Goal: Task Accomplishment & Management: Use online tool/utility

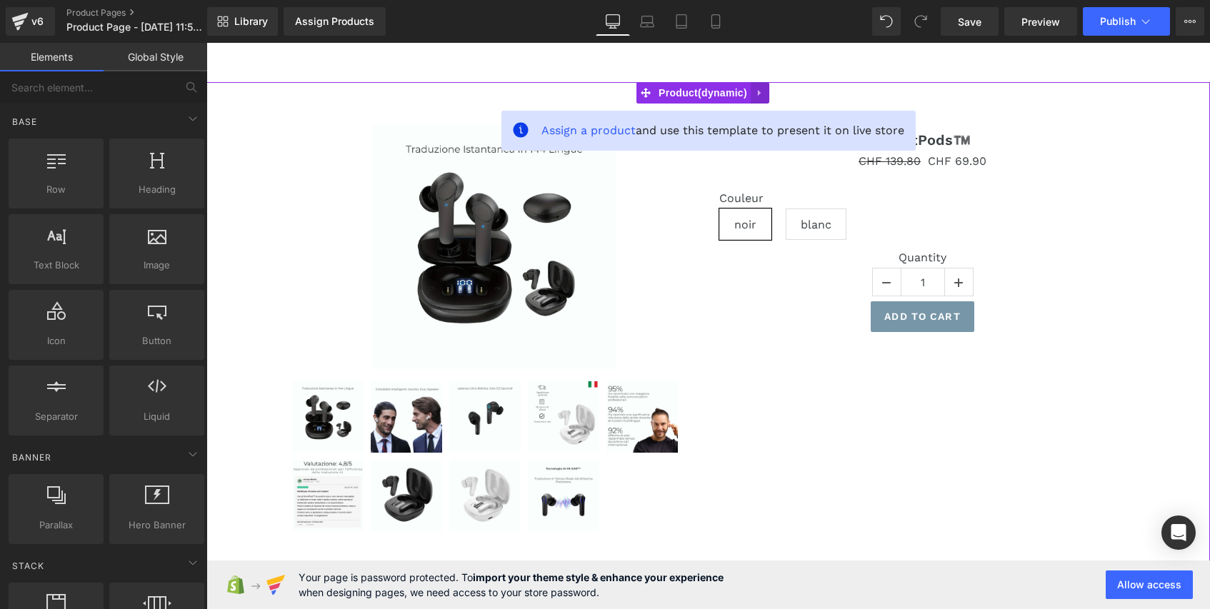
click at [763, 94] on icon at bounding box center [760, 93] width 10 height 11
click at [772, 92] on icon at bounding box center [769, 93] width 10 height 10
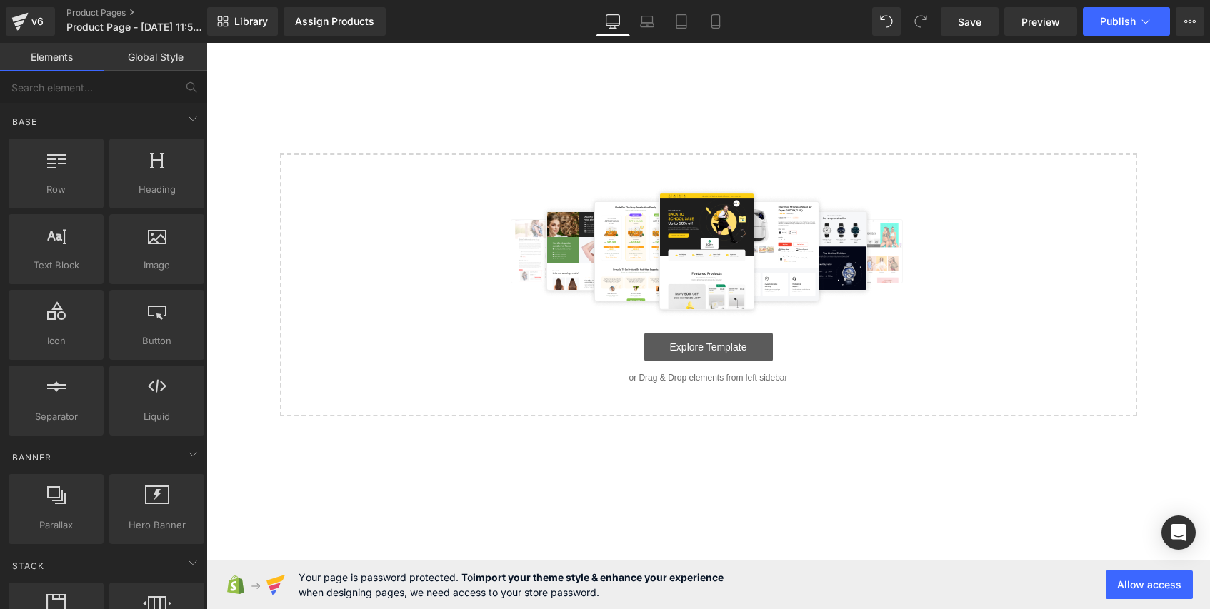
click at [723, 349] on link "Explore Template" at bounding box center [708, 347] width 129 height 29
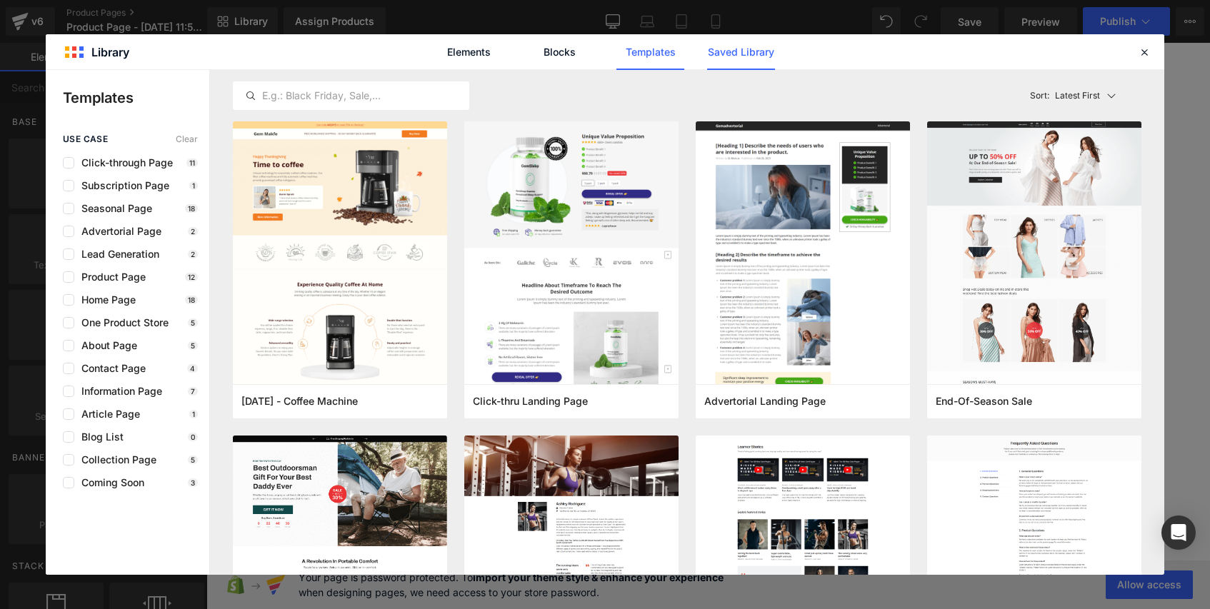
click at [724, 53] on link "Saved Library" at bounding box center [741, 52] width 68 height 36
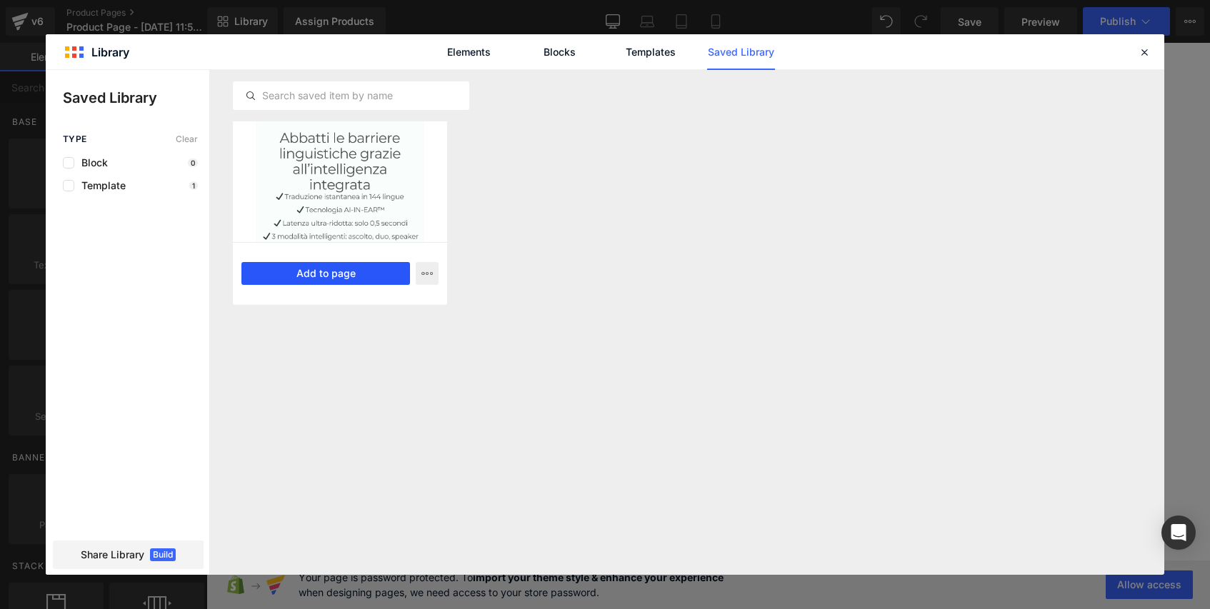
click at [311, 272] on button "Add to page" at bounding box center [325, 273] width 169 height 23
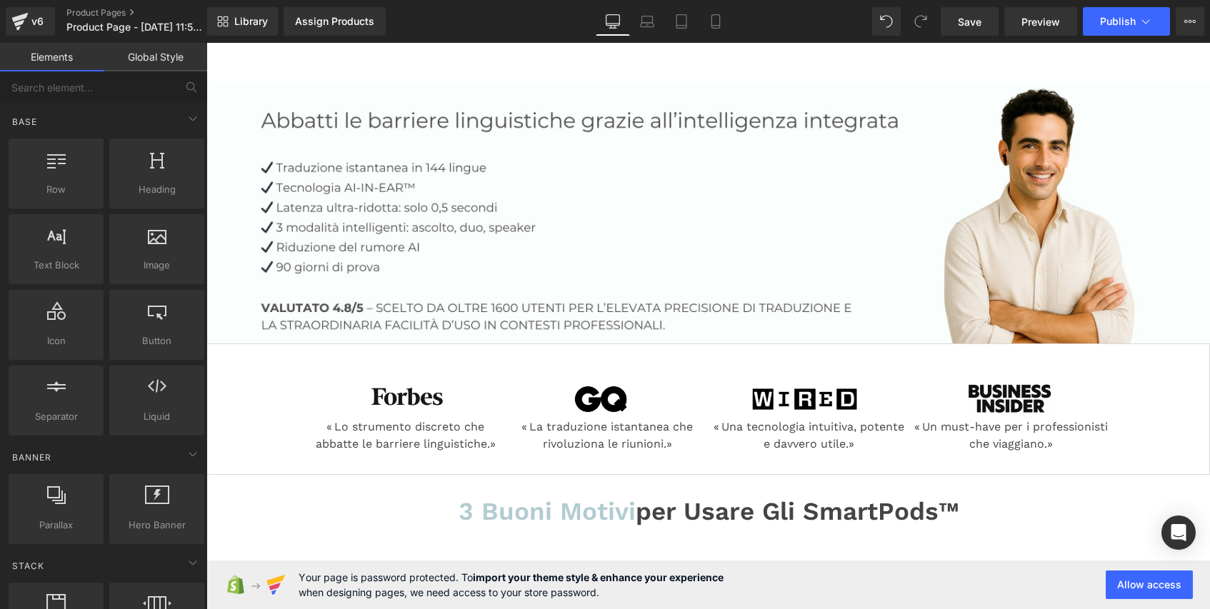
click at [153, 56] on link "Global Style" at bounding box center [156, 57] width 104 height 29
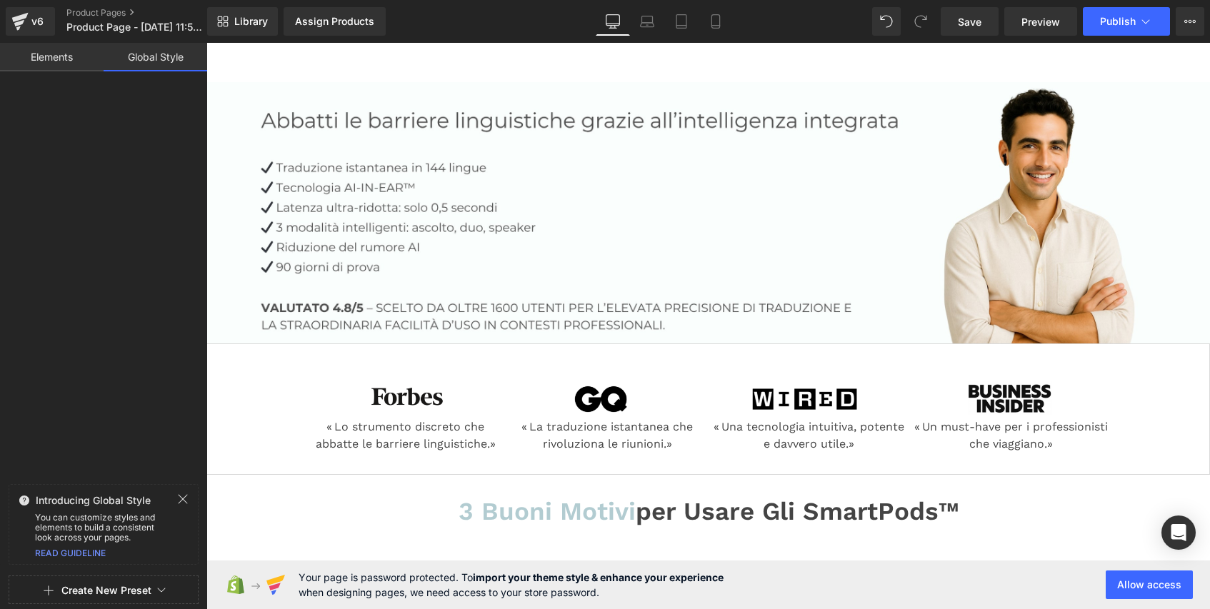
drag, startPoint x: 31, startPoint y: 61, endPoint x: 90, endPoint y: 59, distance: 58.6
click at [31, 61] on link "Elements" at bounding box center [52, 57] width 104 height 29
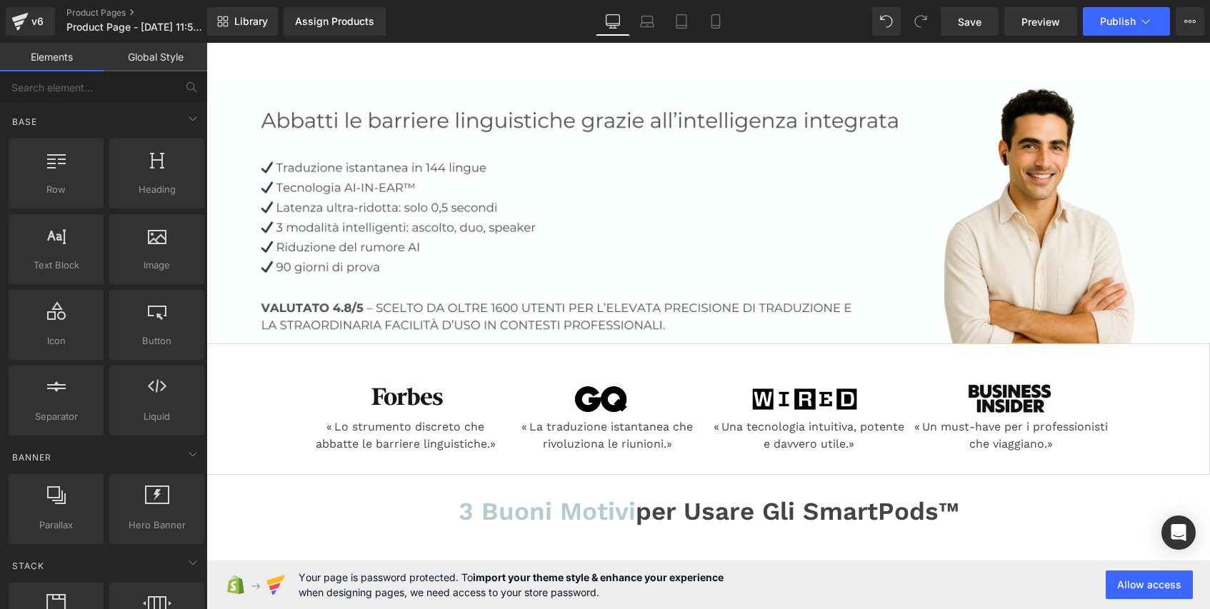
click at [142, 59] on link "Global Style" at bounding box center [156, 57] width 104 height 29
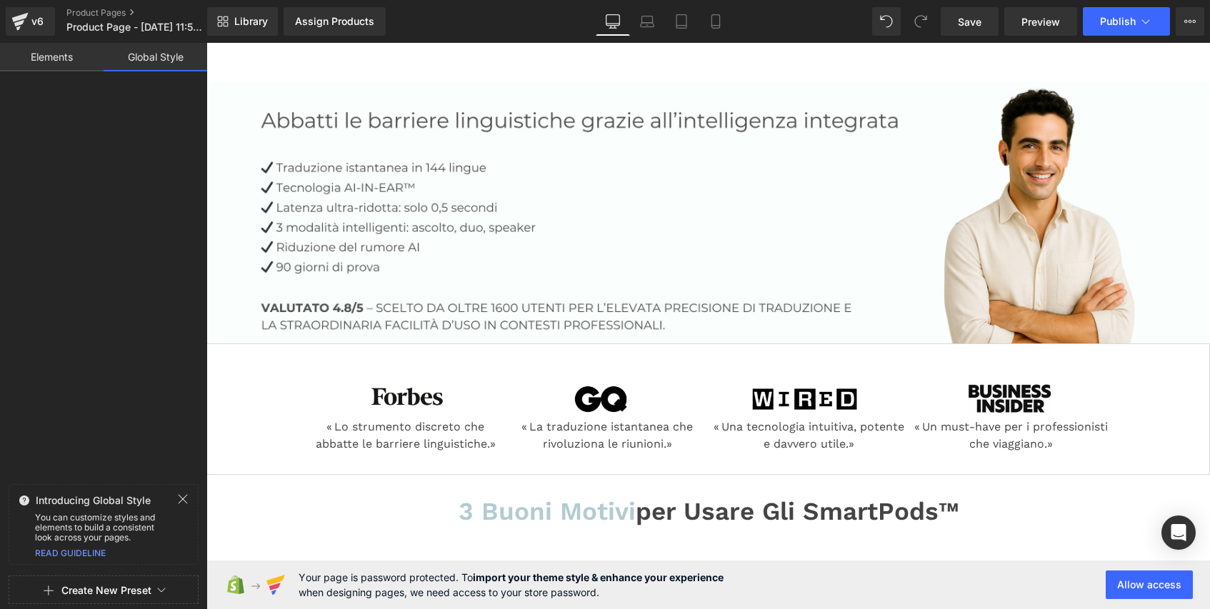
click at [80, 51] on link "Elements" at bounding box center [52, 57] width 104 height 29
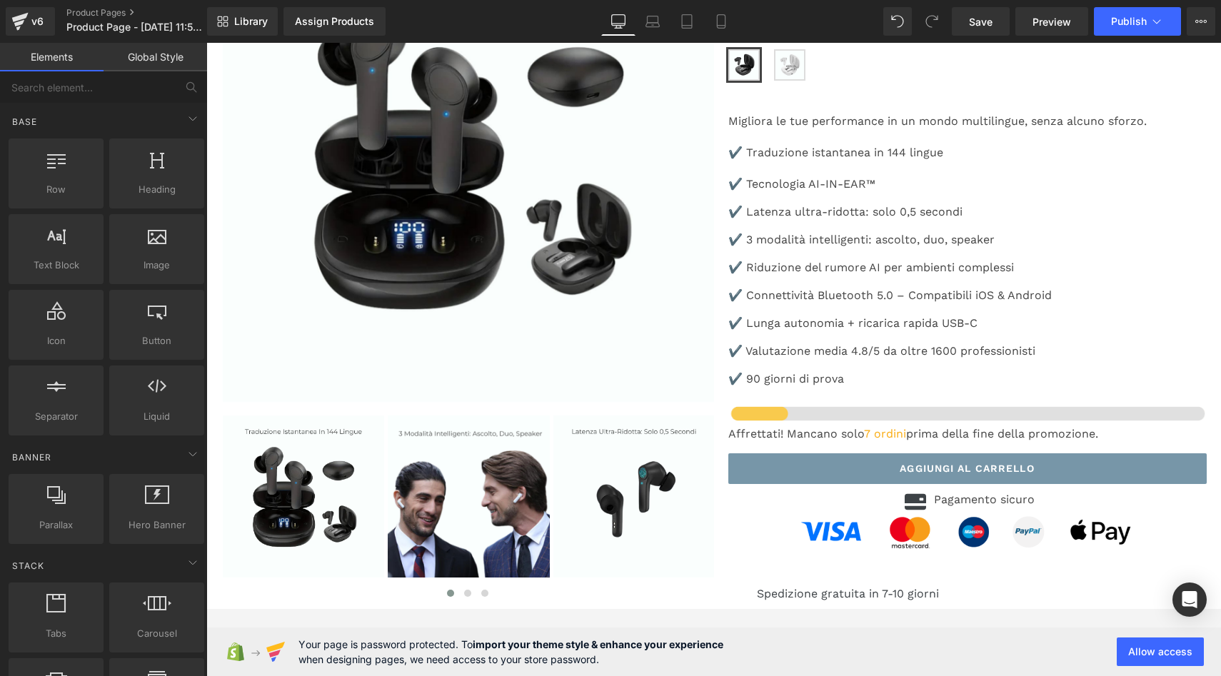
scroll to position [2779, 0]
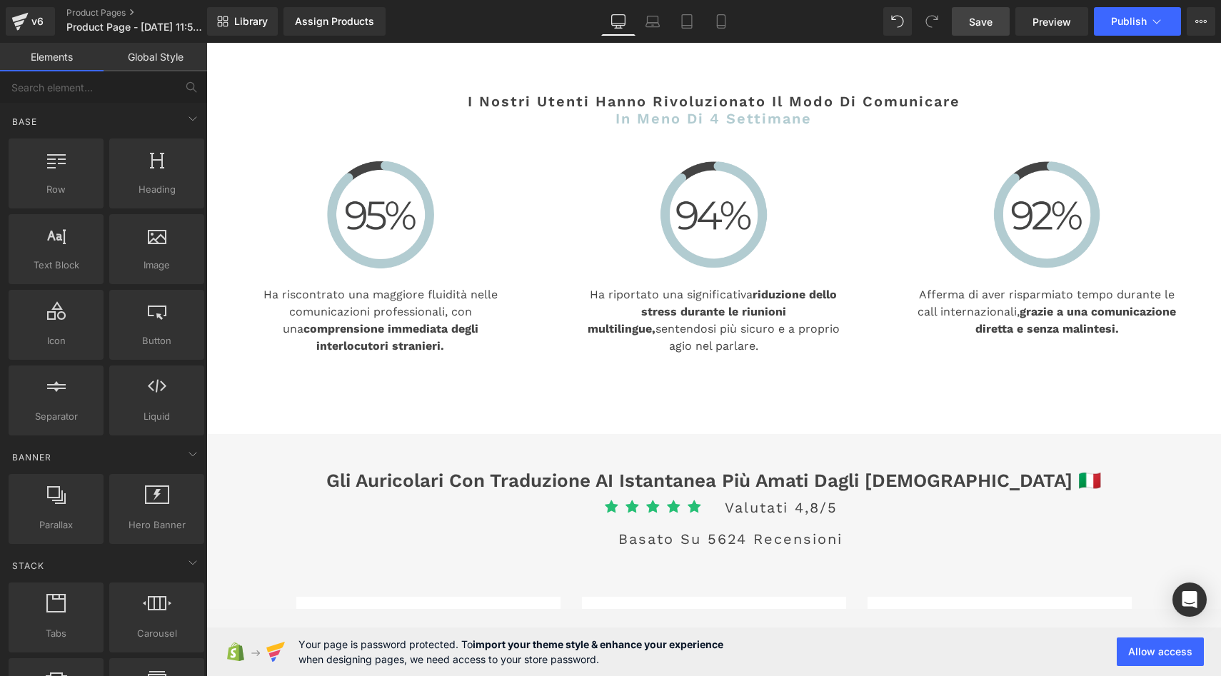
click at [995, 24] on link "Save" at bounding box center [981, 21] width 58 height 29
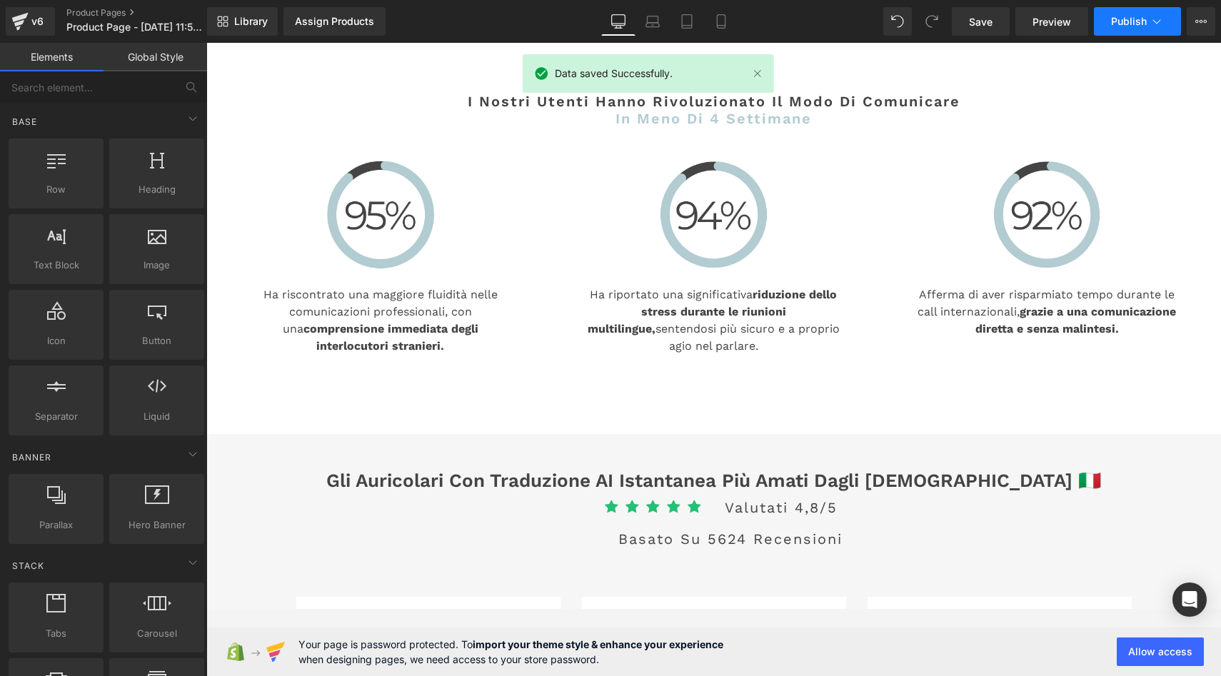
click at [1145, 23] on span "Publish" at bounding box center [1129, 21] width 36 height 11
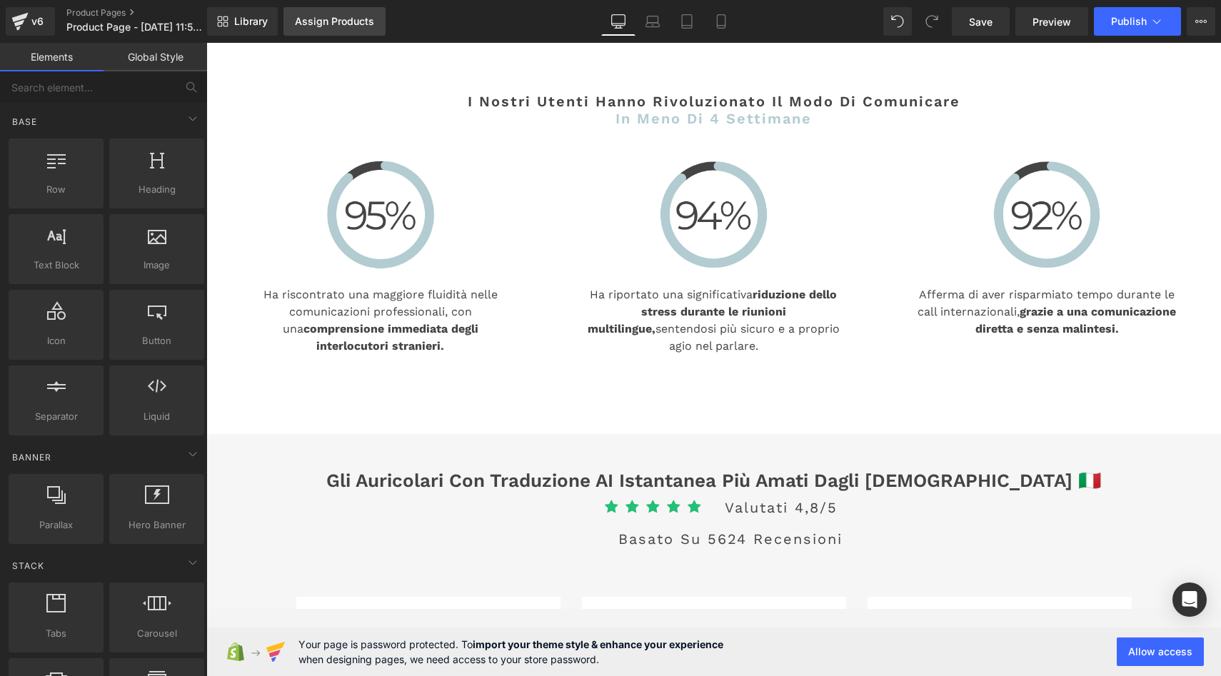
click at [361, 19] on div "Assign Products" at bounding box center [334, 21] width 79 height 11
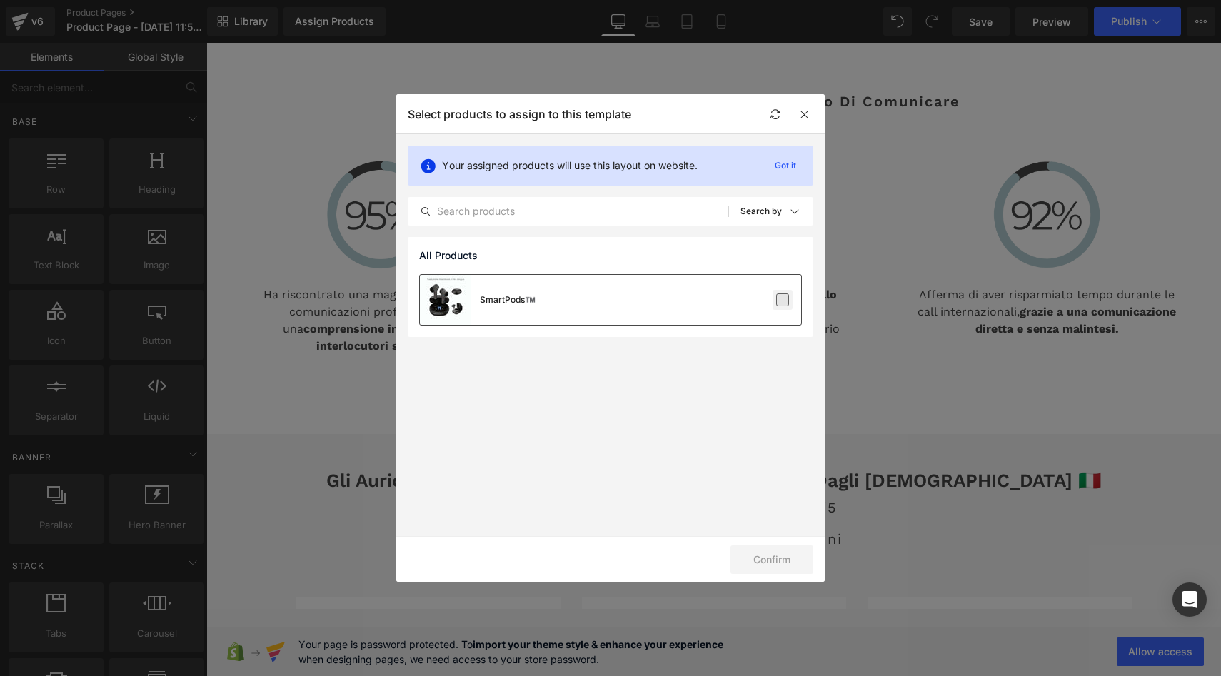
click at [789, 298] on label at bounding box center [782, 300] width 13 height 13
click at [783, 300] on input "checkbox" at bounding box center [783, 300] width 0 height 0
click at [773, 561] on button "Confirm" at bounding box center [772, 560] width 83 height 29
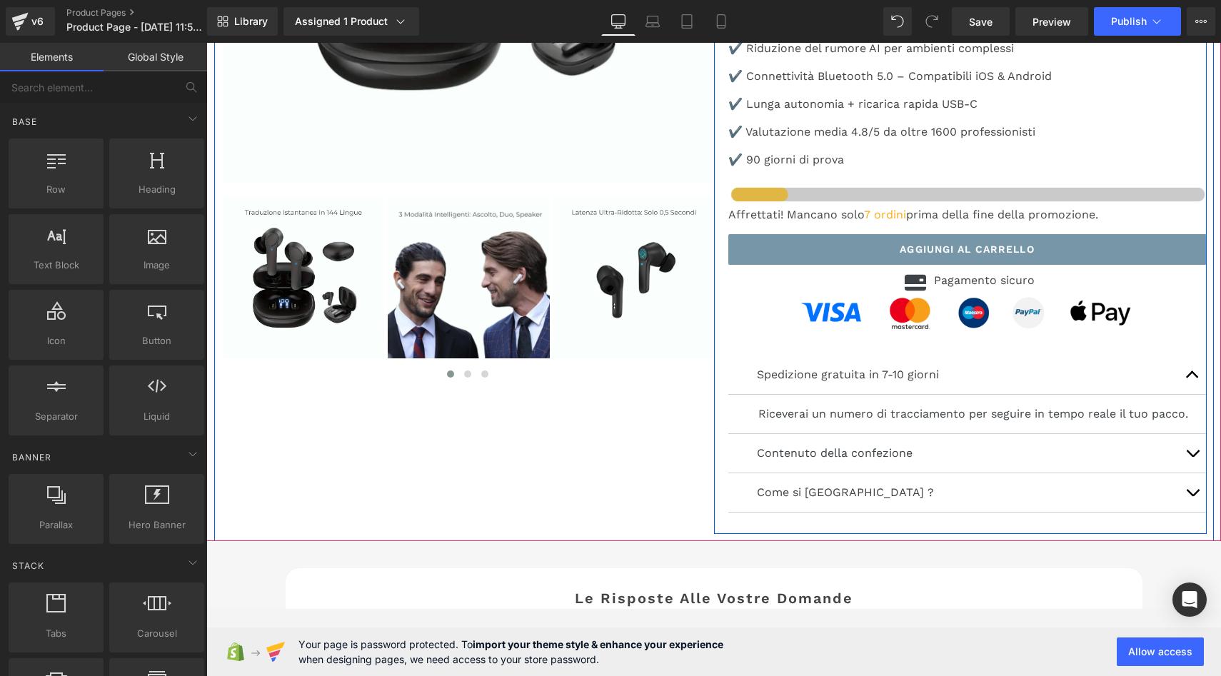
scroll to position [4218, 0]
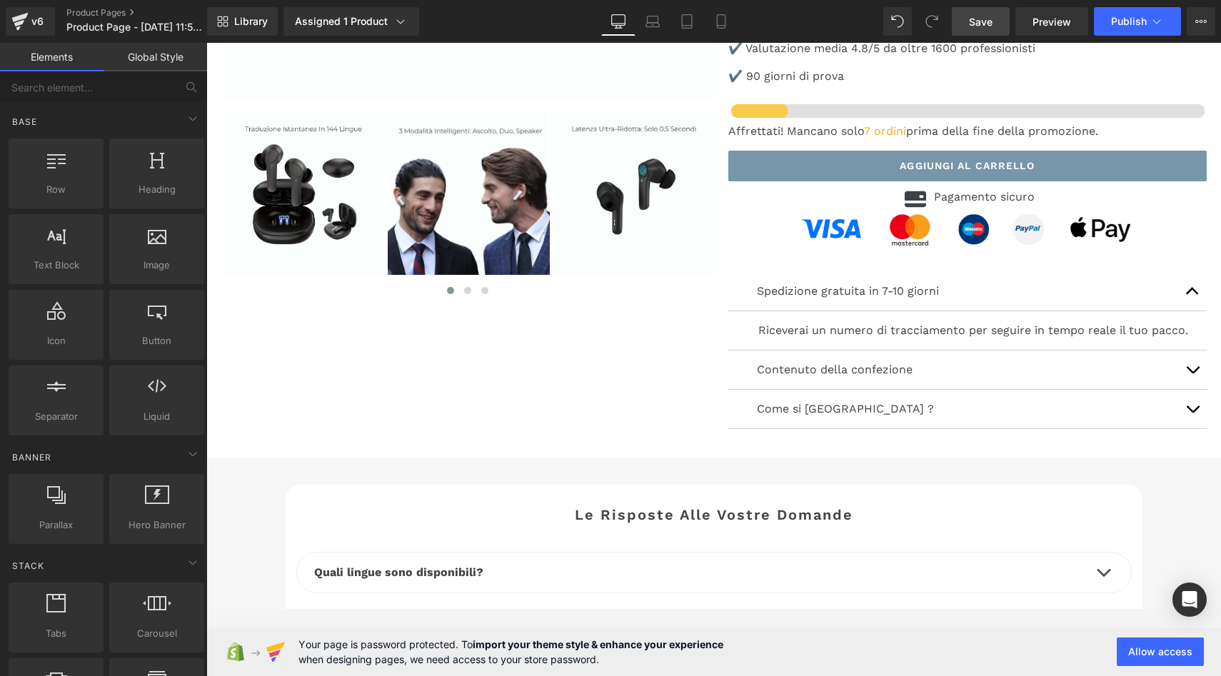
click at [987, 26] on span "Save" at bounding box center [981, 21] width 24 height 15
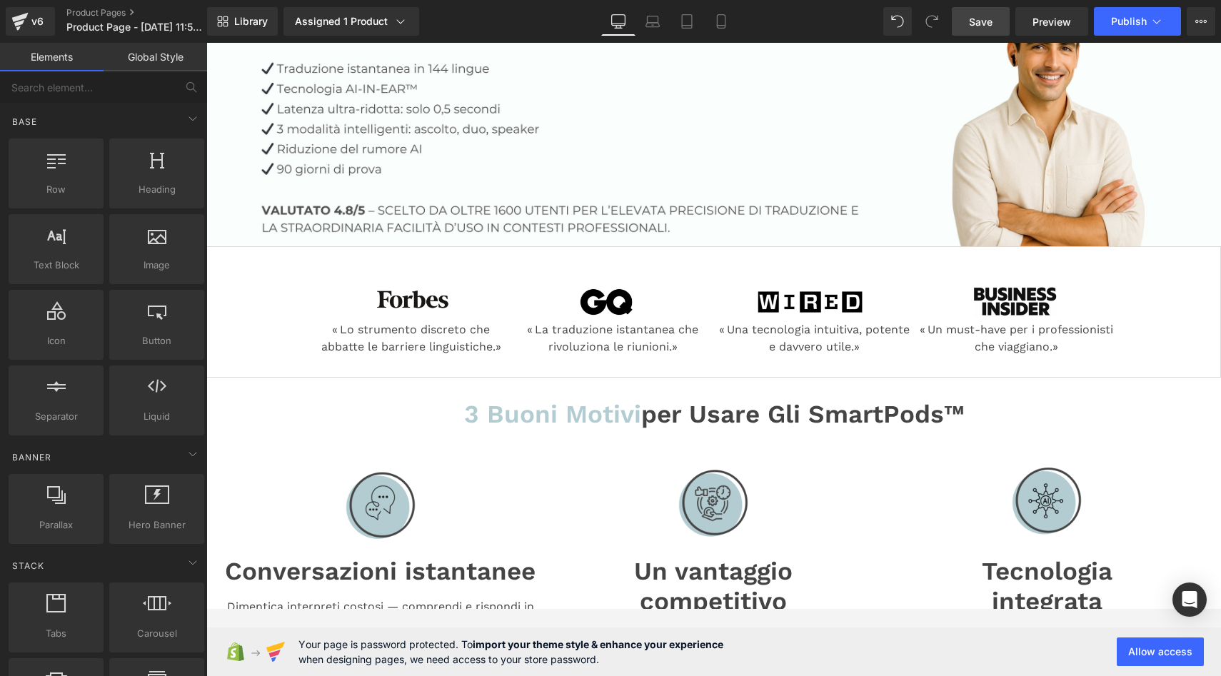
scroll to position [0, 0]
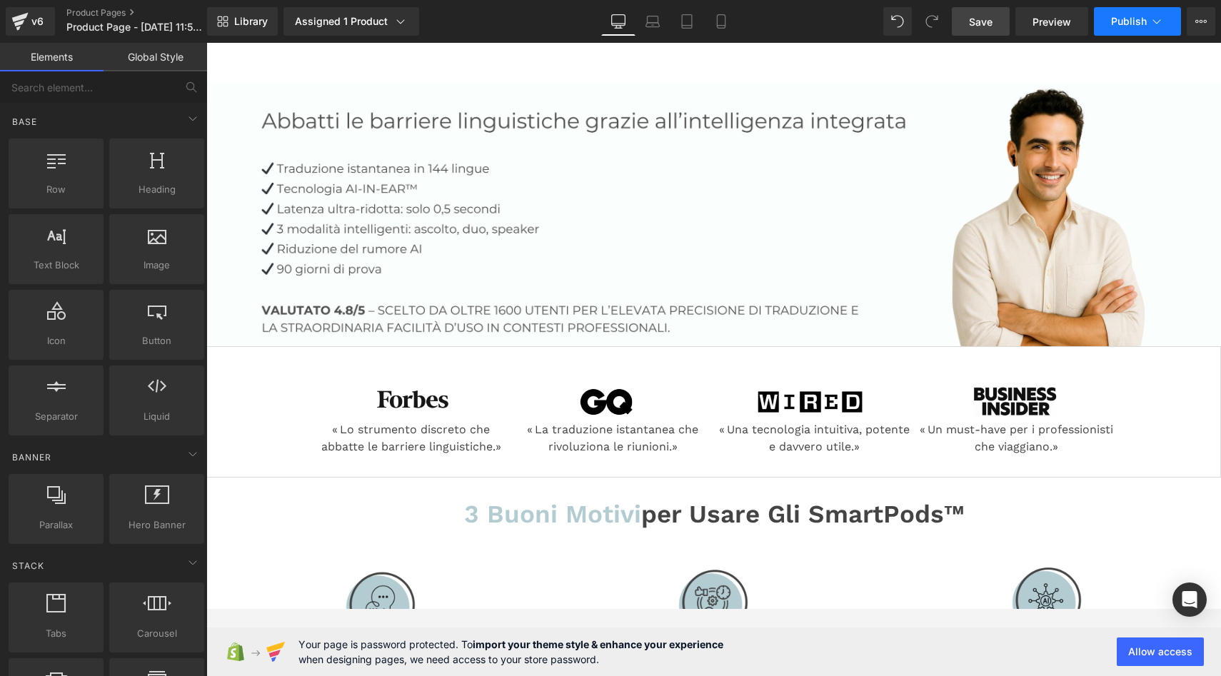
click at [1143, 31] on button "Publish" at bounding box center [1137, 21] width 87 height 29
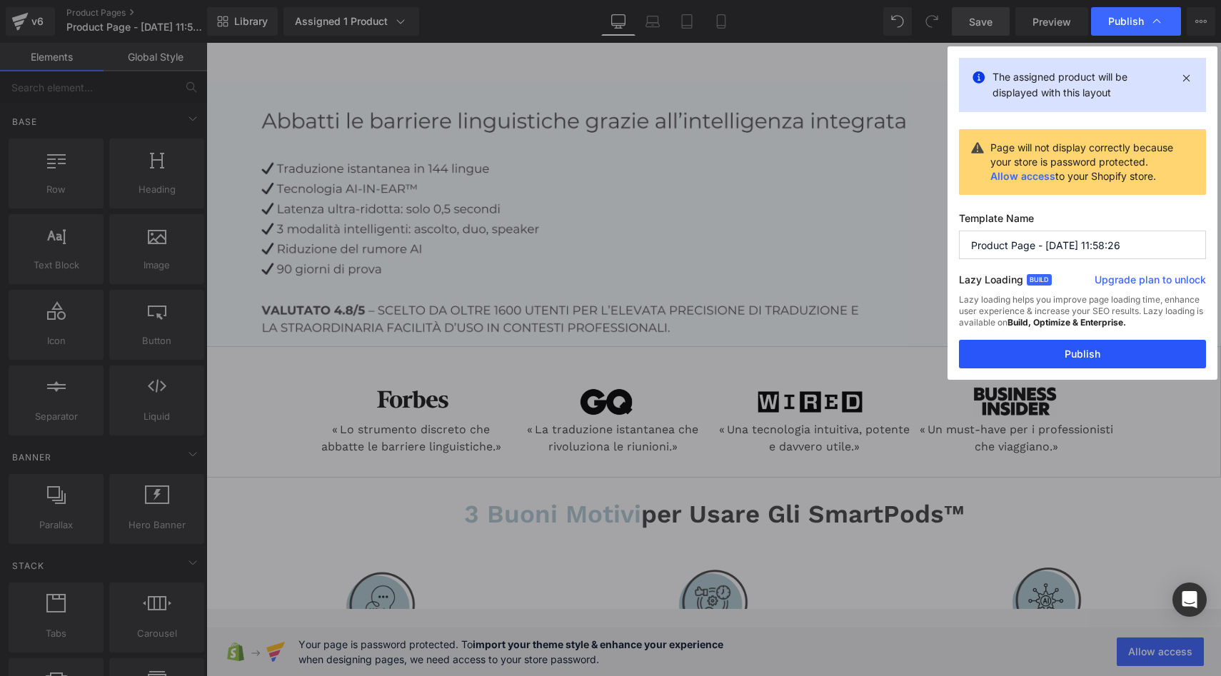
click at [1081, 354] on button "Publish" at bounding box center [1082, 354] width 247 height 29
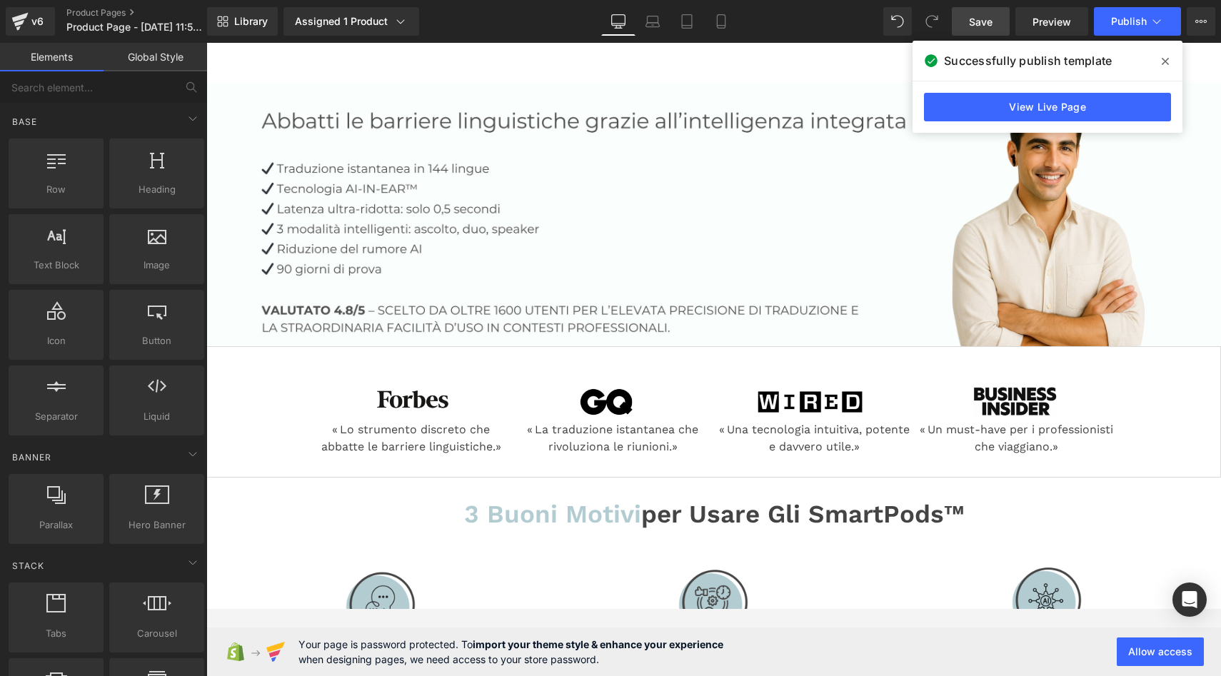
click at [1167, 62] on icon at bounding box center [1165, 61] width 7 height 11
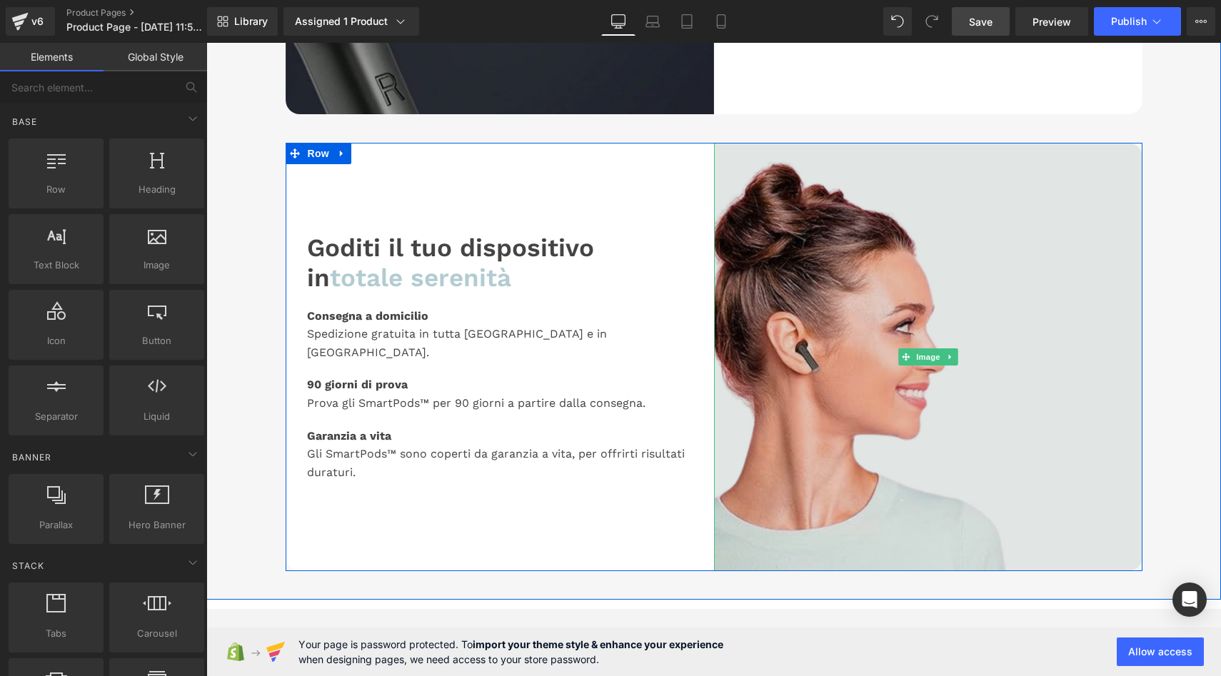
scroll to position [2027, 0]
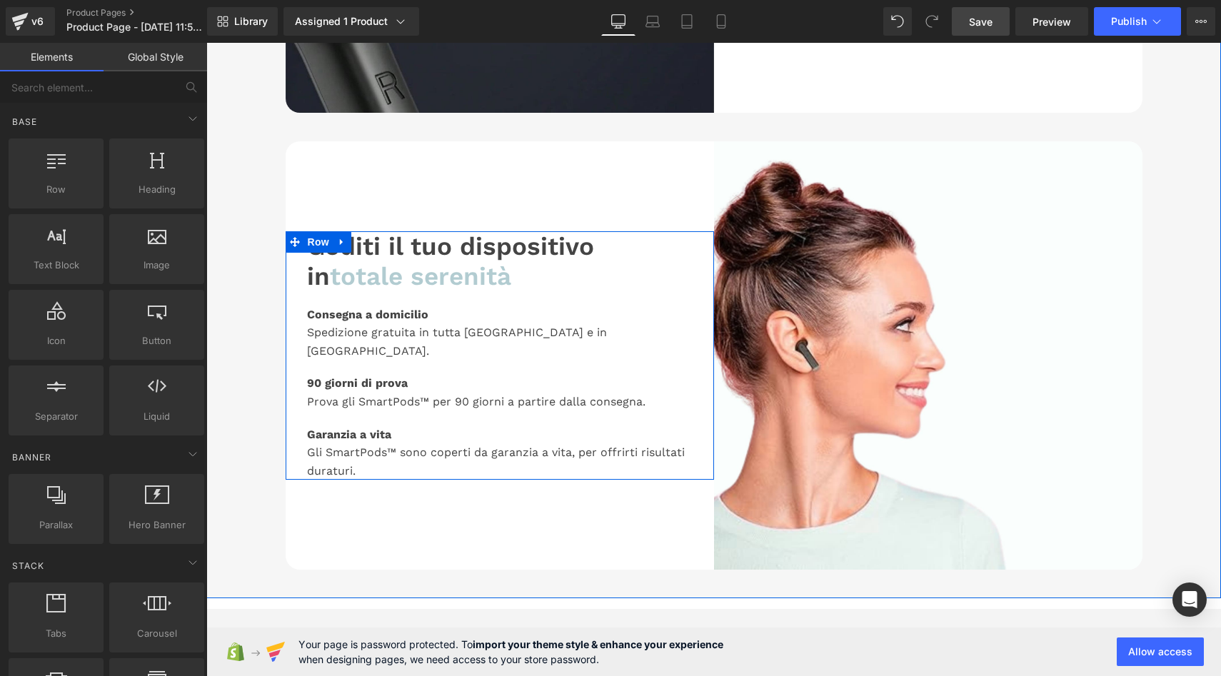
click at [567, 343] on div "Spedizione gratuita in tutta Italia e in Europa. Text Block" at bounding box center [500, 342] width 386 height 36
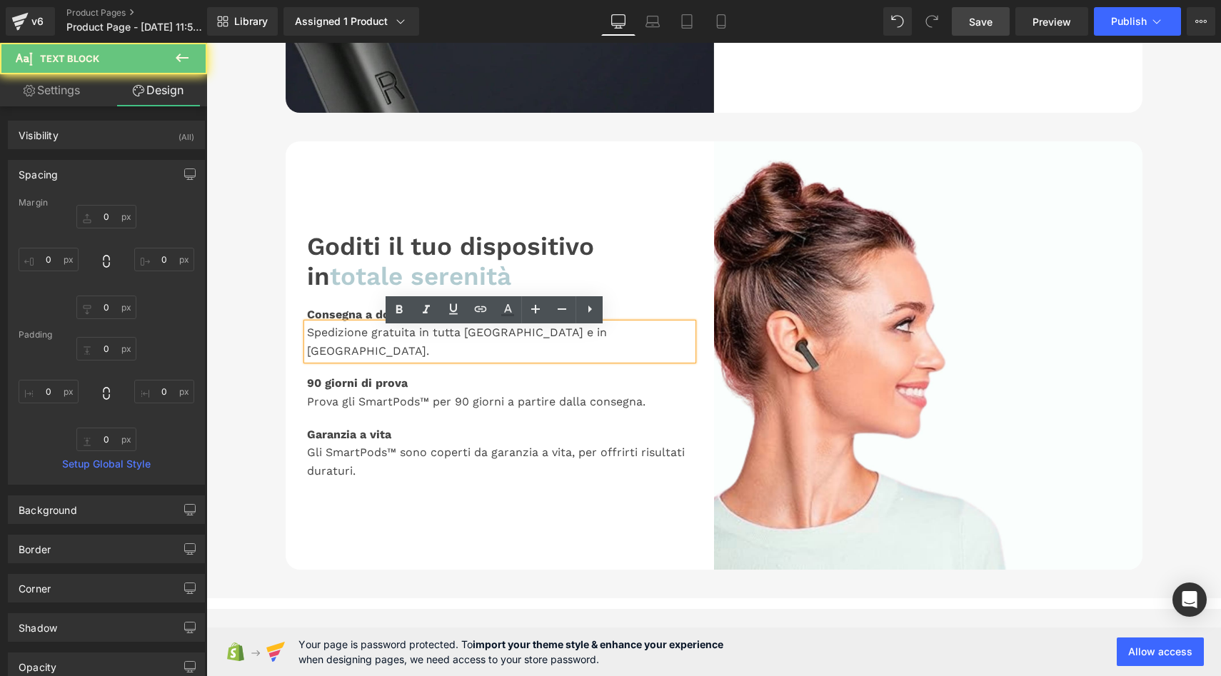
click at [564, 339] on div "Spedizione gratuita in tutta Italia e in Europa." at bounding box center [500, 342] width 386 height 36
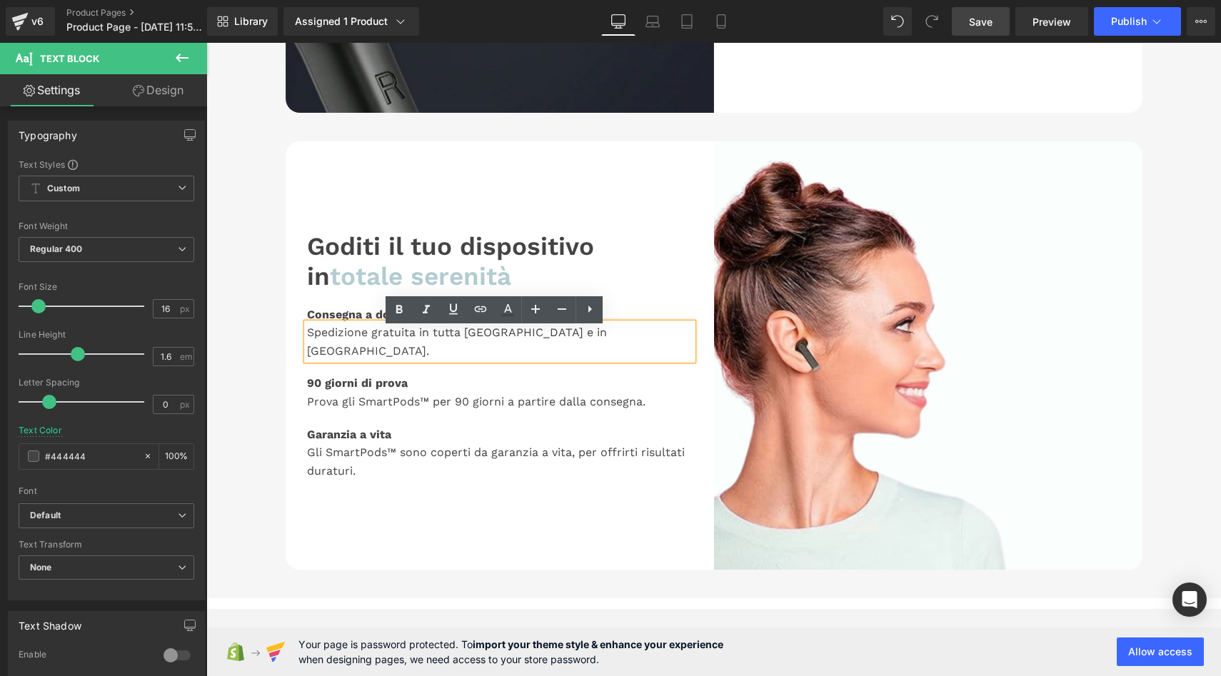
drag, startPoint x: 486, startPoint y: 338, endPoint x: 501, endPoint y: 336, distance: 15.8
click at [486, 338] on div "Spedizione gratuita in tutta Italia e in Europa." at bounding box center [500, 342] width 386 height 36
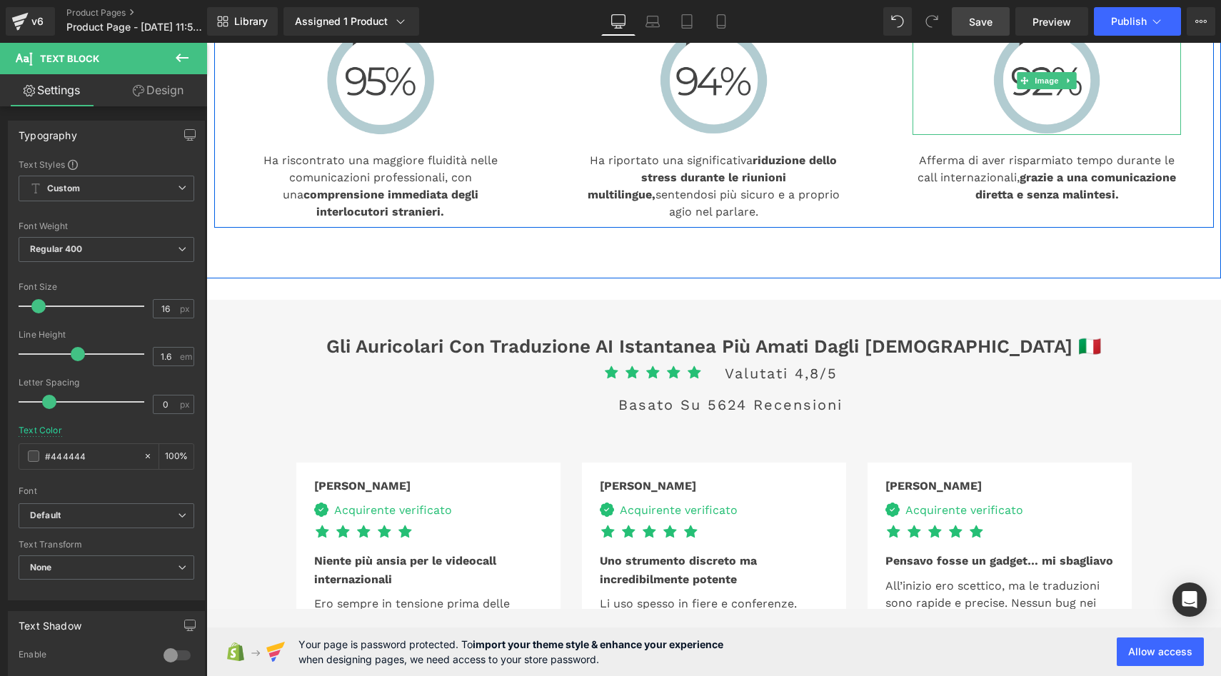
scroll to position [2922, 0]
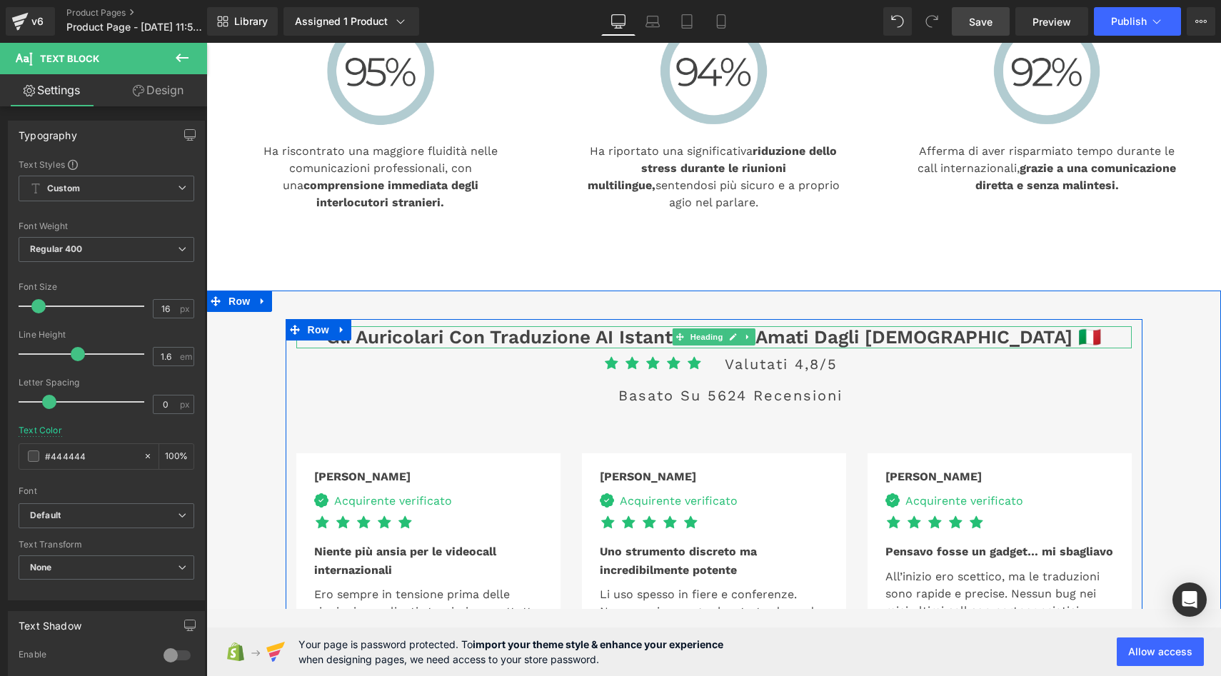
click at [994, 334] on h3 "Gli auricolari con traduzione AI istantanea più amati dagli italiani 🇮🇹" at bounding box center [714, 337] width 836 height 22
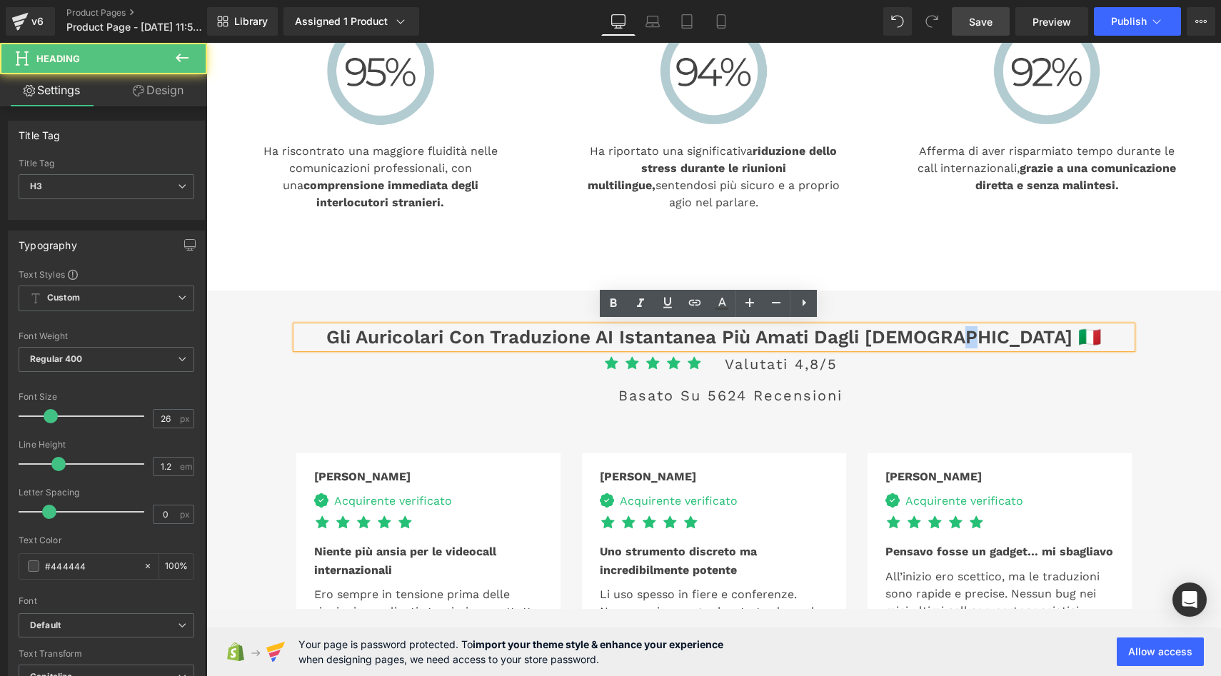
click at [995, 336] on h3 "Gli auricolari con traduzione AI istantanea più amati dagli italiani 🇮🇹" at bounding box center [714, 337] width 836 height 22
click at [1028, 332] on h3 "Gli auricolari con traduzione AI istantanea più amati dagli italiani 🇮🇹" at bounding box center [714, 337] width 836 height 22
click at [1018, 334] on h3 "Gli auricolari con traduzione AI istantanea più amati dagli italiani 🇮🇹" at bounding box center [714, 337] width 836 height 22
click at [995, 335] on h3 "Gli auricolari con traduzione AI istantanea più amati dagli italiani 🇮🇹" at bounding box center [714, 337] width 836 height 22
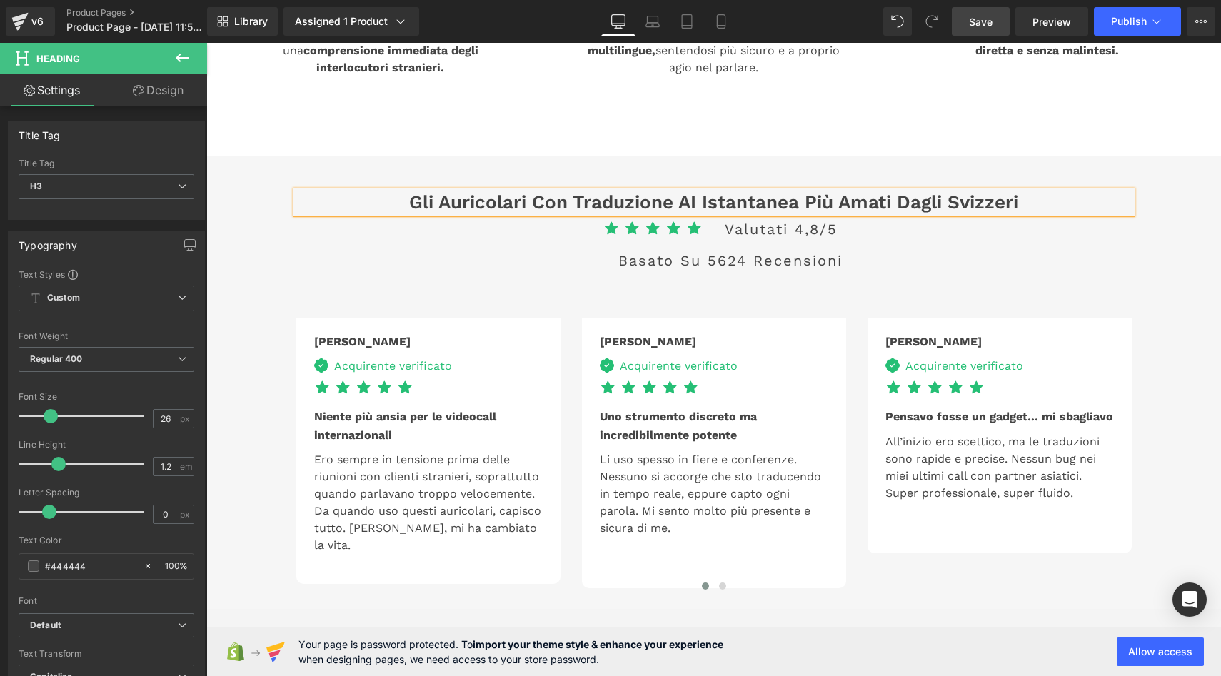
scroll to position [3137, 0]
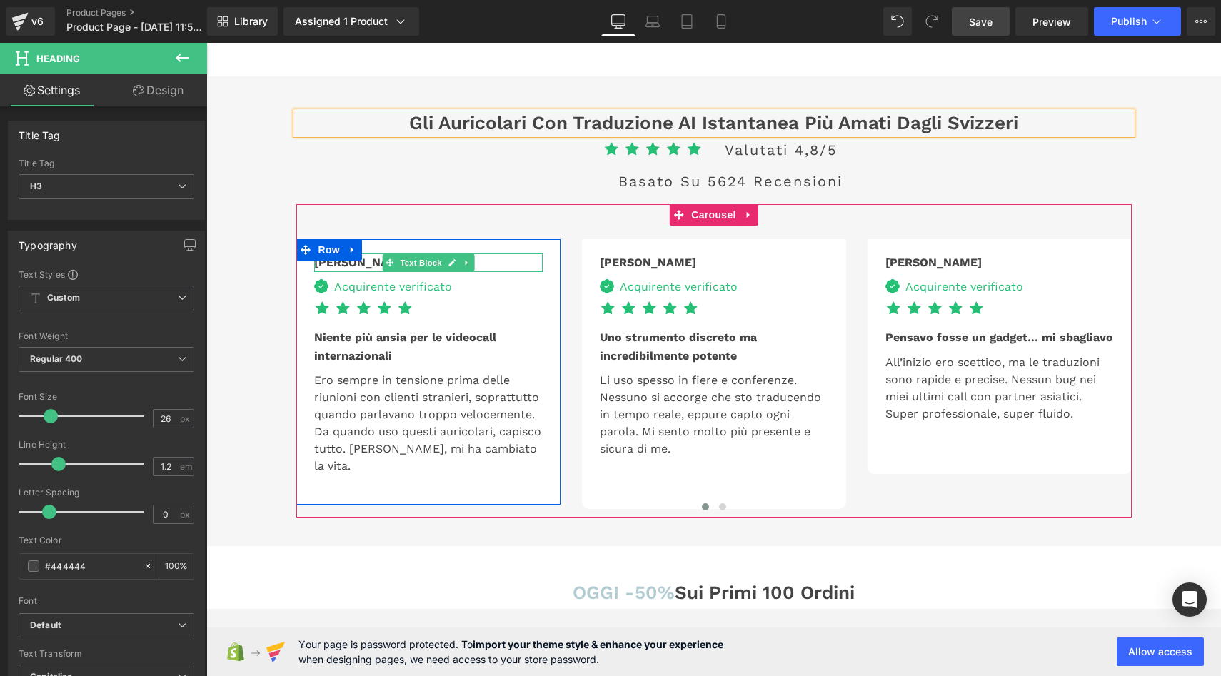
click at [350, 263] on b "Lorenzo" at bounding box center [362, 263] width 96 height 14
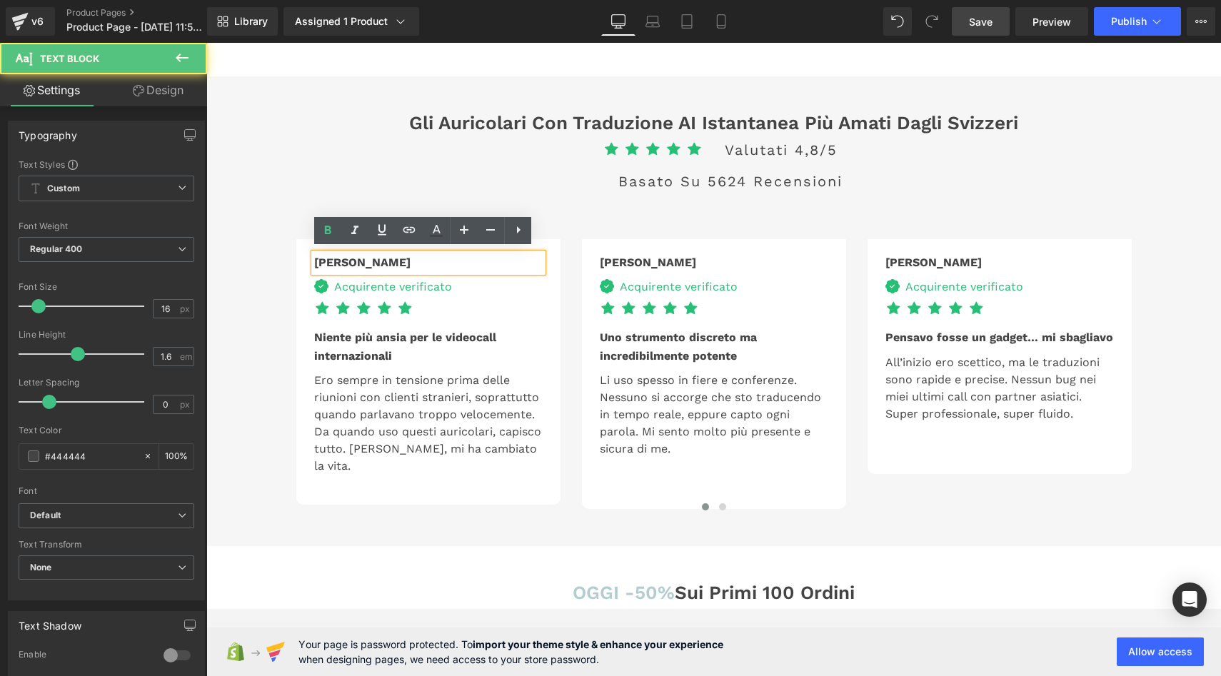
click at [357, 260] on div "Lorenzo" at bounding box center [428, 263] width 229 height 19
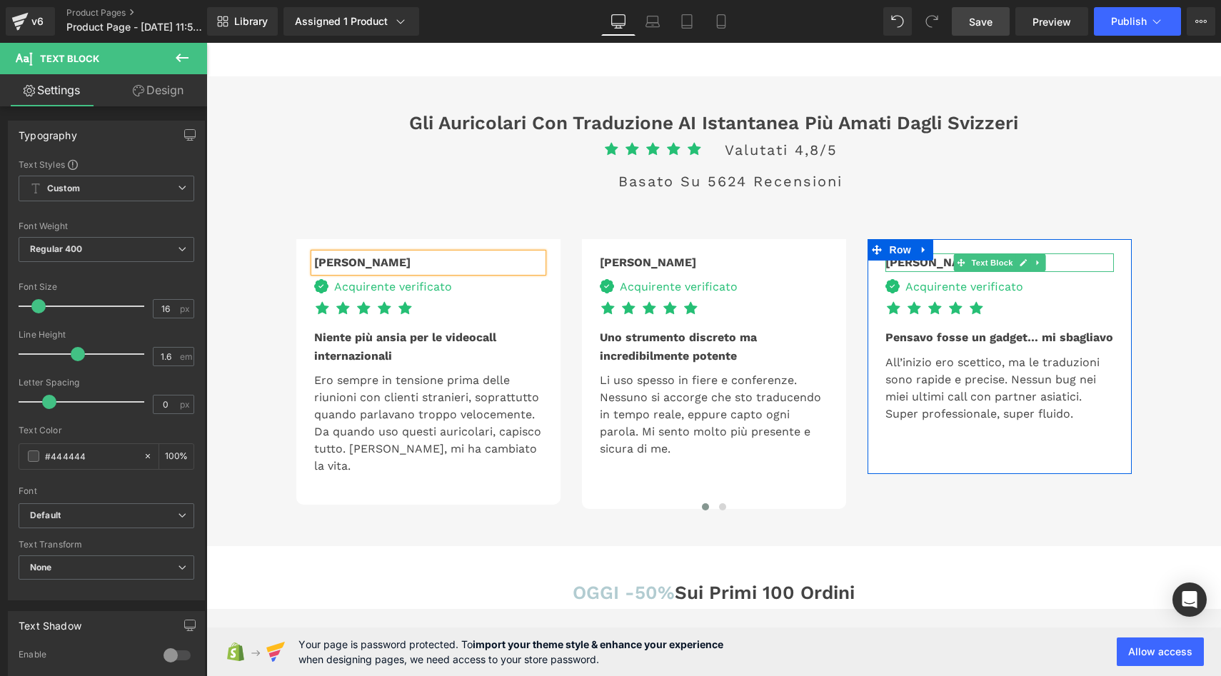
click at [921, 260] on div "Matteo" at bounding box center [1000, 263] width 229 height 19
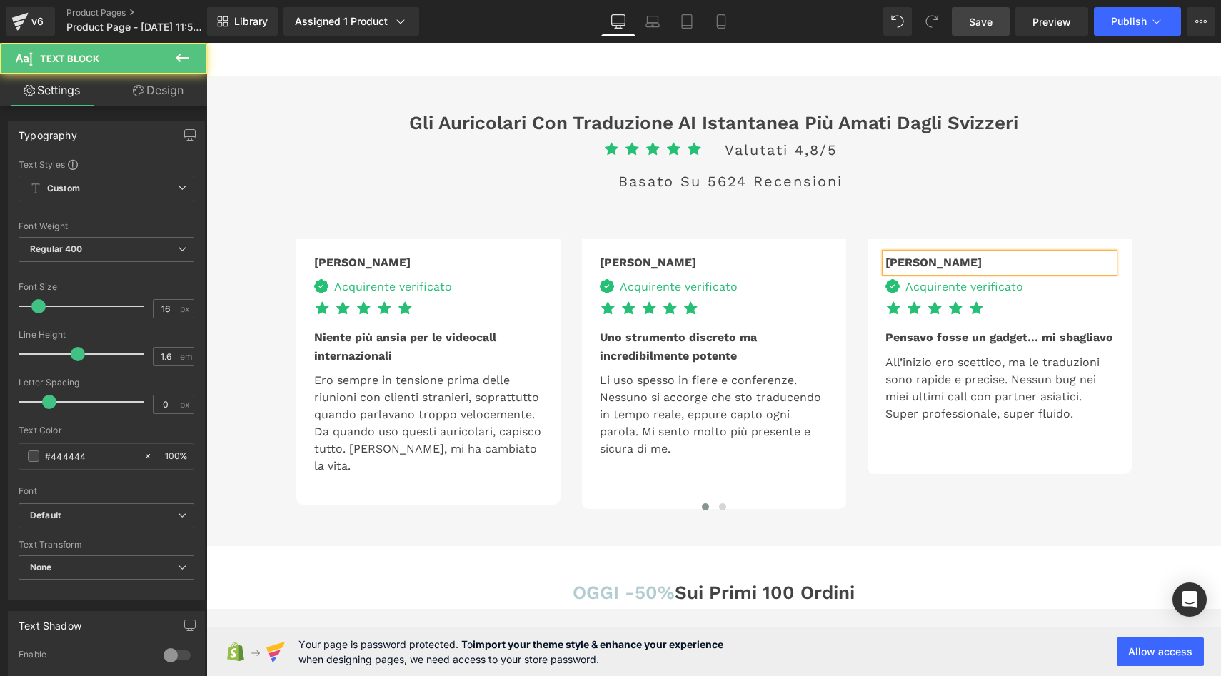
click at [923, 260] on div "Matteo" at bounding box center [1000, 263] width 229 height 19
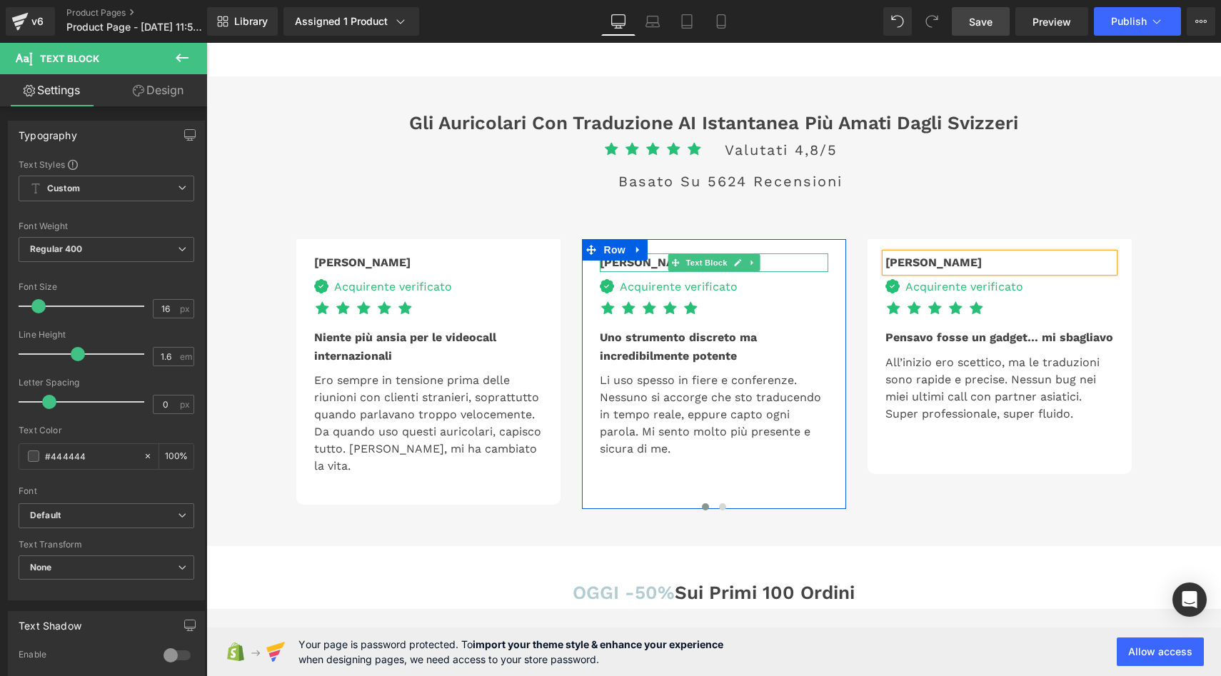
click at [648, 261] on div "Giulia" at bounding box center [714, 263] width 229 height 19
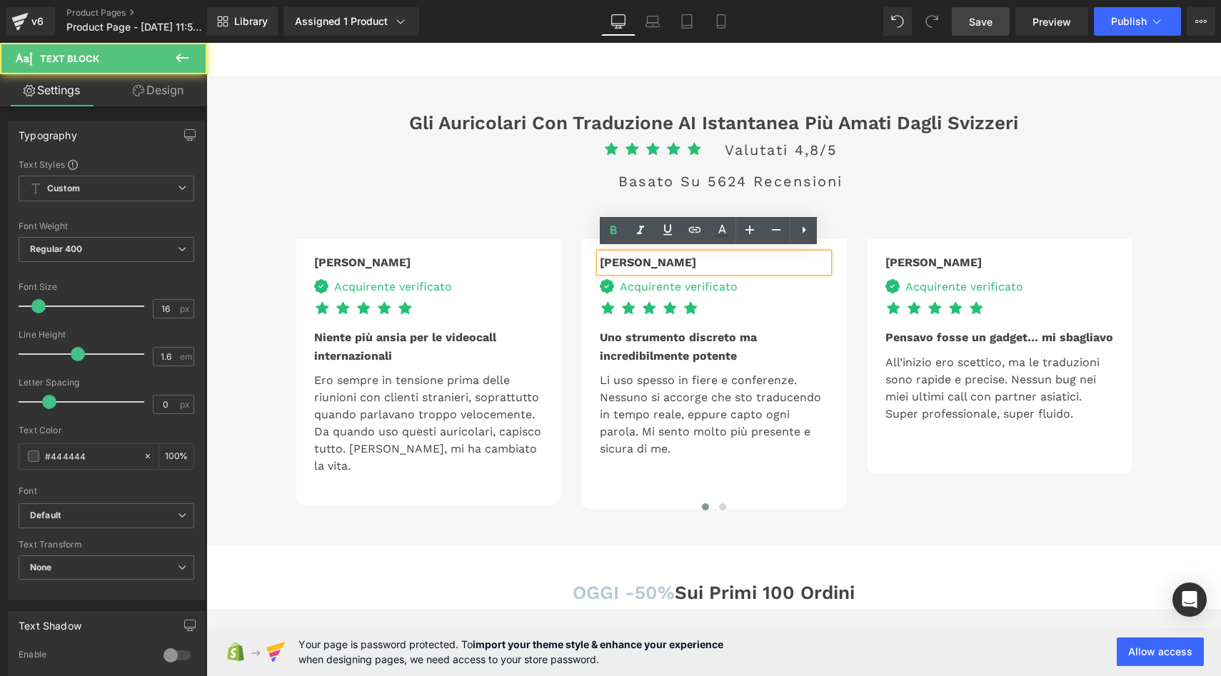
click at [648, 261] on div "Giulia" at bounding box center [714, 263] width 229 height 19
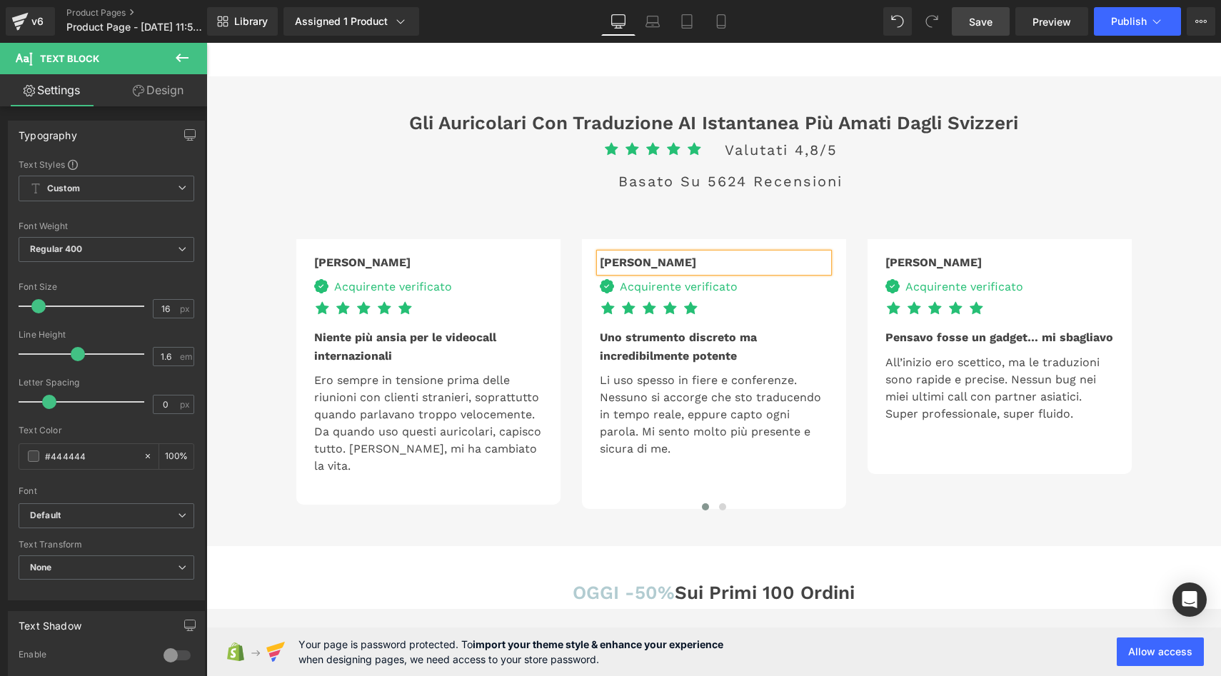
click at [970, 23] on span "Save" at bounding box center [981, 21] width 24 height 15
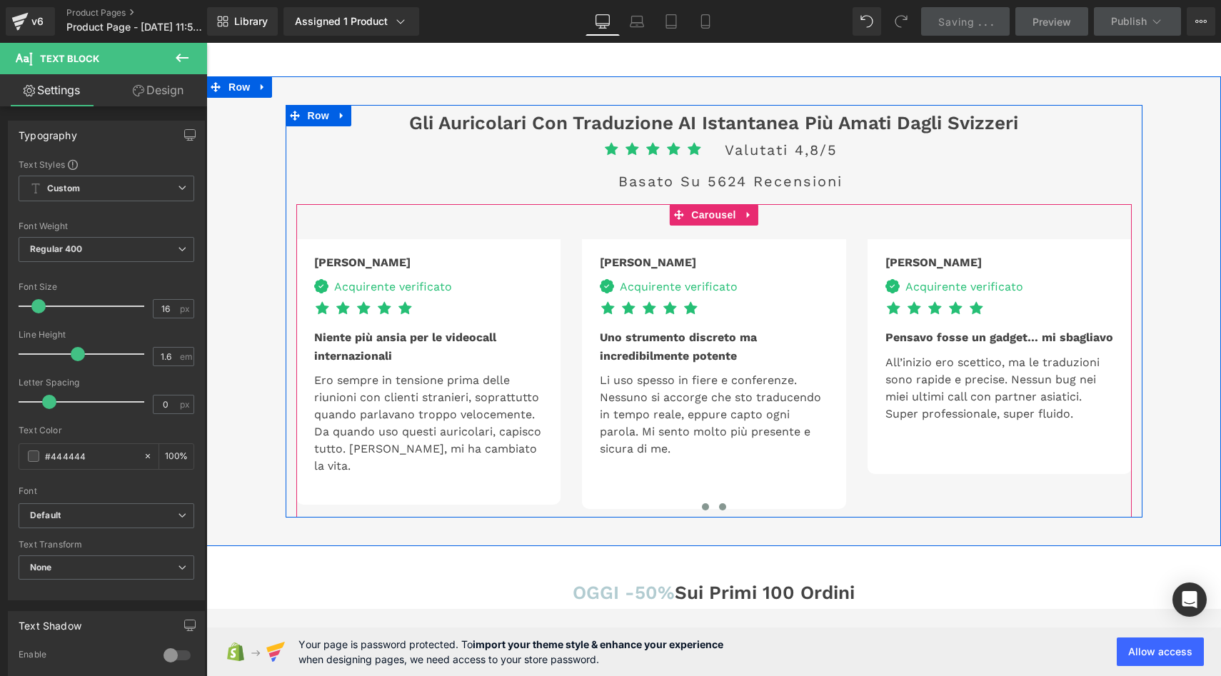
click at [719, 503] on span at bounding box center [722, 506] width 7 height 7
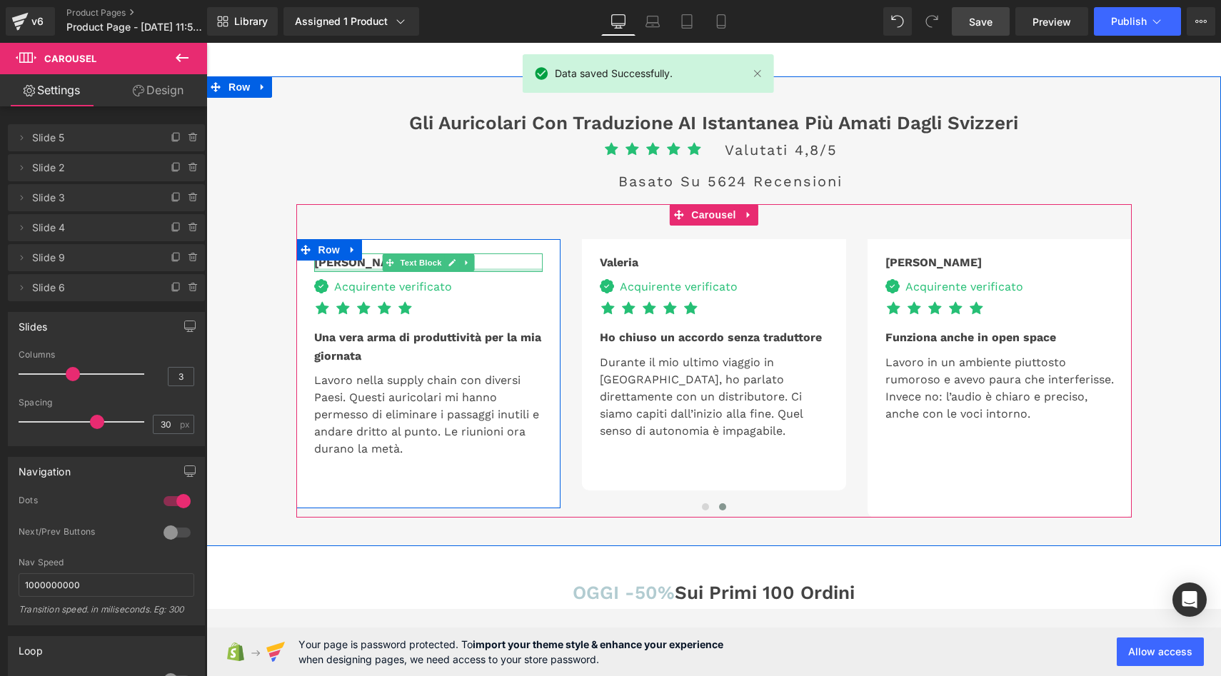
click at [361, 263] on div "Enzo" at bounding box center [428, 263] width 229 height 19
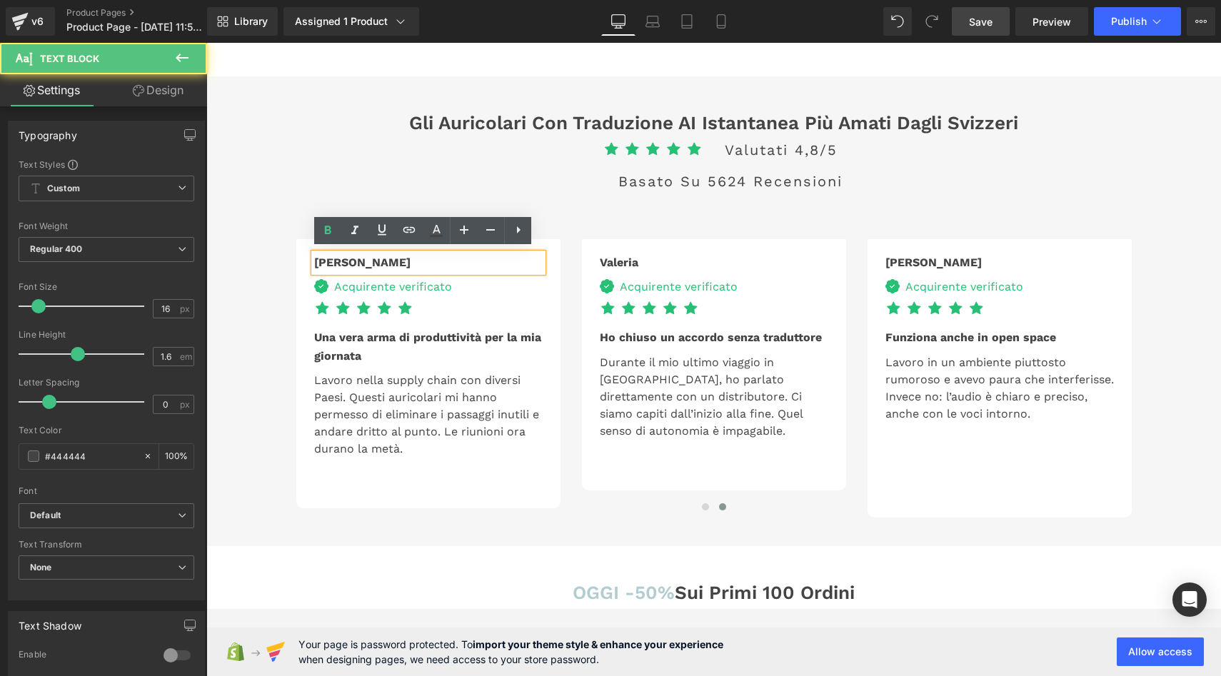
click at [349, 260] on div "Enzo" at bounding box center [428, 263] width 229 height 19
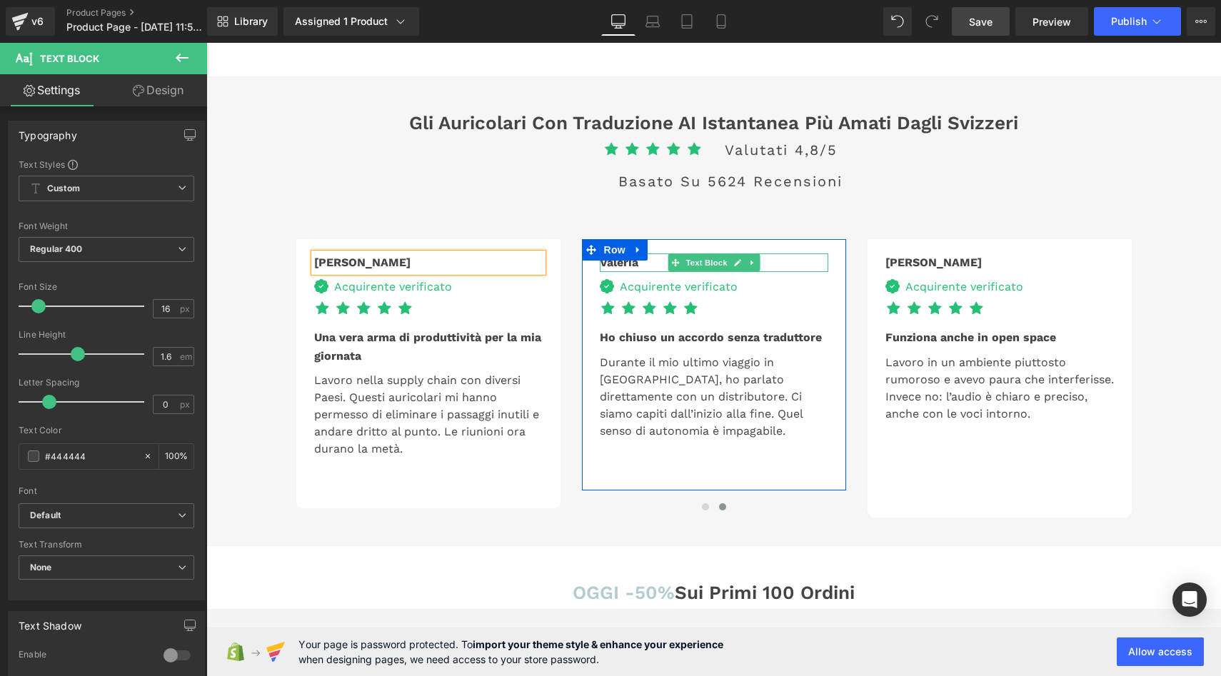
click at [636, 260] on div "Valeria" at bounding box center [714, 263] width 229 height 19
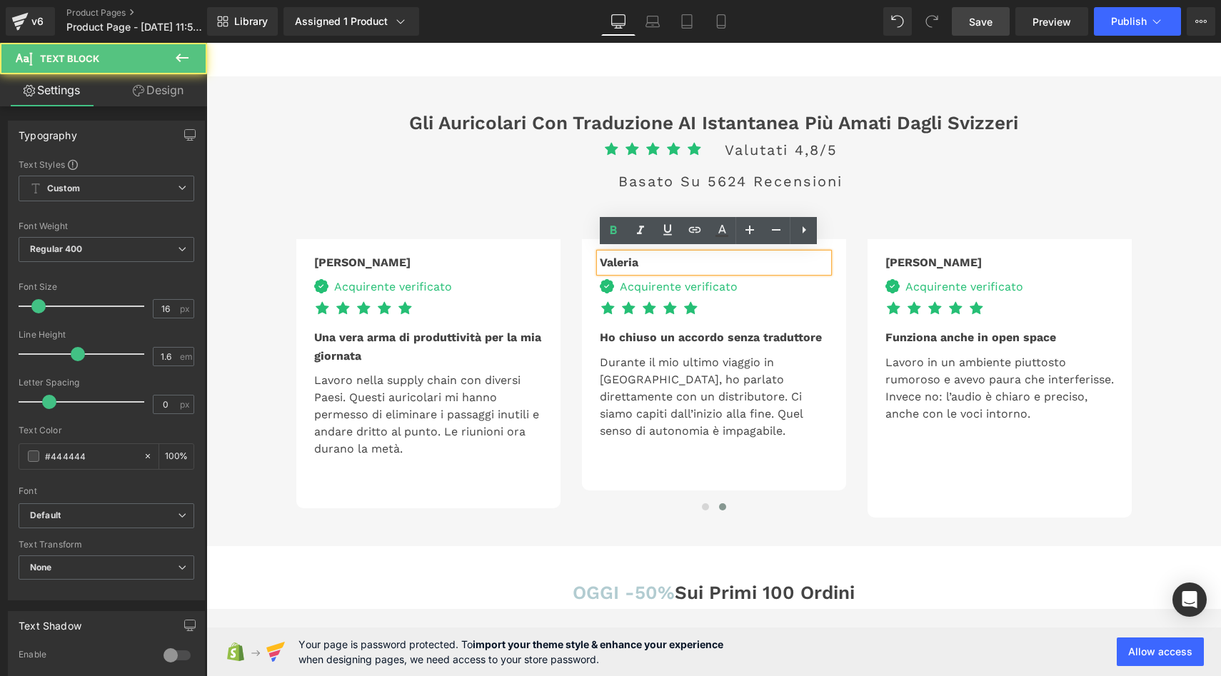
click at [637, 259] on div "Valeria" at bounding box center [714, 263] width 229 height 19
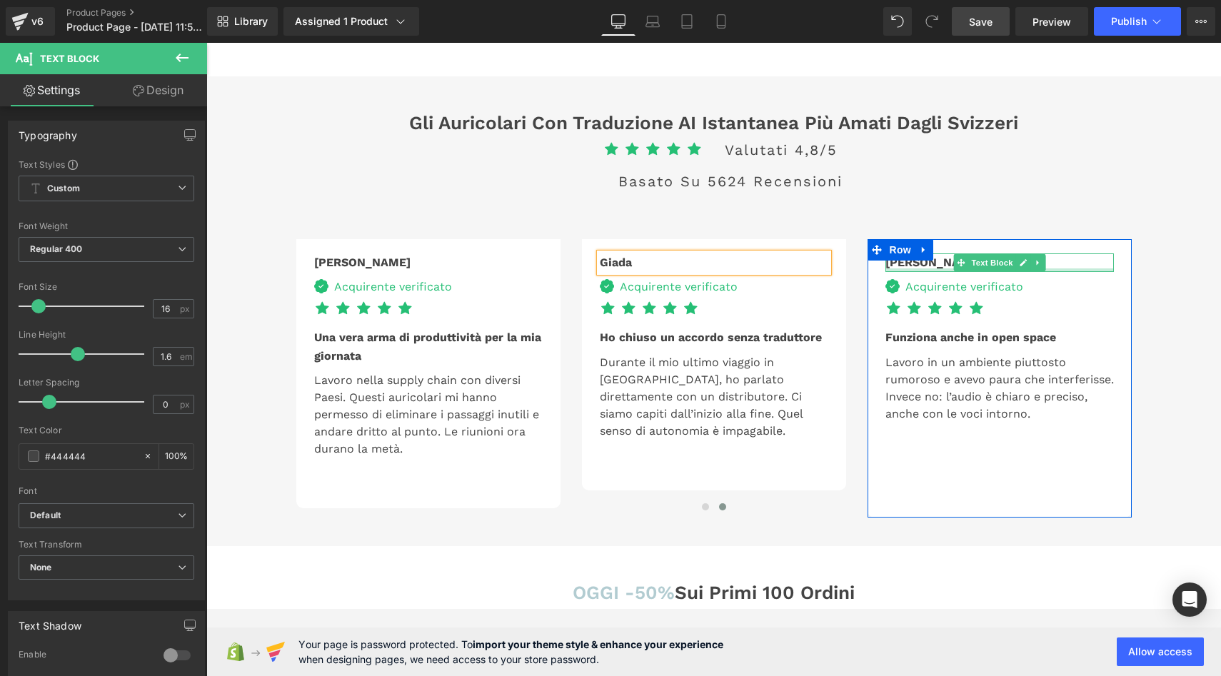
click at [928, 269] on div at bounding box center [1000, 271] width 229 height 4
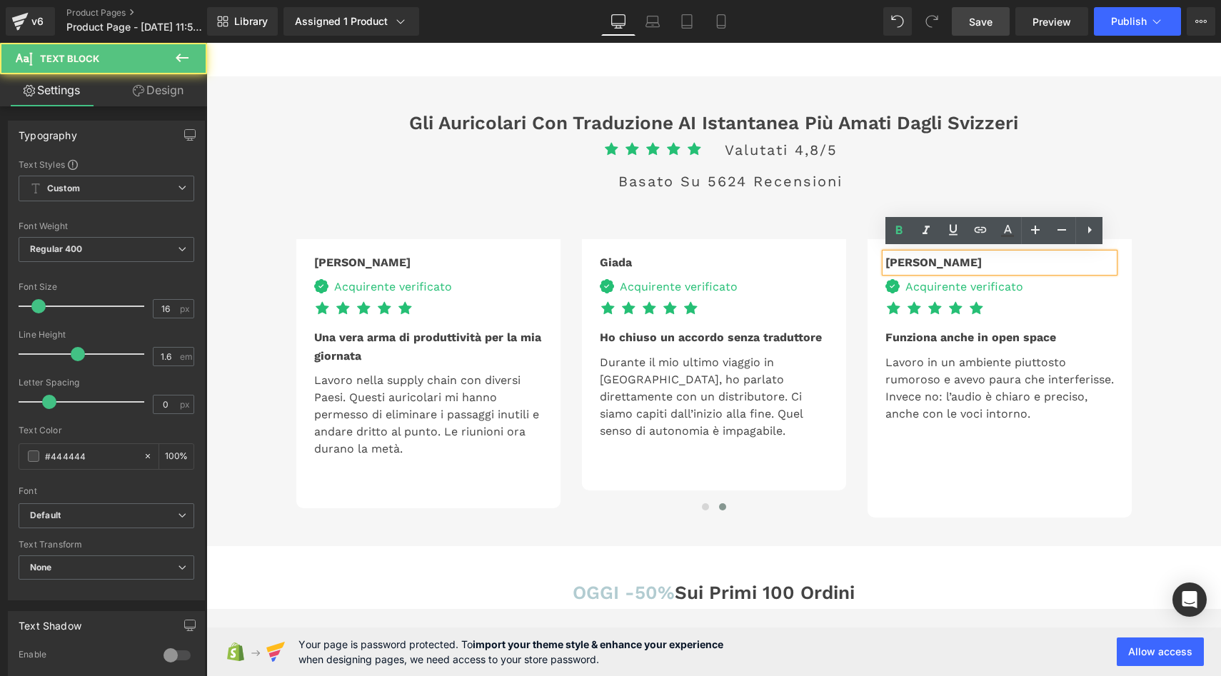
click at [928, 261] on div "Andrea" at bounding box center [1000, 263] width 229 height 19
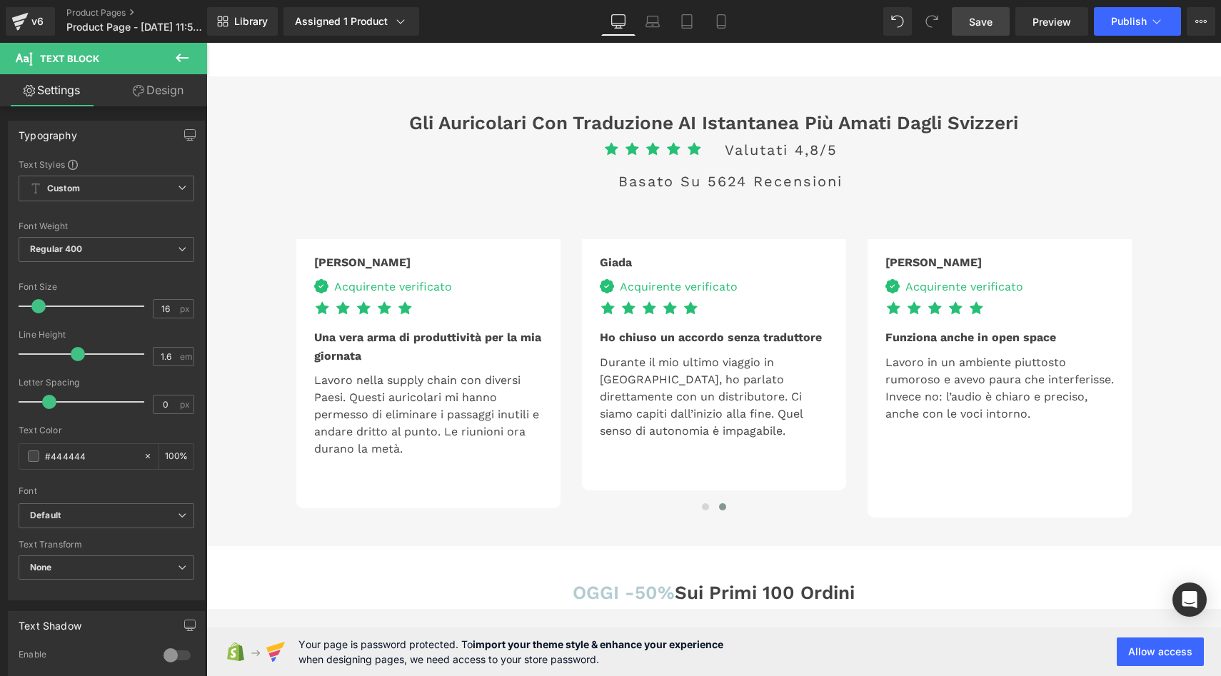
drag, startPoint x: 987, startPoint y: 24, endPoint x: 765, endPoint y: 296, distance: 351.2
click at [987, 24] on span "Save" at bounding box center [981, 21] width 24 height 15
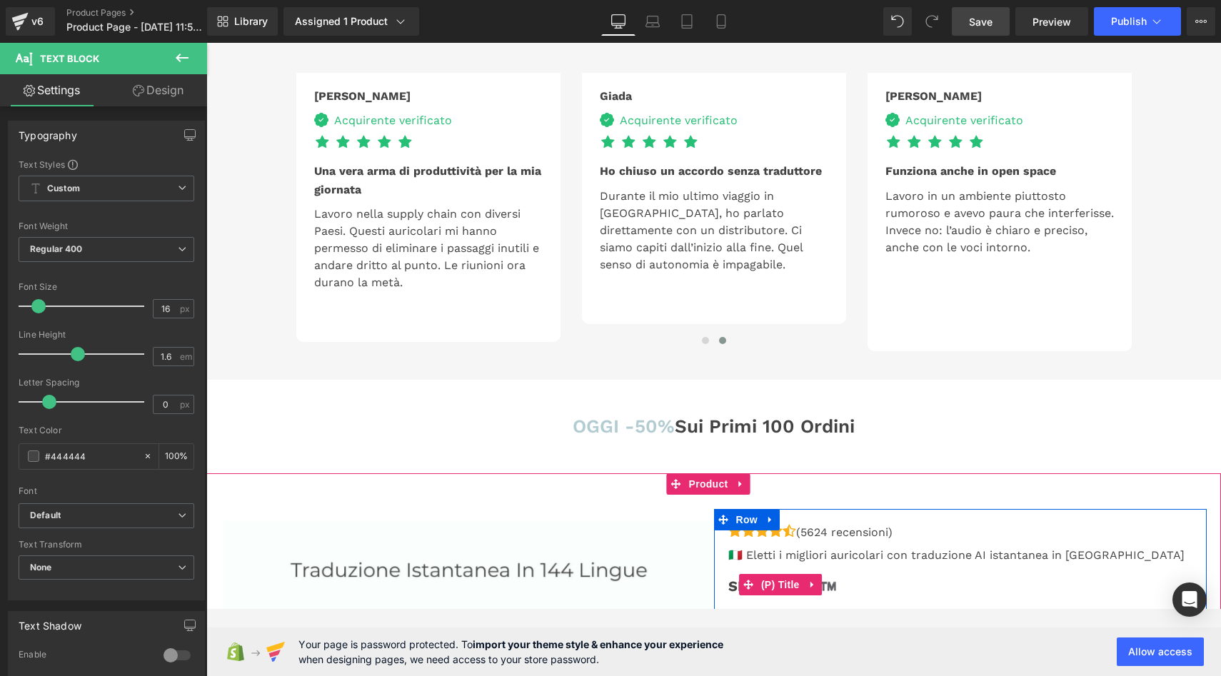
scroll to position [2948, 0]
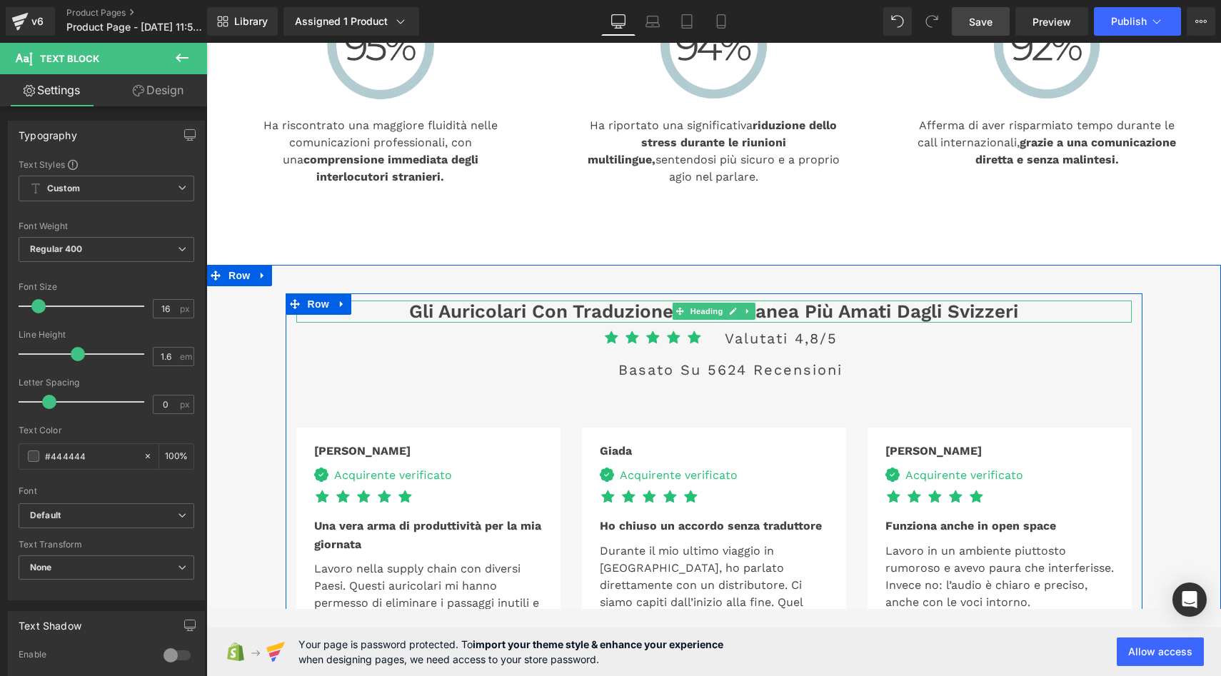
click at [1039, 309] on h3 "Gli auricolari con traduzione AI istantanea più amati dagli Svizzeri" at bounding box center [714, 312] width 836 height 22
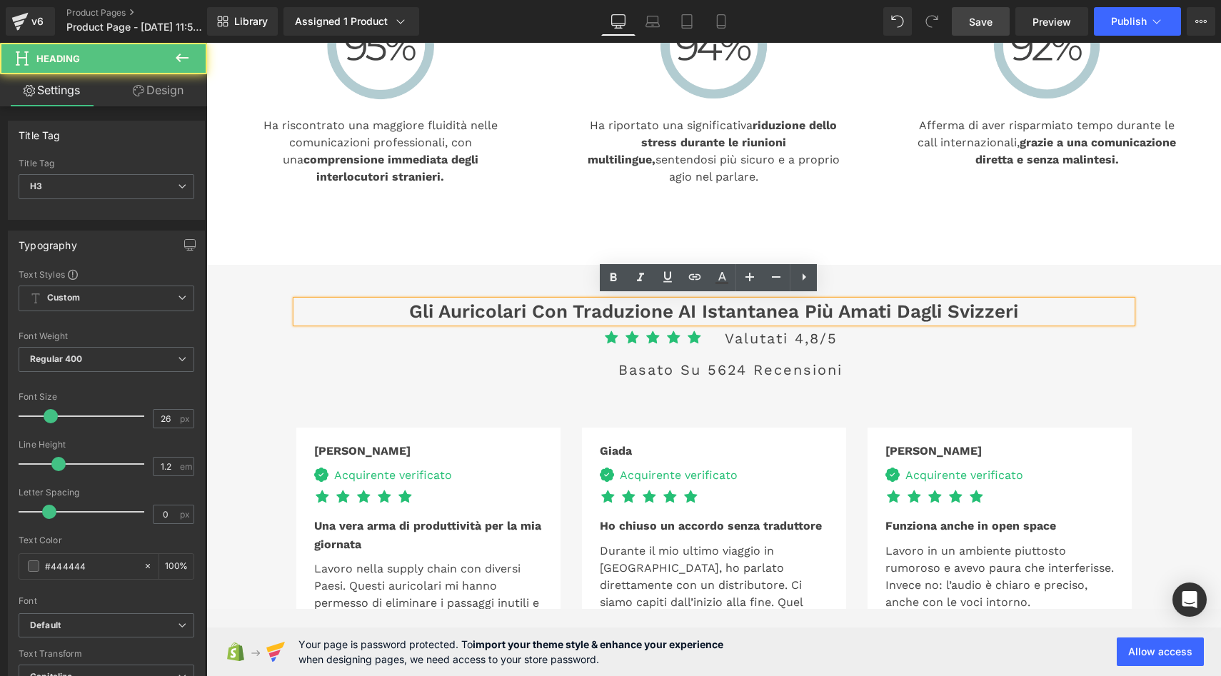
click at [1018, 307] on h3 "Gli auricolari con traduzione AI istantanea più amati dagli Svizzeri" at bounding box center [714, 312] width 836 height 22
click at [1034, 308] on h3 "Gli auricolari con traduzione AI istantanea più amati dagli Svizzeri" at bounding box center [714, 312] width 836 height 22
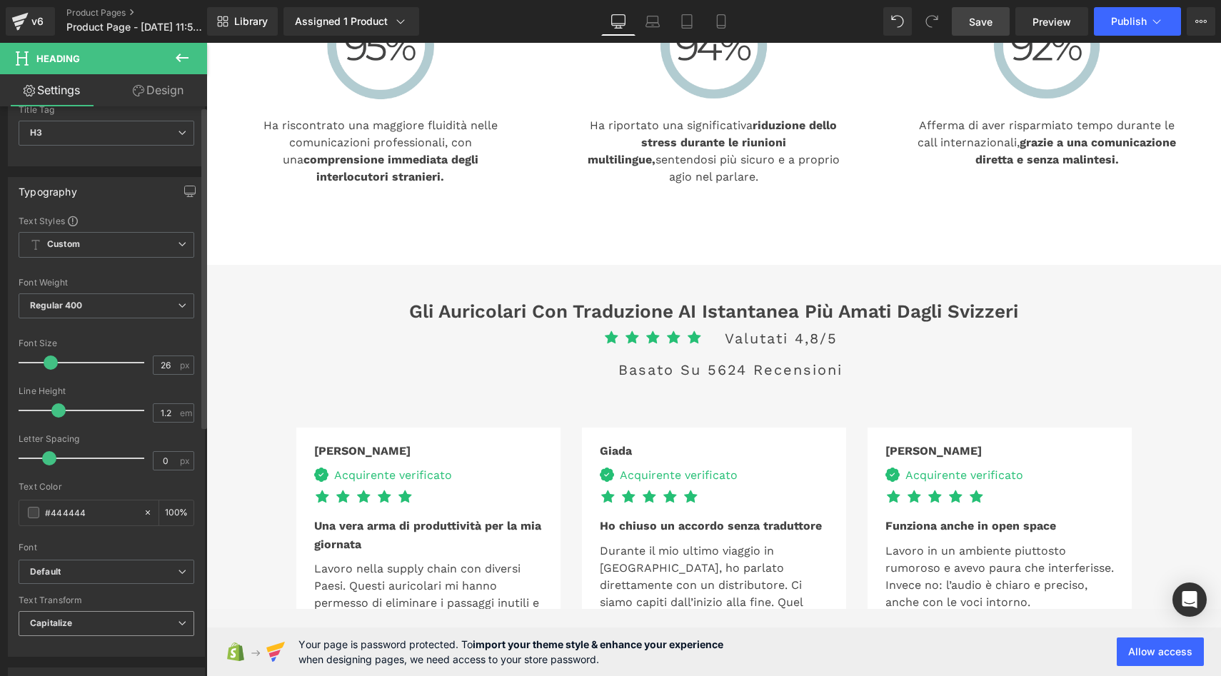
scroll to position [0, 0]
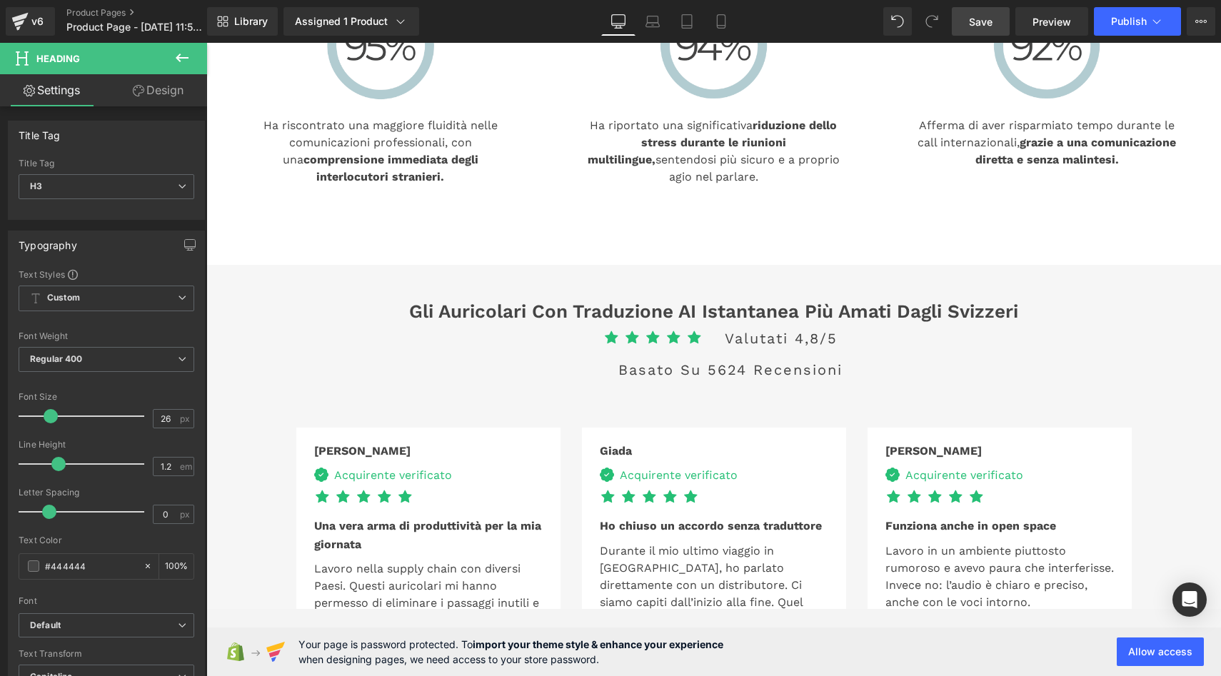
click at [176, 89] on link "Design" at bounding box center [158, 90] width 104 height 32
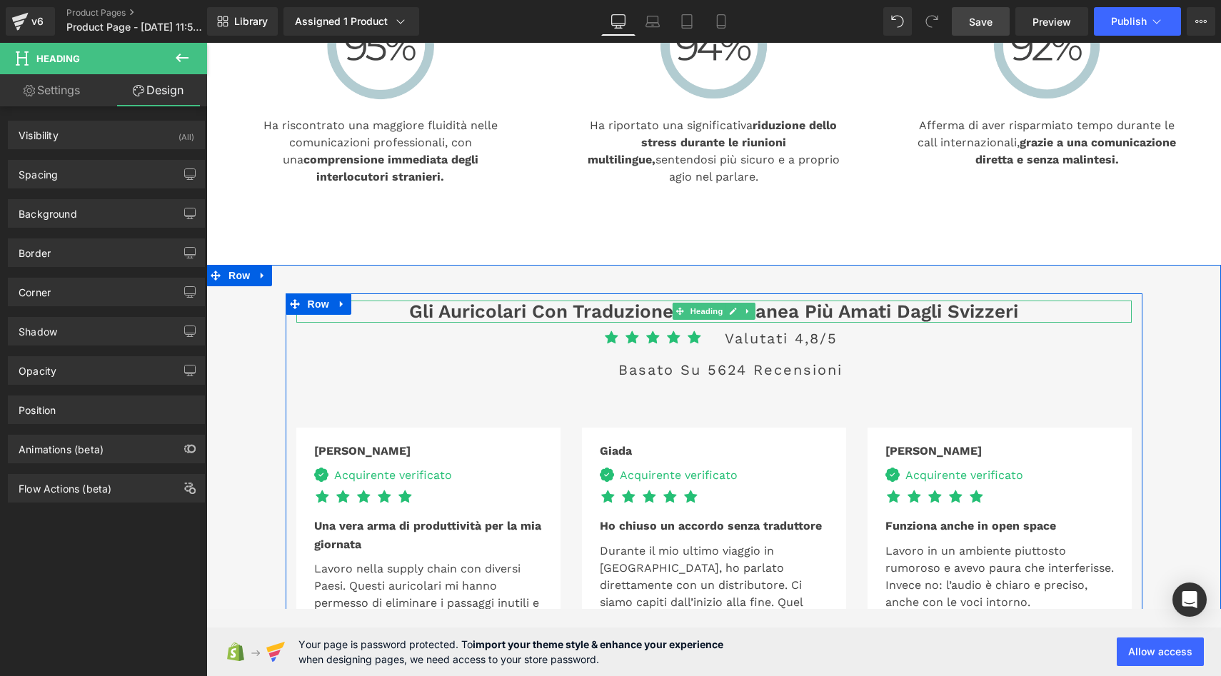
click at [1027, 309] on h3 "Gli auricolari con traduzione AI istantanea più amati dagli Svizzeri" at bounding box center [714, 312] width 836 height 22
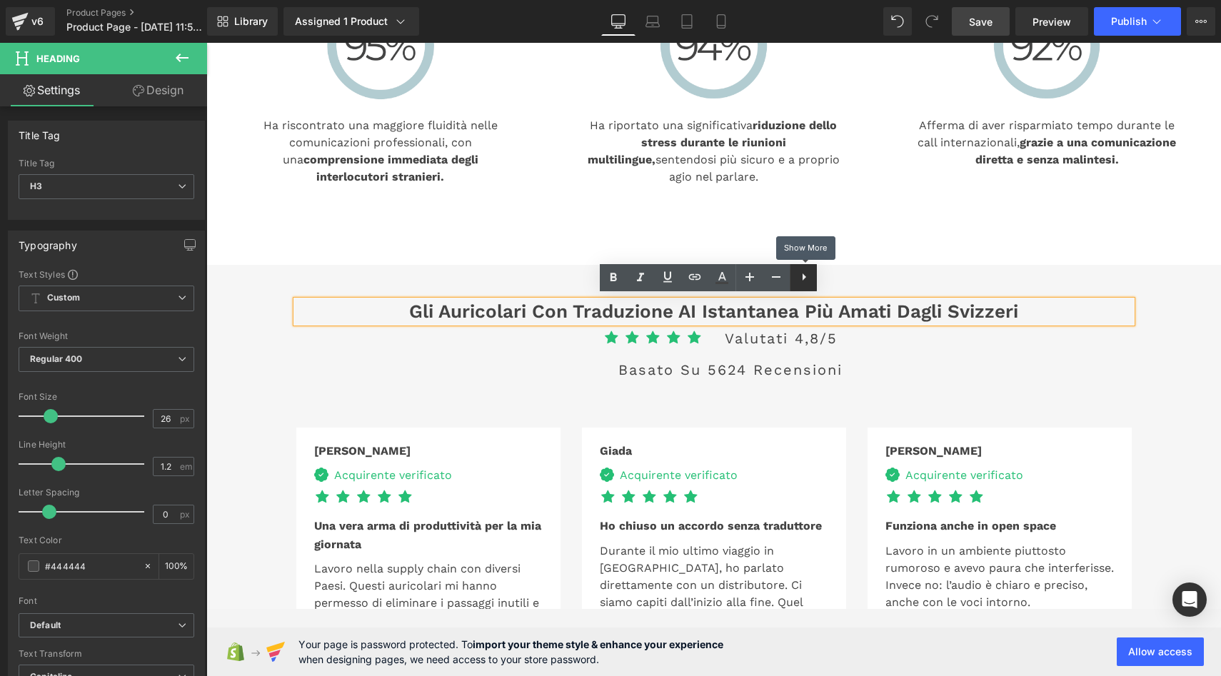
click at [806, 278] on icon at bounding box center [804, 277] width 17 height 17
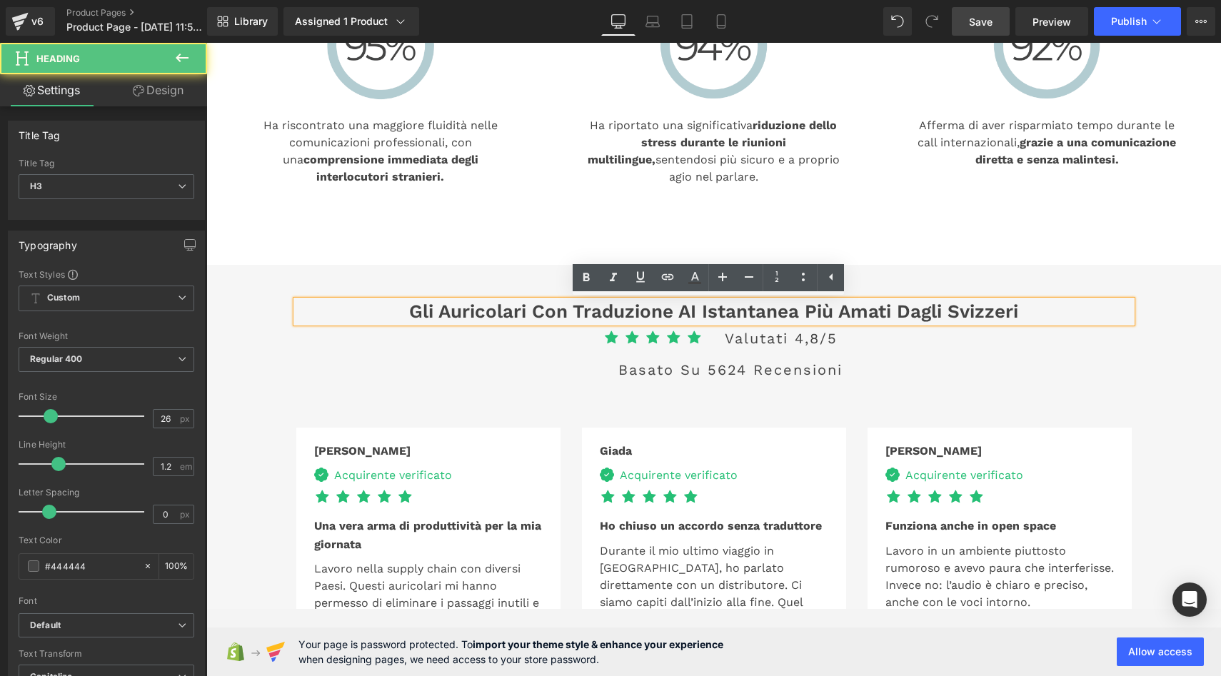
click at [1008, 311] on h3 "Gli auricolari con traduzione AI istantanea più amati dagli Svizzeri" at bounding box center [714, 312] width 836 height 22
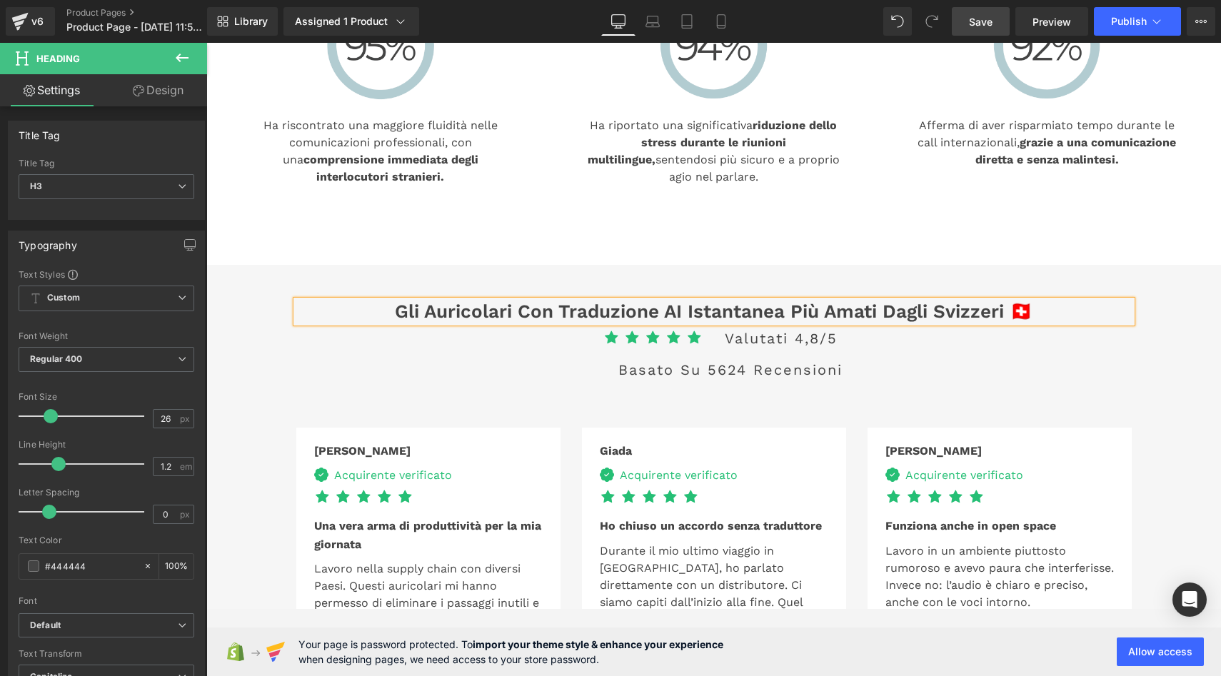
click at [979, 27] on span "Save" at bounding box center [981, 21] width 24 height 15
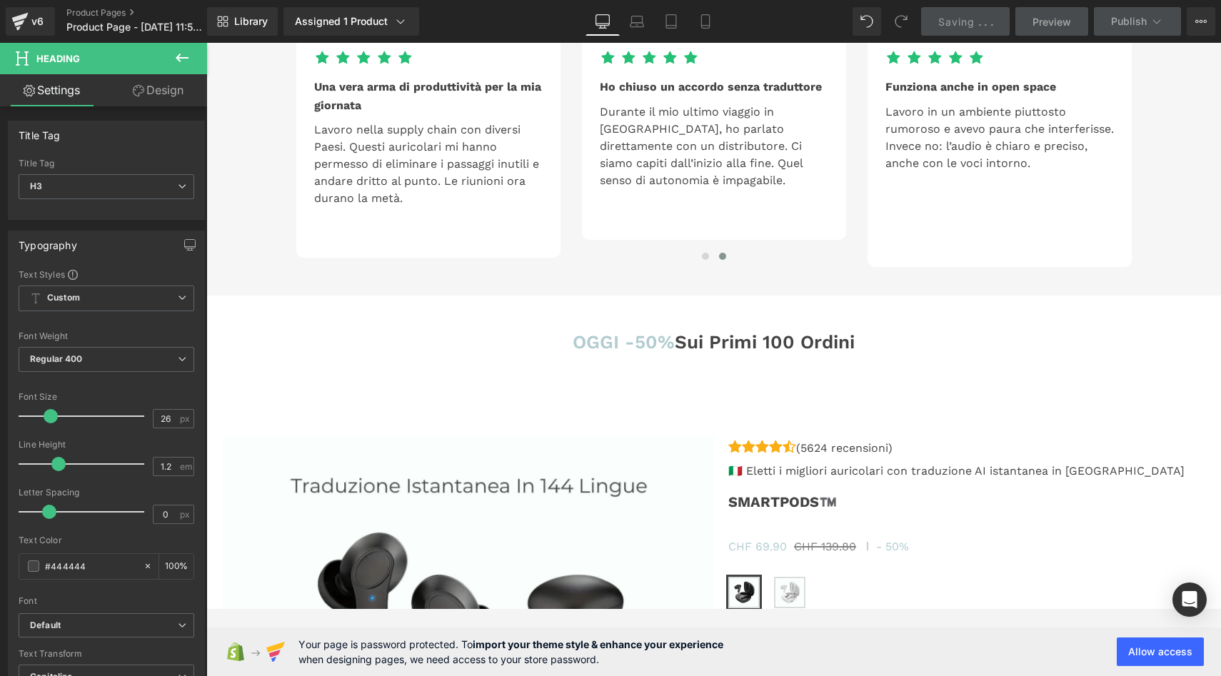
scroll to position [3451, 0]
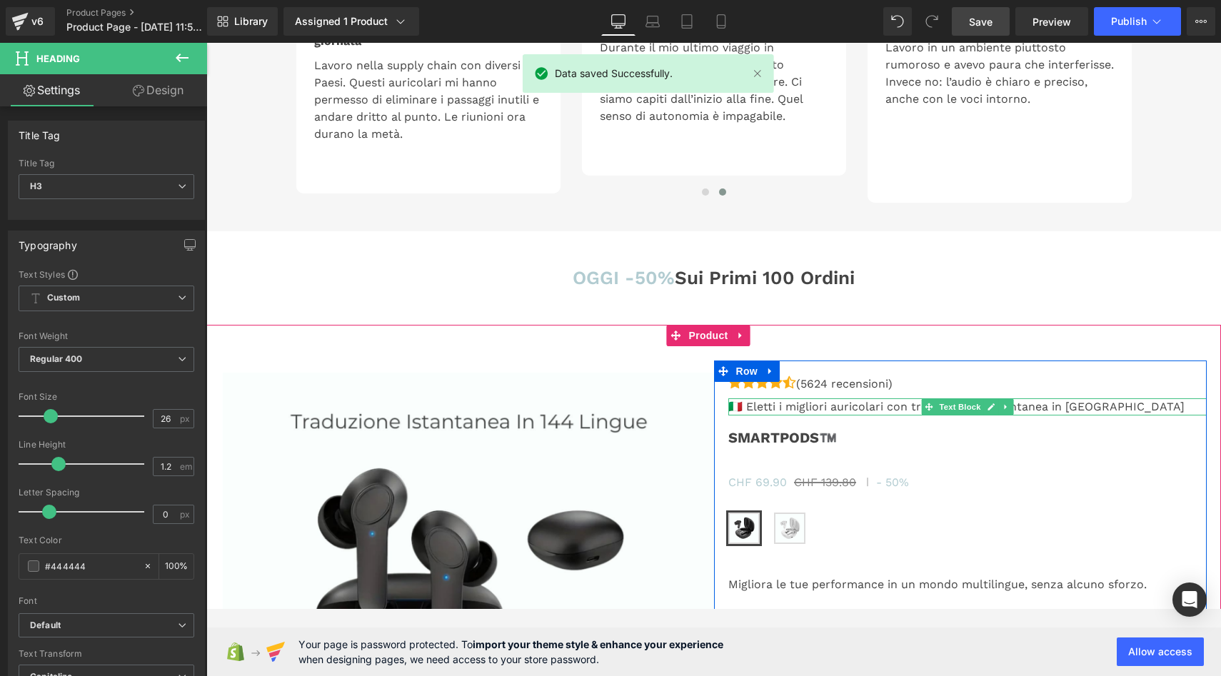
click at [741, 402] on p "🇮🇹 Eletti i migliori auricolari con traduzione AI istantanea in Italia" at bounding box center [967, 406] width 478 height 17
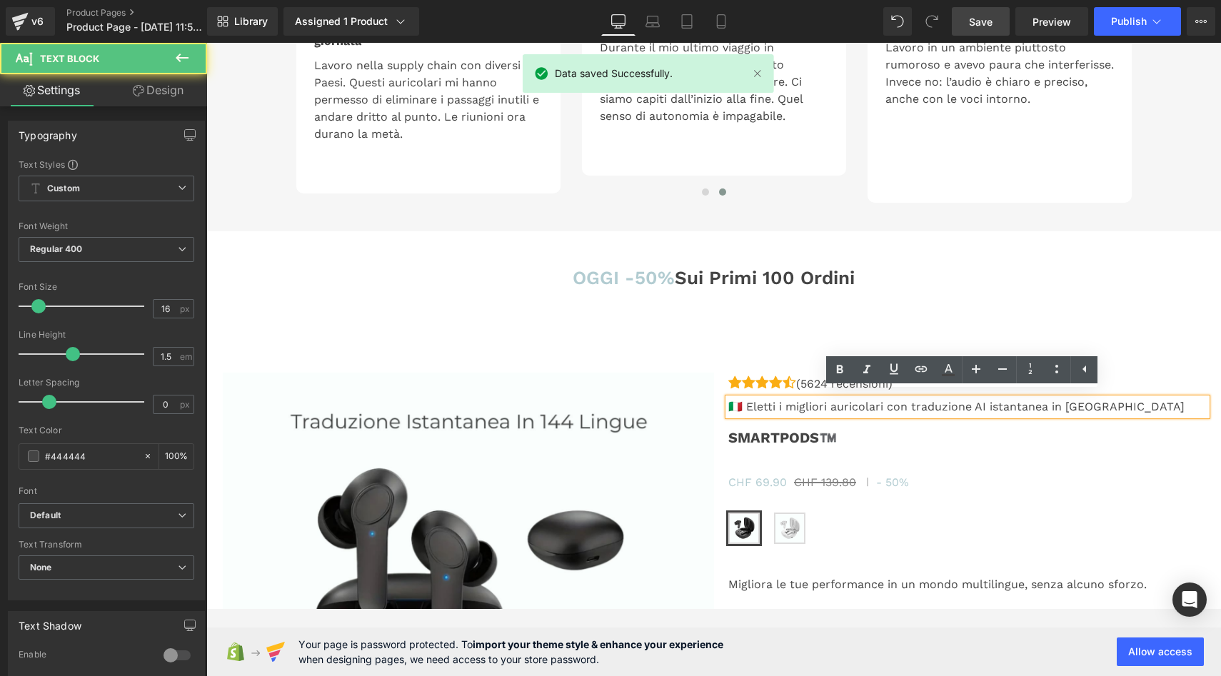
click at [737, 399] on p "🇮🇹 Eletti i migliori auricolari con traduzione AI istantanea in Italia" at bounding box center [967, 406] width 478 height 17
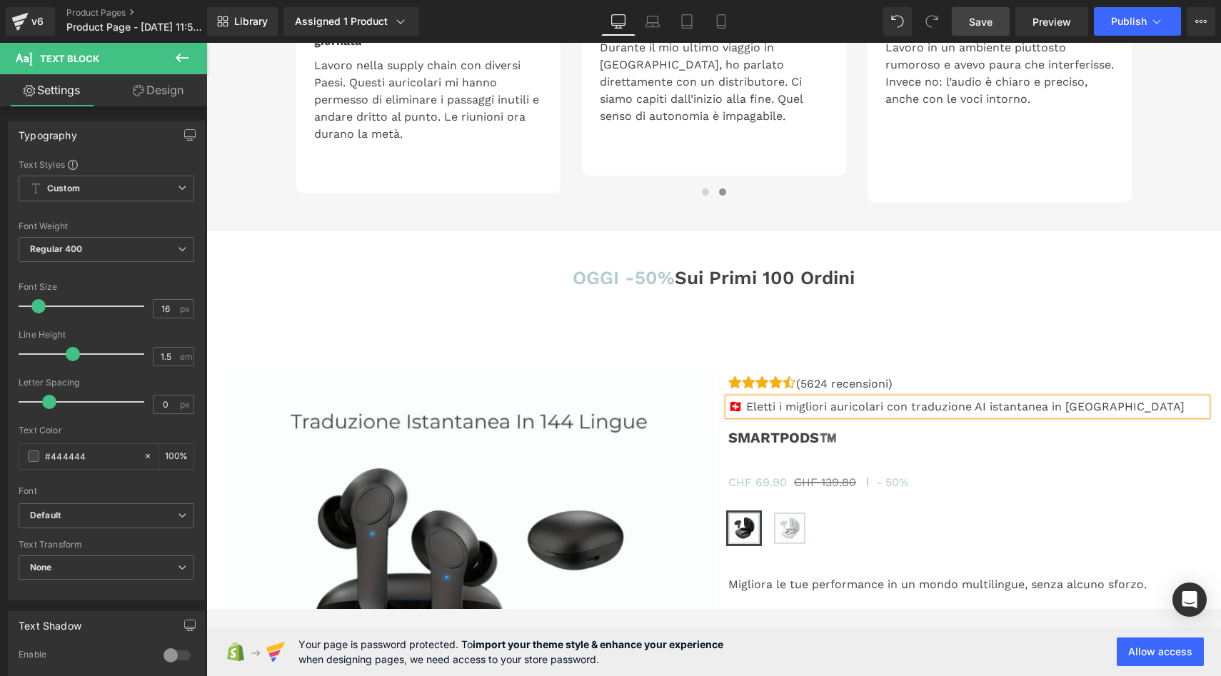
click at [976, 17] on span "Save" at bounding box center [981, 21] width 24 height 15
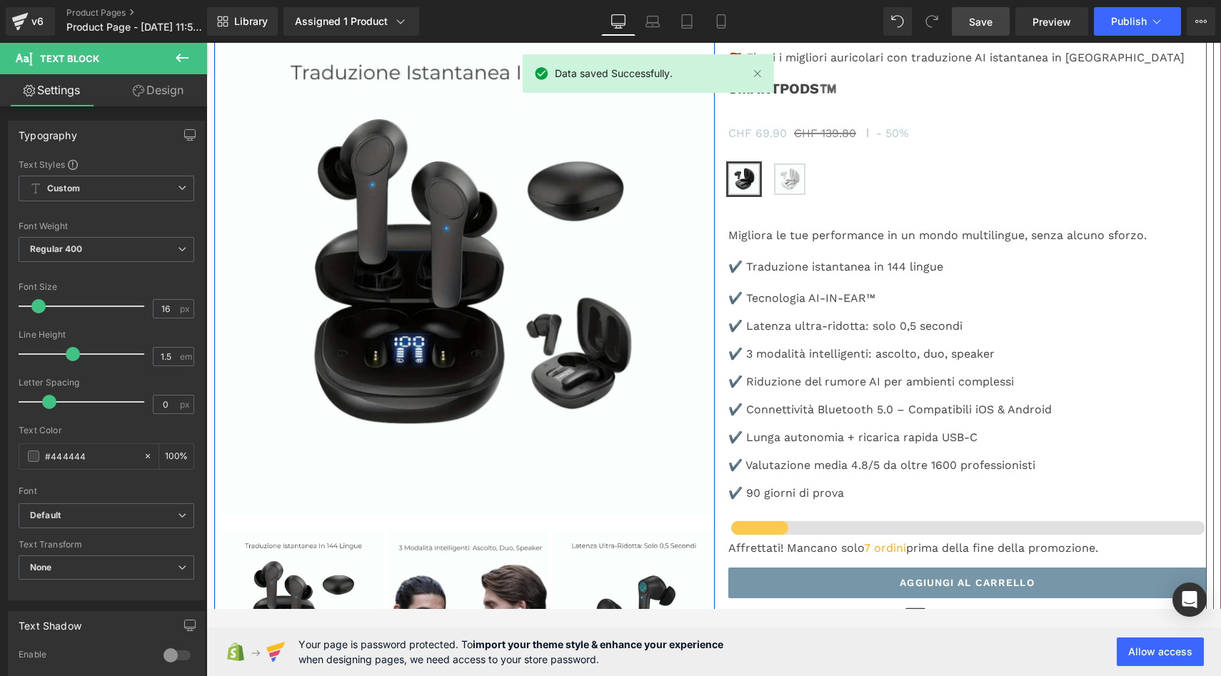
scroll to position [3951, 0]
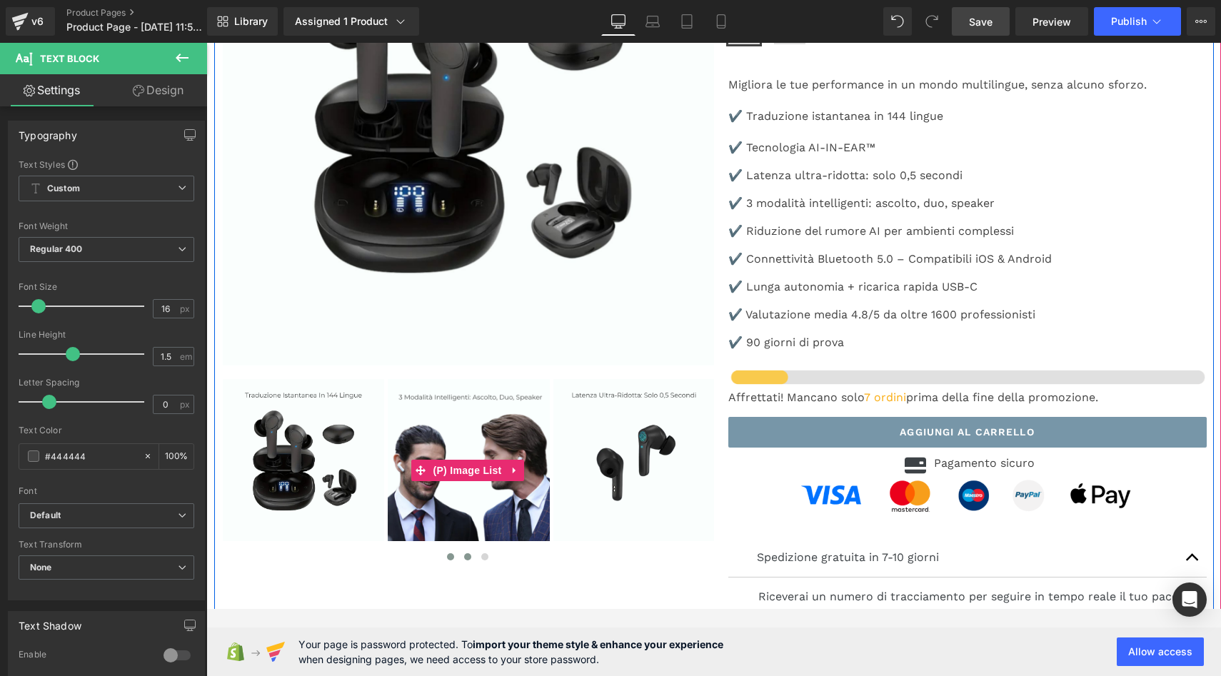
click at [464, 554] on span at bounding box center [467, 556] width 7 height 7
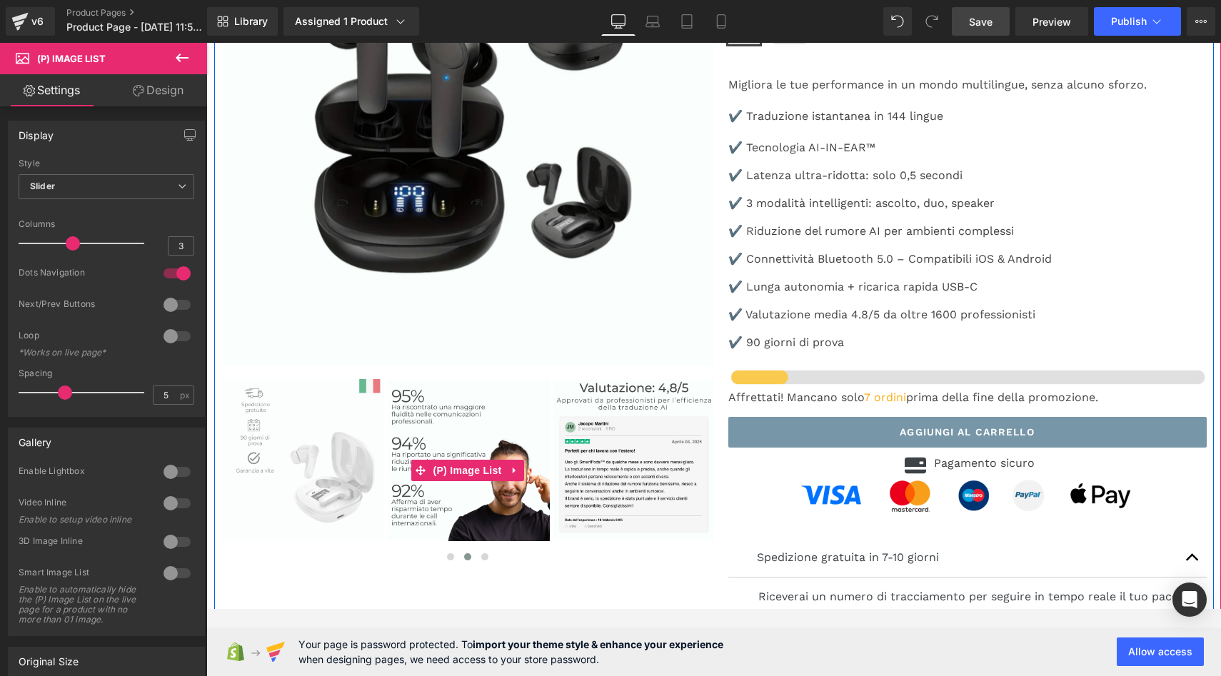
click at [339, 405] on img at bounding box center [303, 460] width 162 height 162
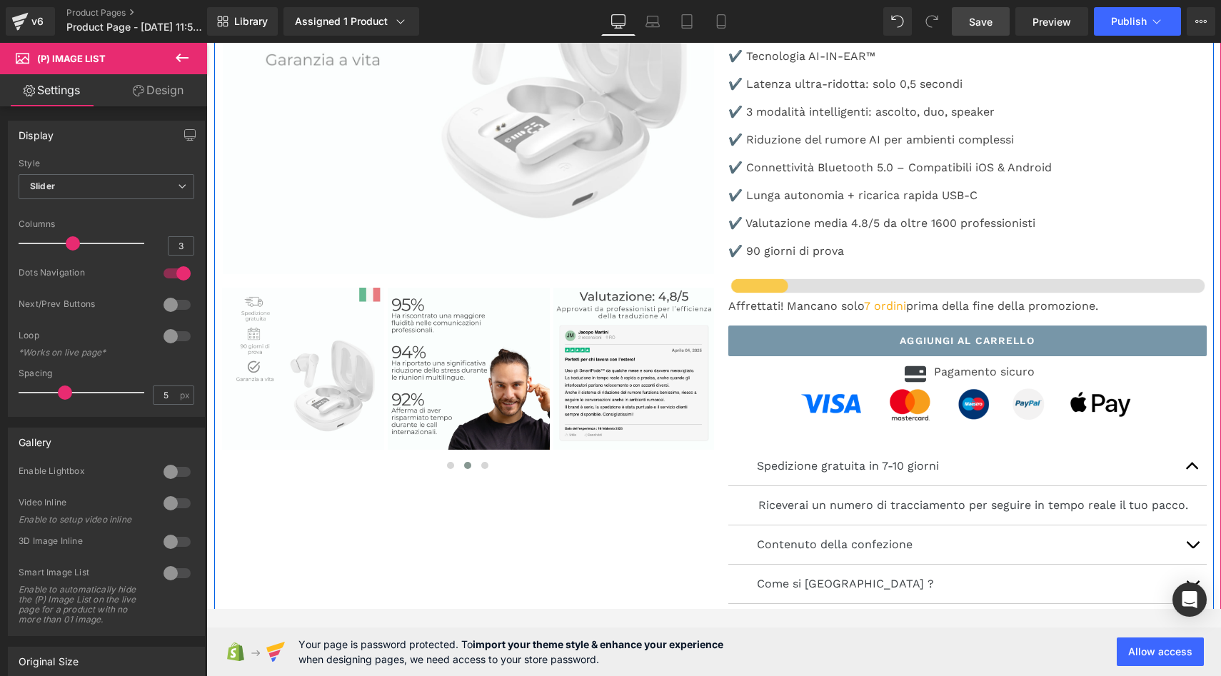
scroll to position [4108, 0]
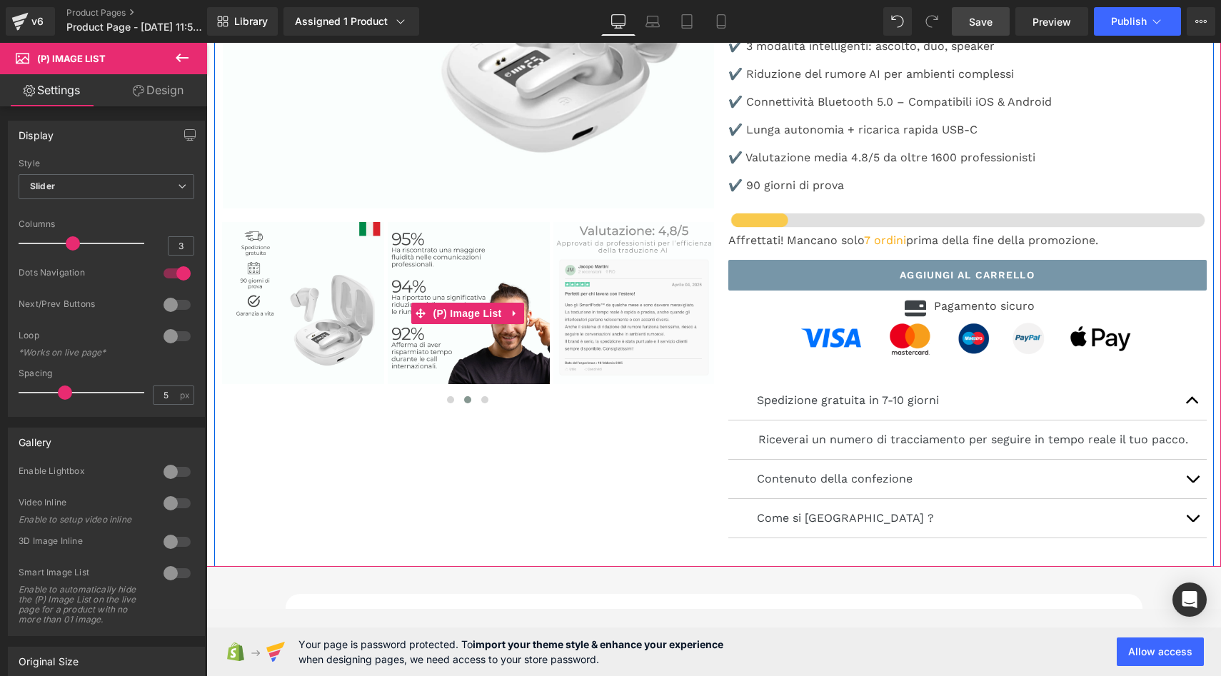
click at [640, 261] on img at bounding box center [634, 303] width 162 height 162
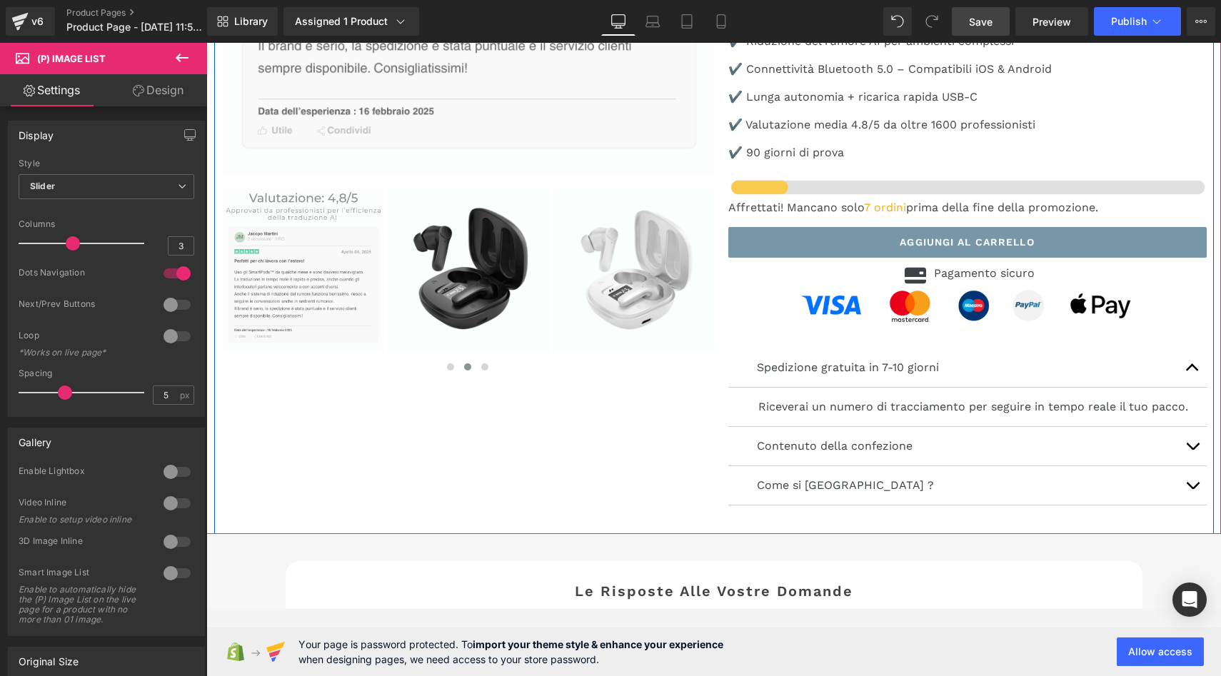
scroll to position [4163, 0]
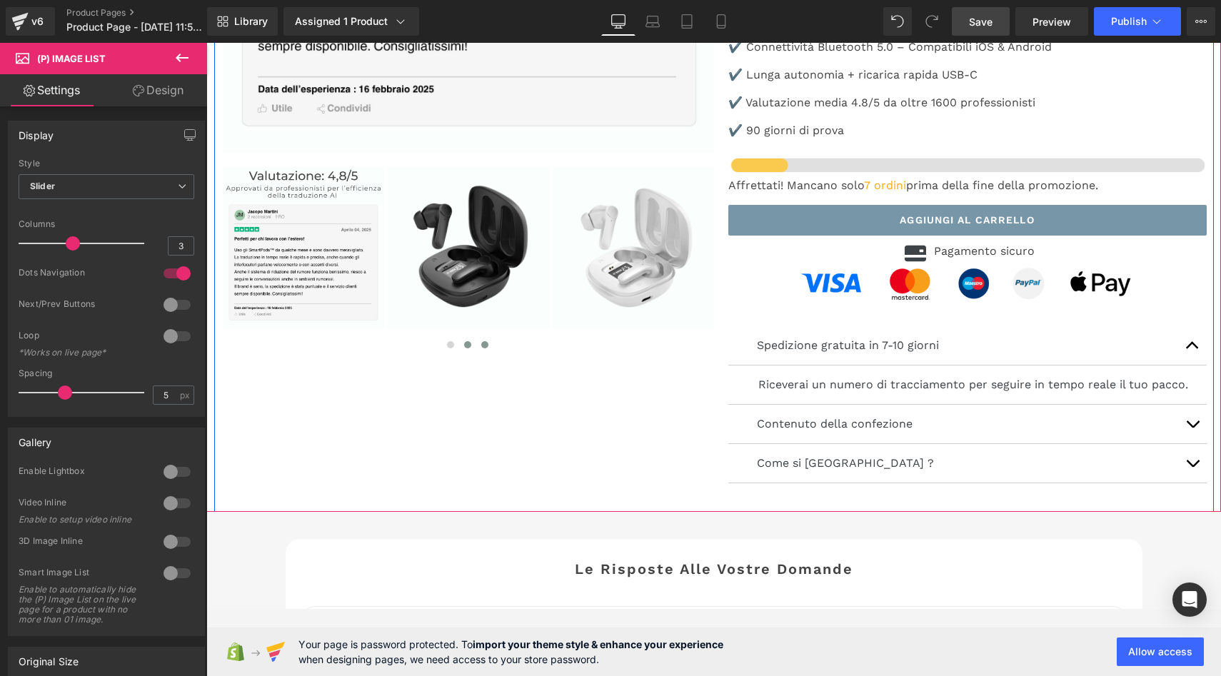
click at [481, 341] on span at bounding box center [484, 344] width 7 height 7
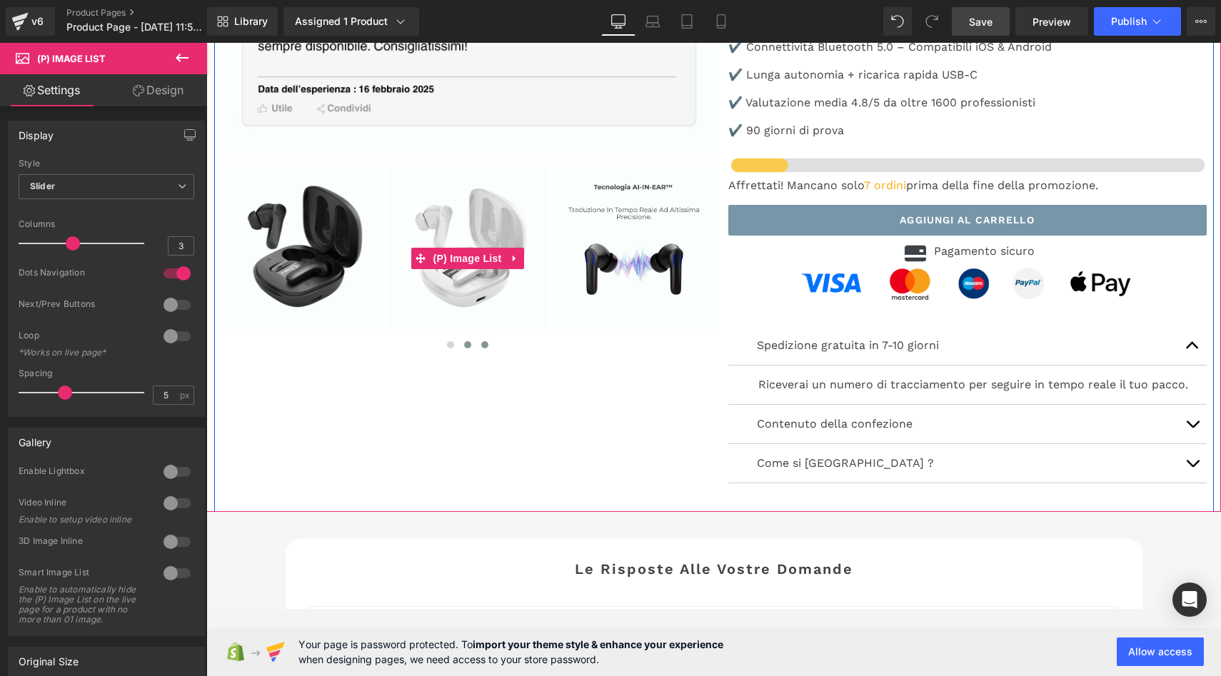
click at [464, 343] on button at bounding box center [467, 345] width 17 height 14
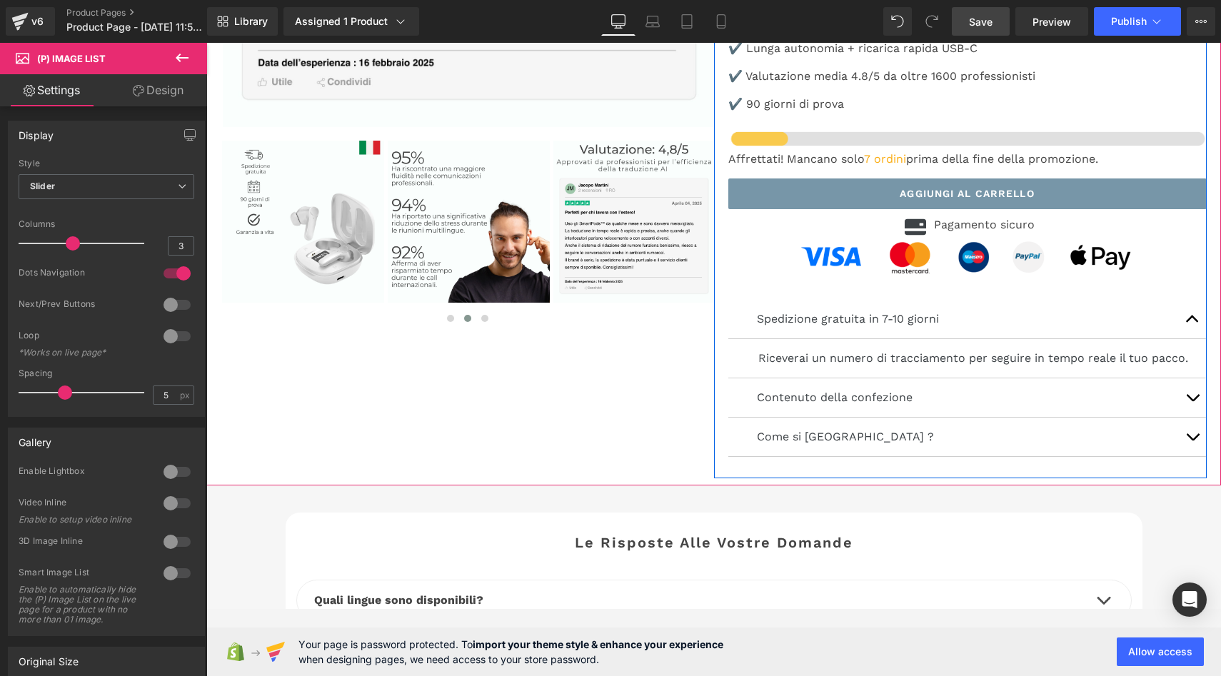
scroll to position [4192, 0]
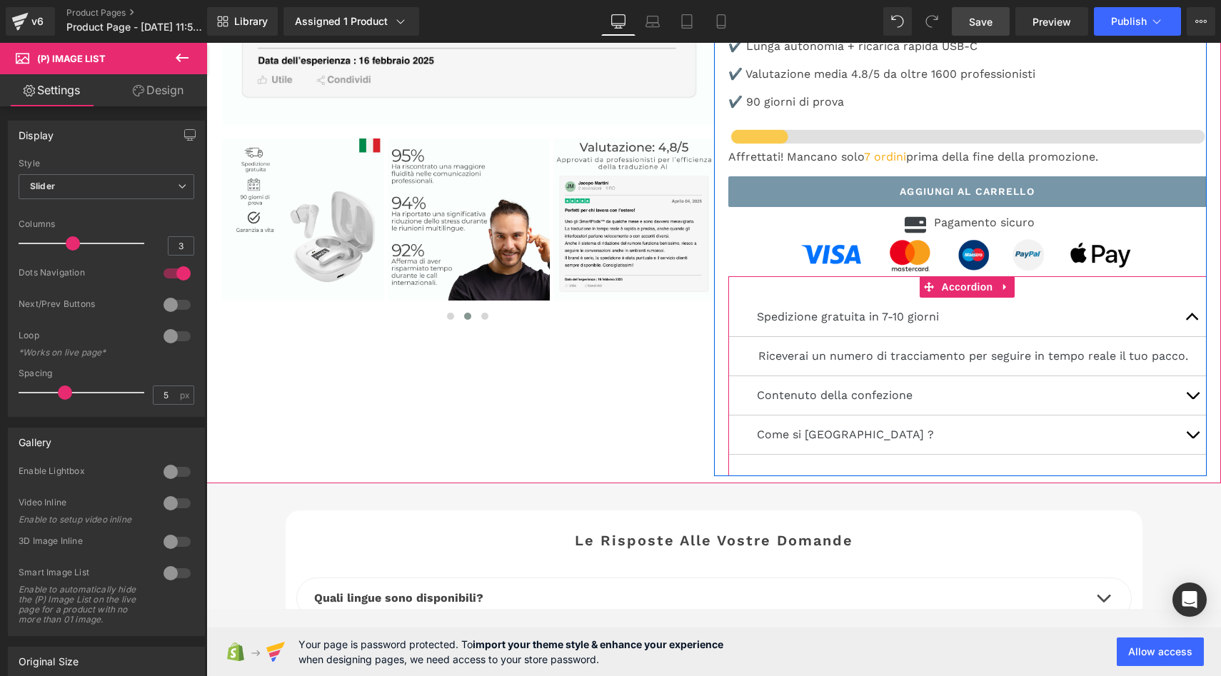
click at [1190, 308] on button "button" at bounding box center [1192, 317] width 29 height 39
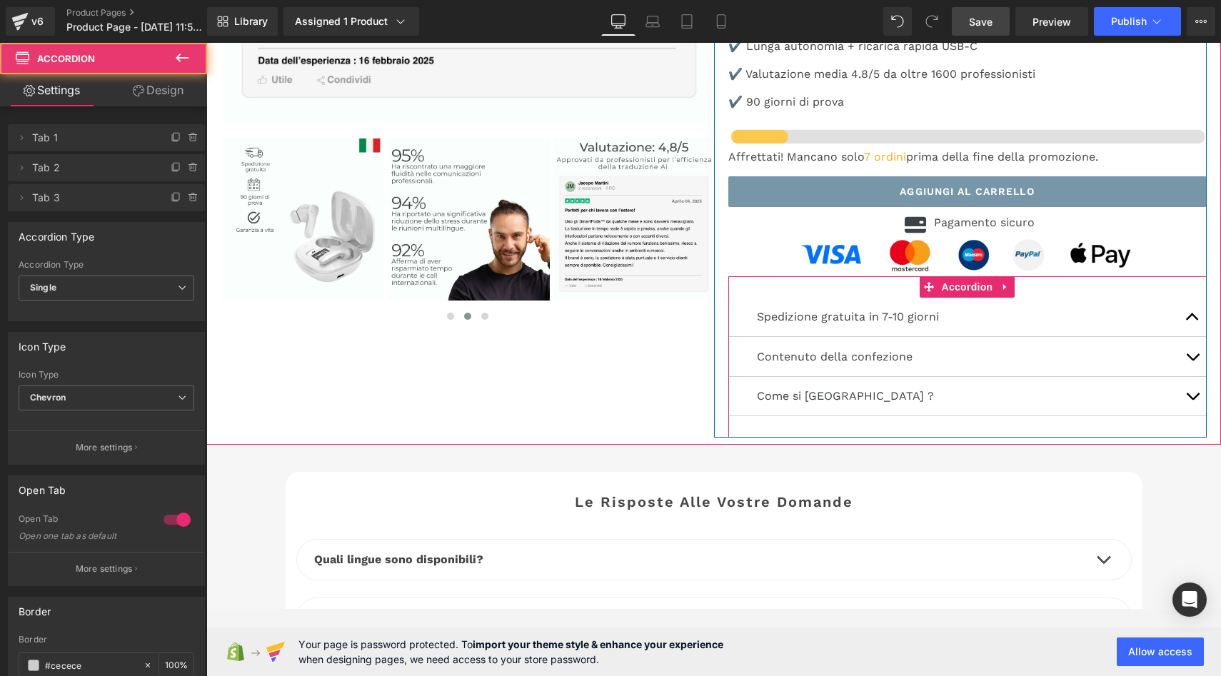
click at [1190, 308] on button "button" at bounding box center [1192, 317] width 29 height 39
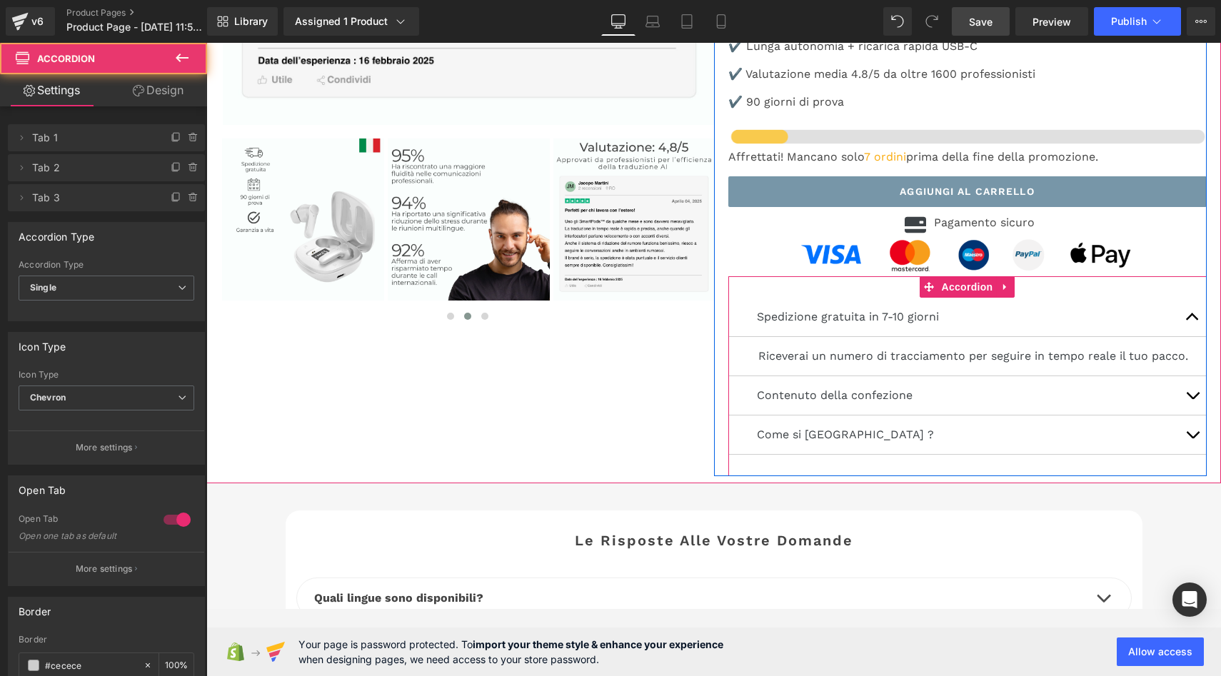
click at [1190, 309] on button "button" at bounding box center [1192, 317] width 29 height 39
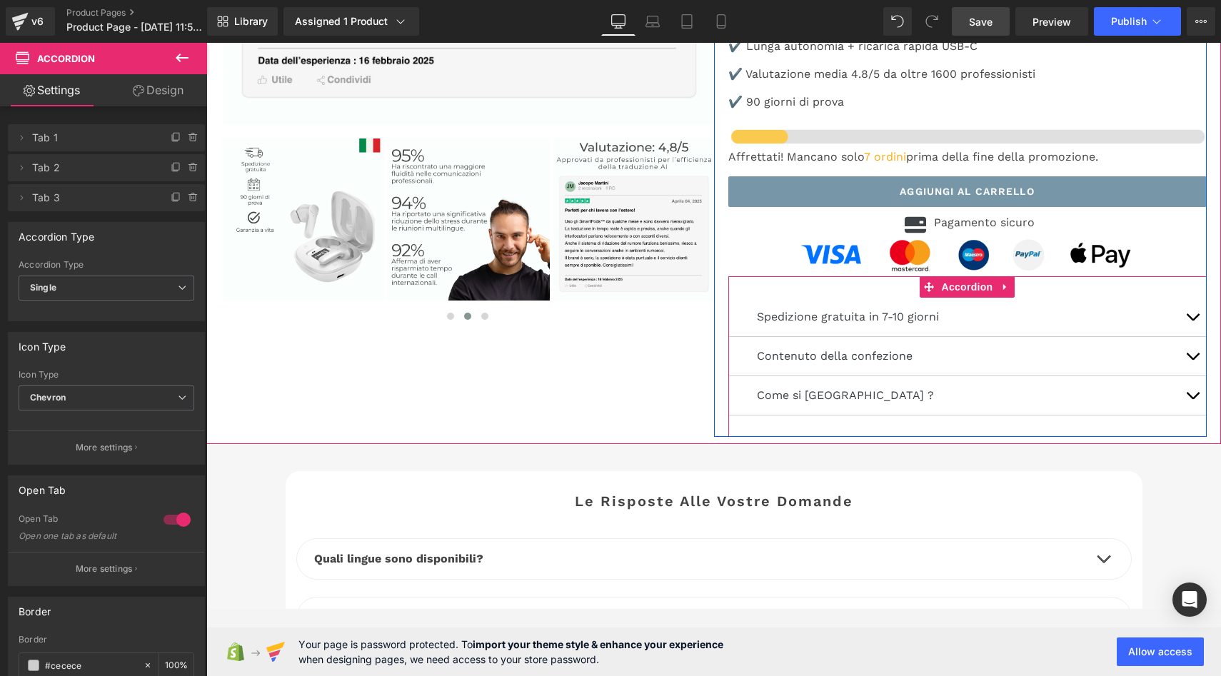
click at [1185, 355] on button "button" at bounding box center [1192, 356] width 29 height 39
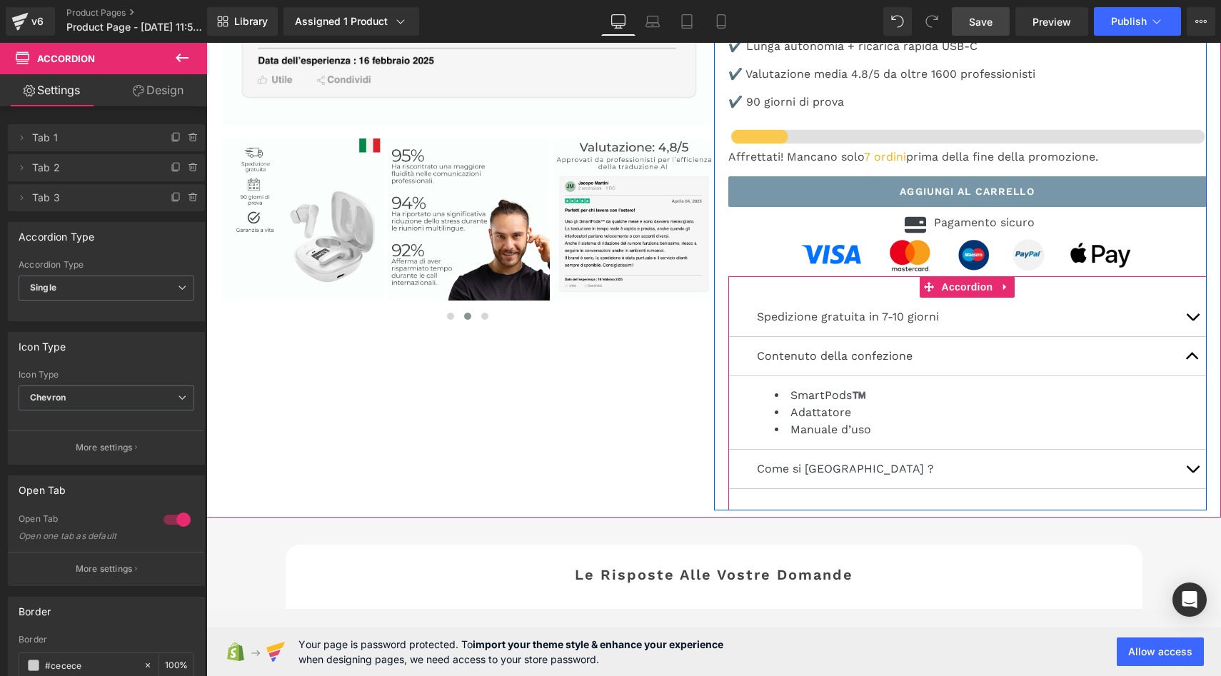
click at [1185, 355] on button "button" at bounding box center [1192, 356] width 29 height 39
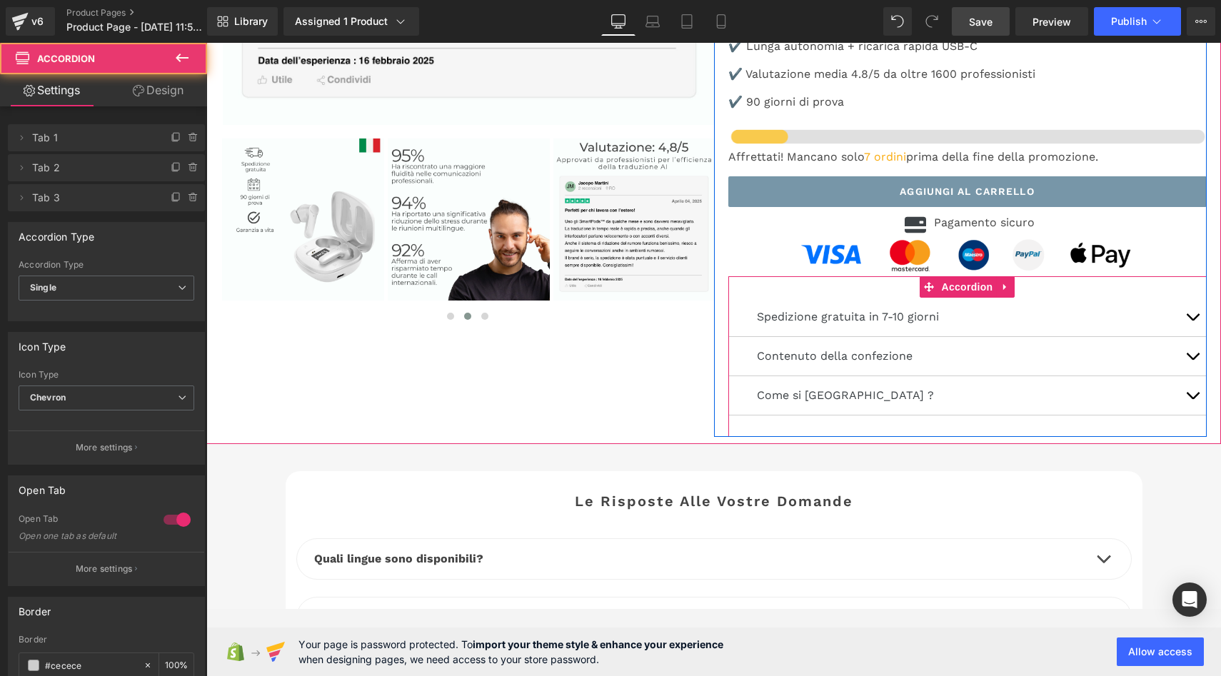
click at [1193, 399] on span "button" at bounding box center [1193, 399] width 0 height 0
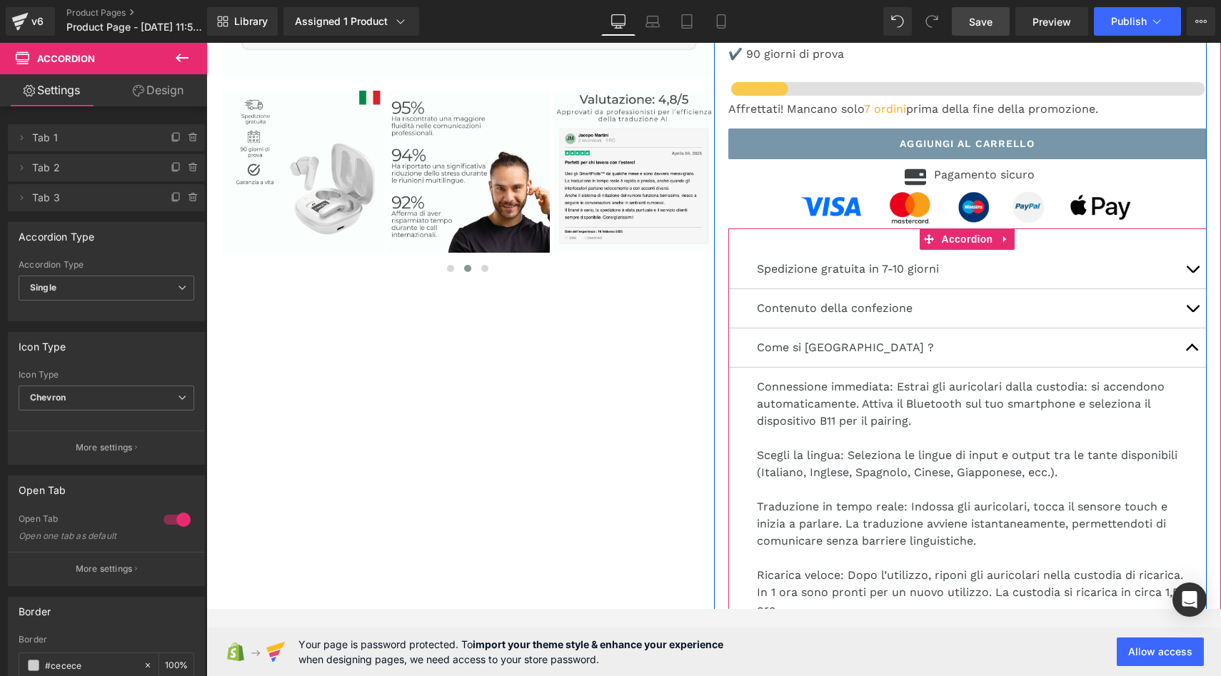
scroll to position [4279, 0]
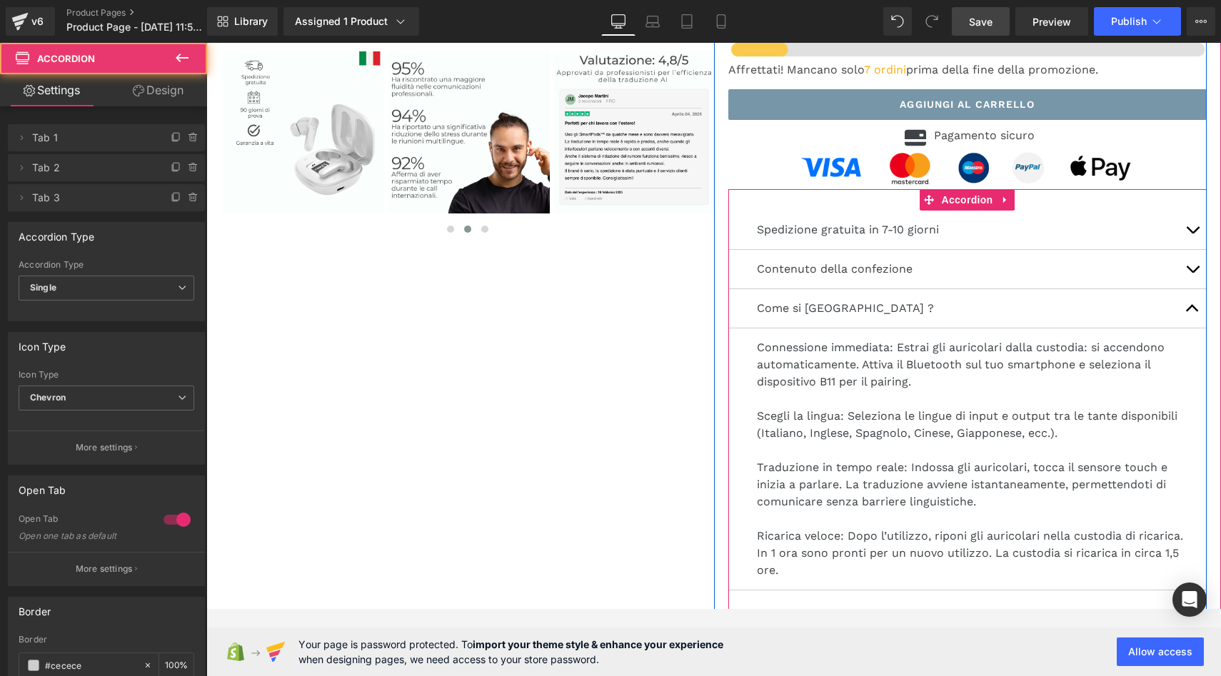
click at [1185, 304] on button "button" at bounding box center [1192, 308] width 29 height 39
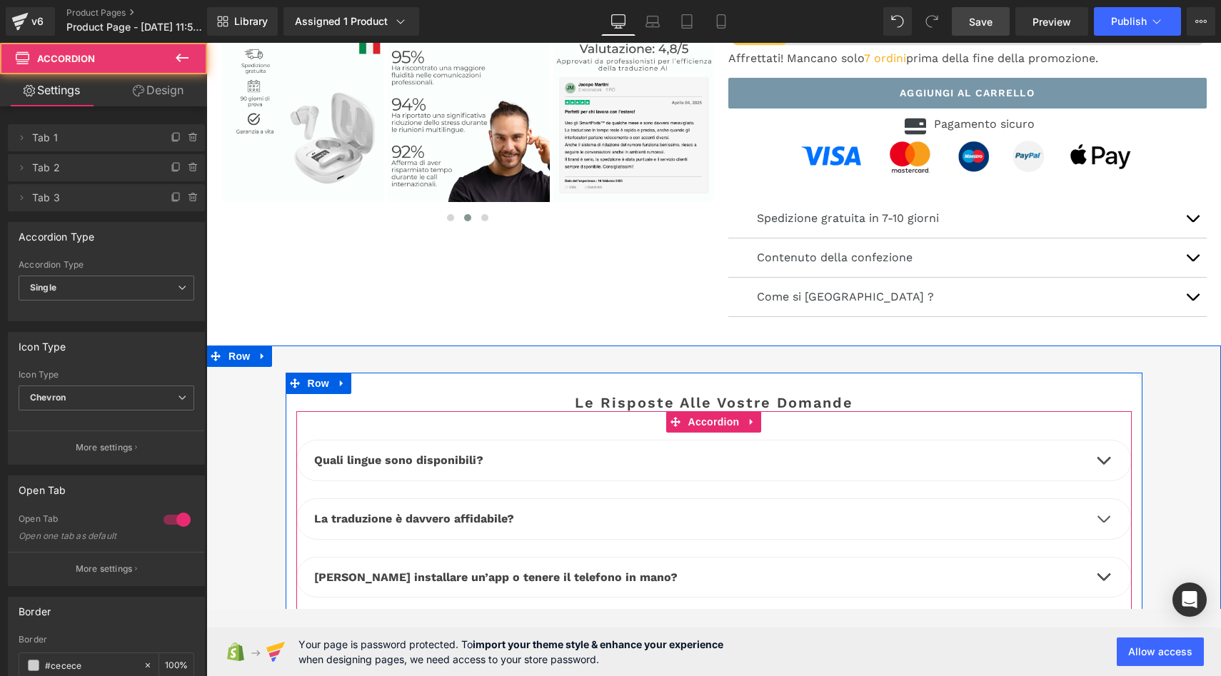
scroll to position [4308, 0]
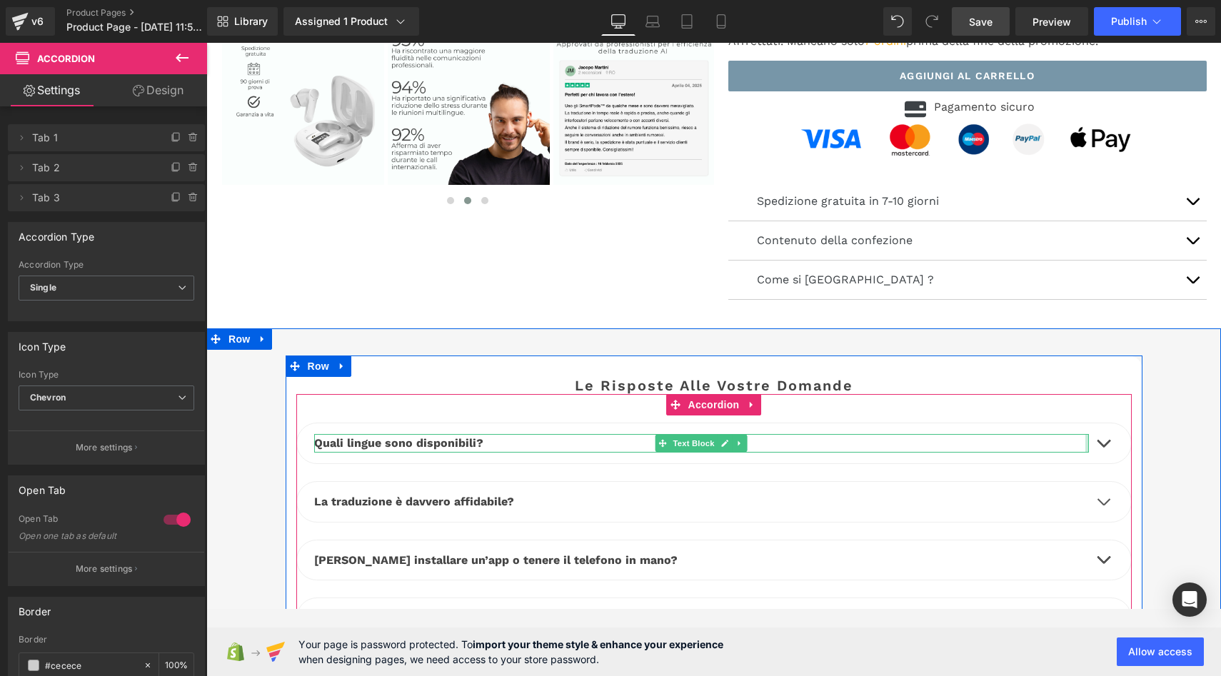
click at [1085, 438] on div at bounding box center [1087, 443] width 4 height 19
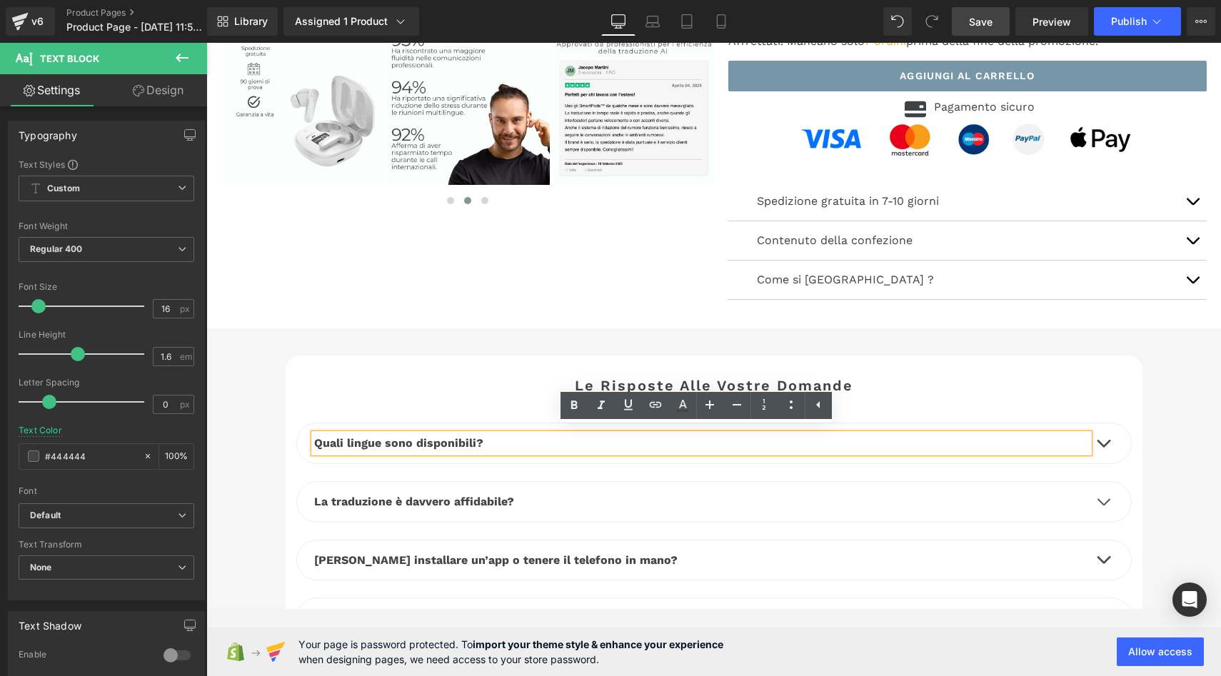
click at [1103, 447] on span "button" at bounding box center [1103, 447] width 0 height 0
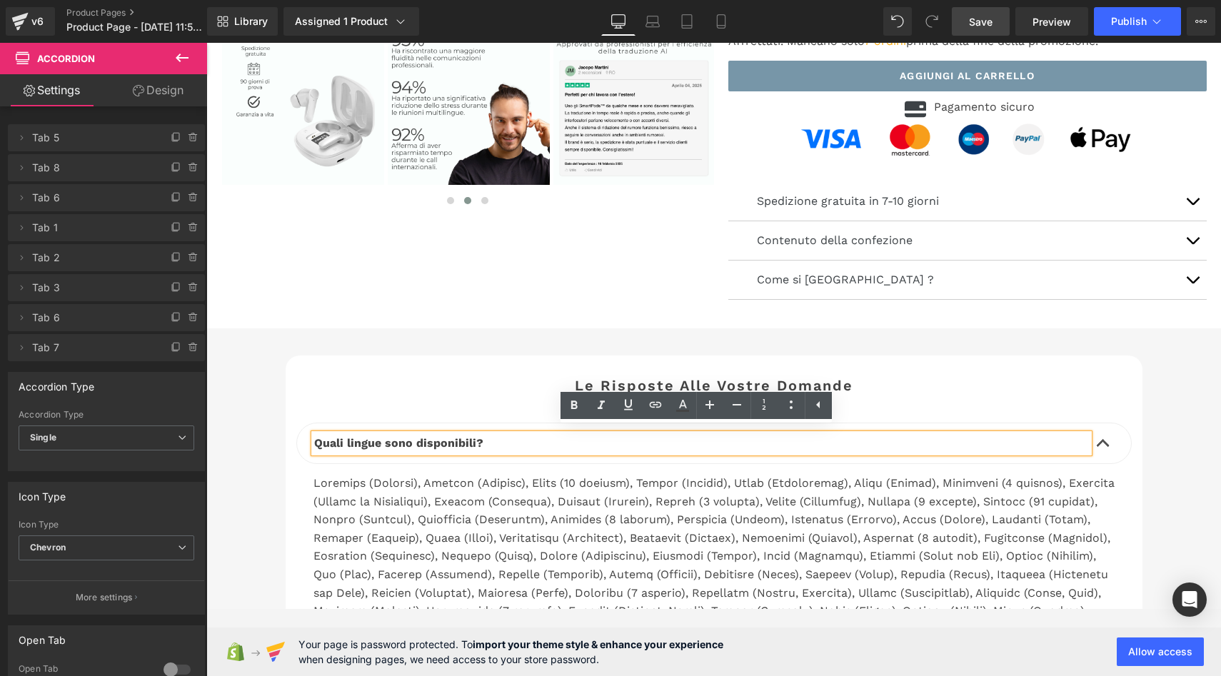
click at [1098, 440] on button "button" at bounding box center [1103, 443] width 29 height 40
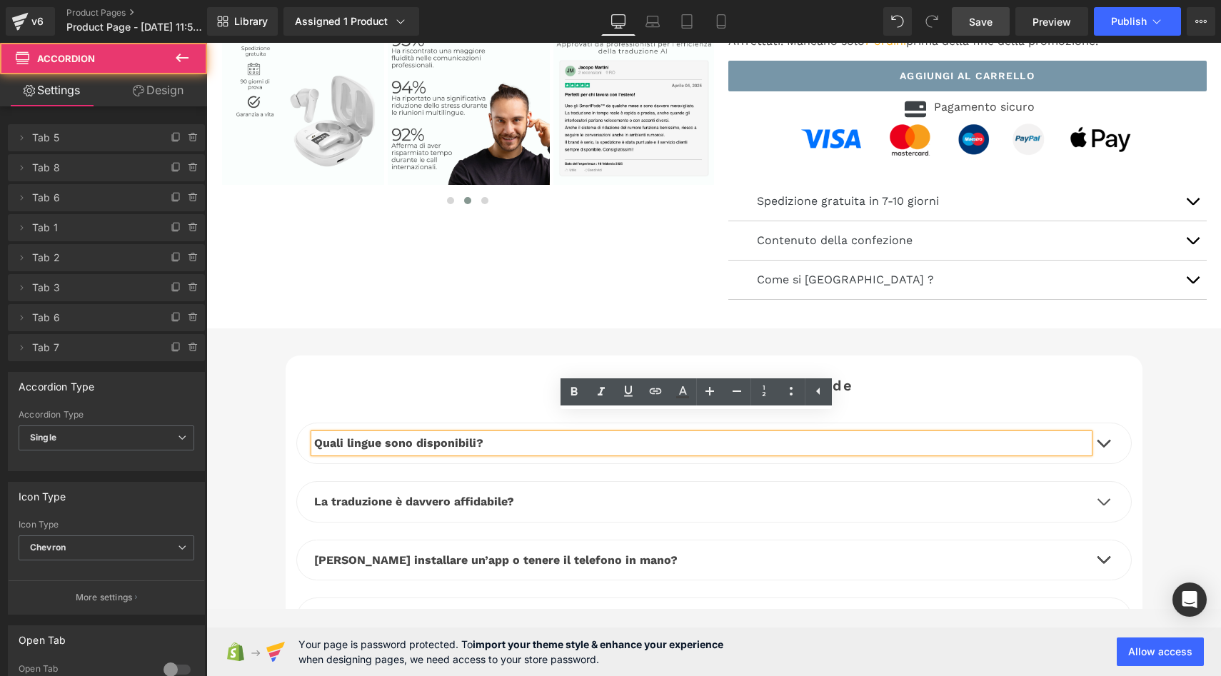
scroll to position [4455, 0]
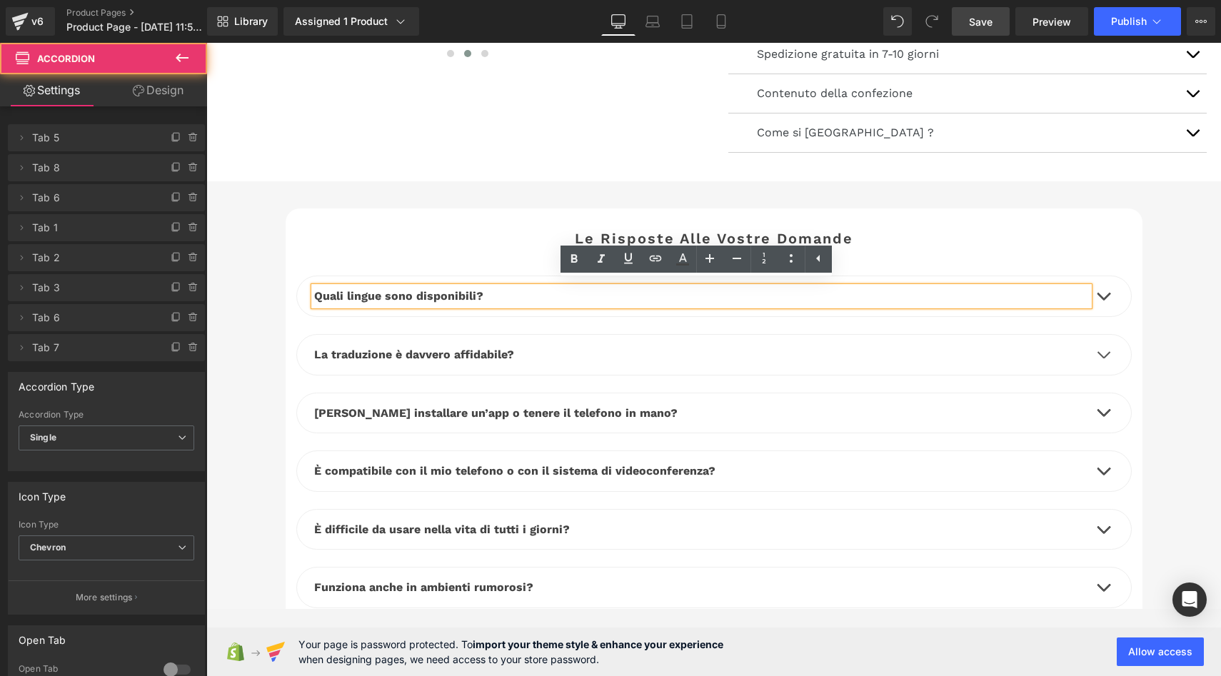
click at [1104, 352] on button "button" at bounding box center [1103, 355] width 29 height 40
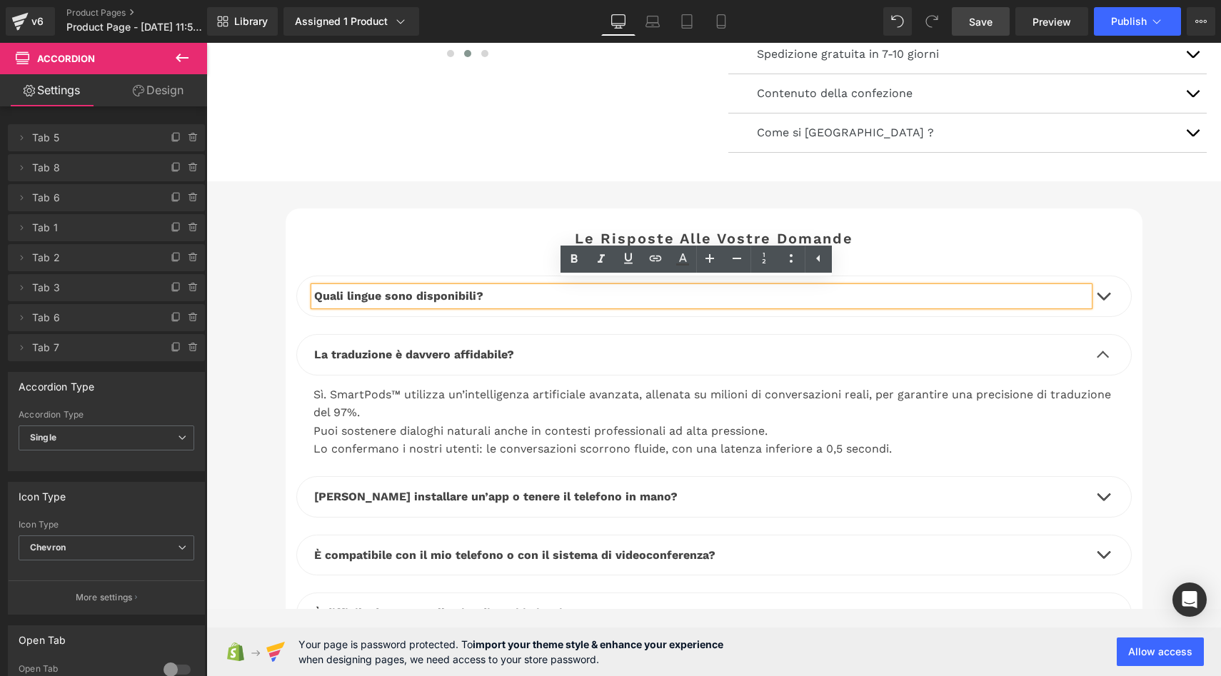
click at [1102, 354] on button "button" at bounding box center [1103, 355] width 29 height 40
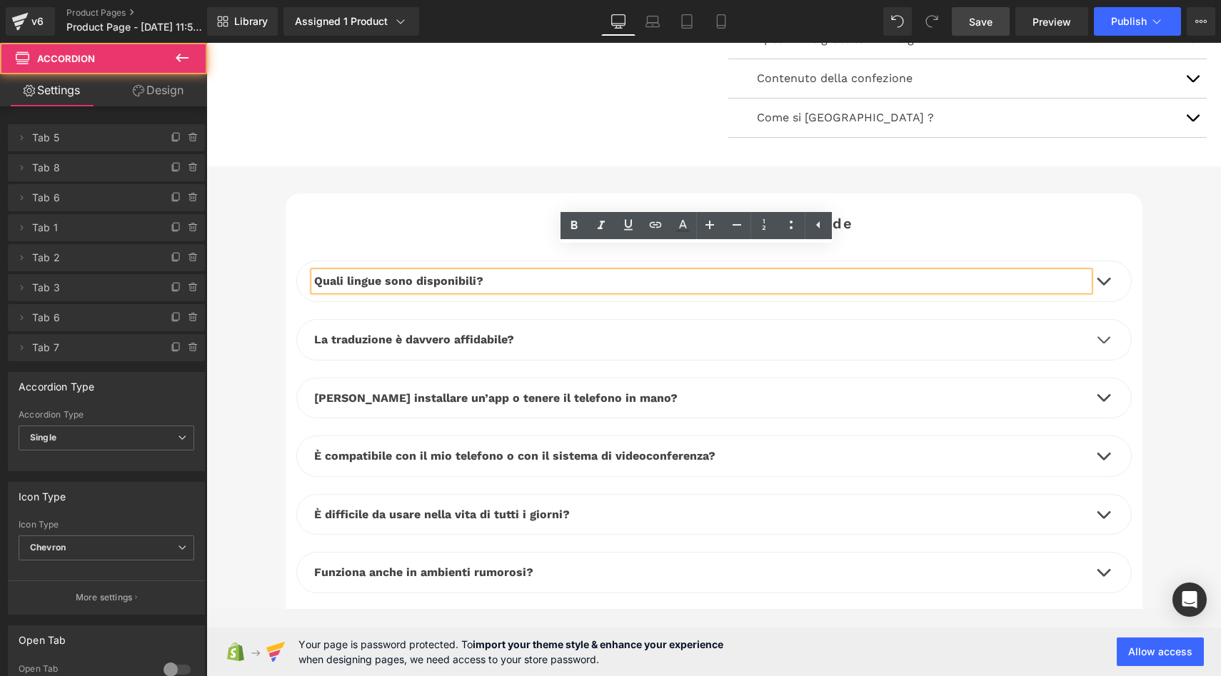
scroll to position [4488, 0]
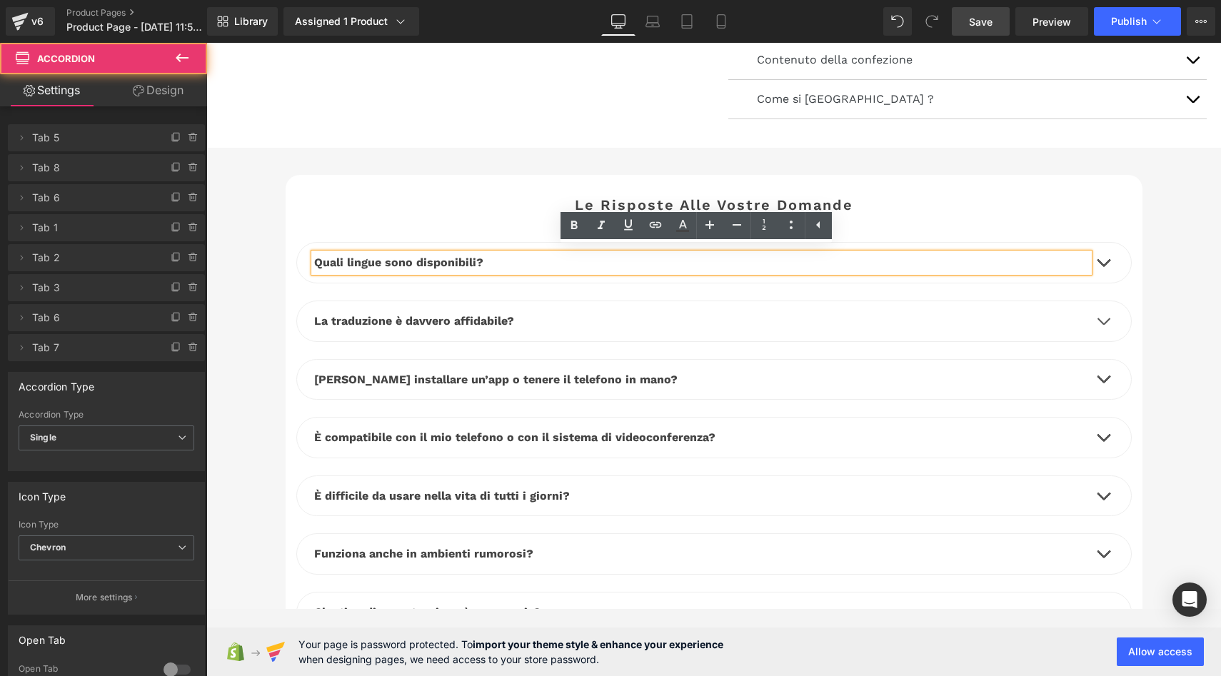
click at [1104, 373] on button "button" at bounding box center [1103, 380] width 29 height 40
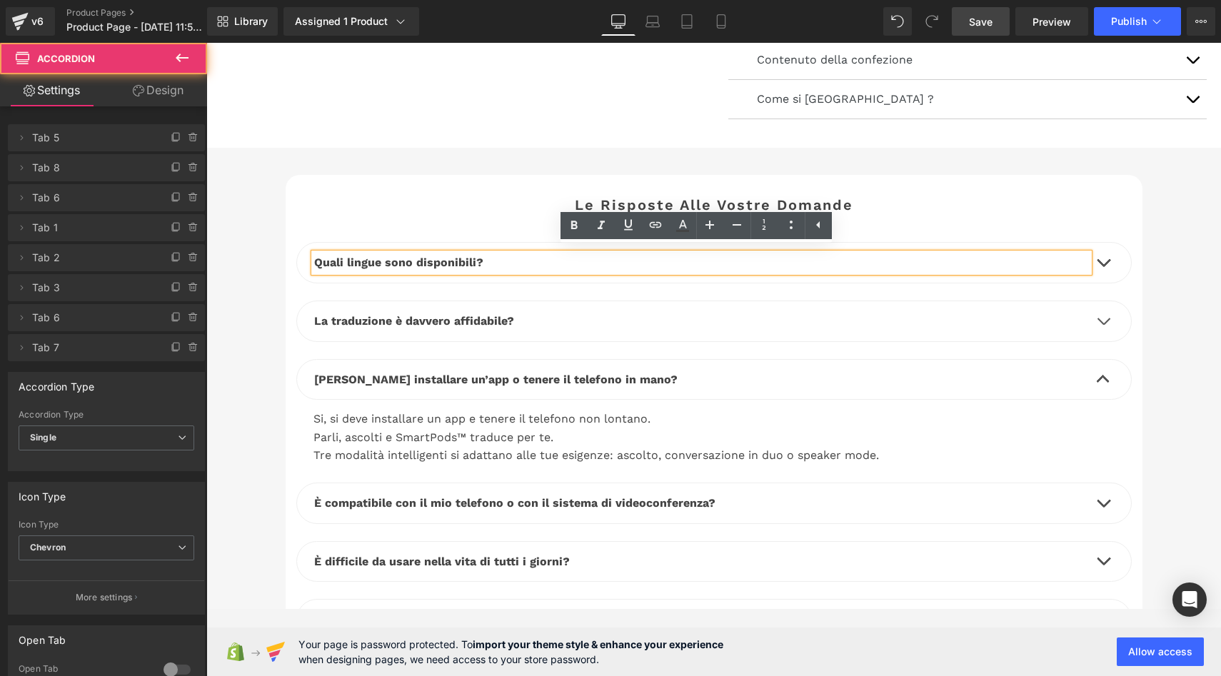
click at [1104, 373] on button "button" at bounding box center [1103, 380] width 29 height 40
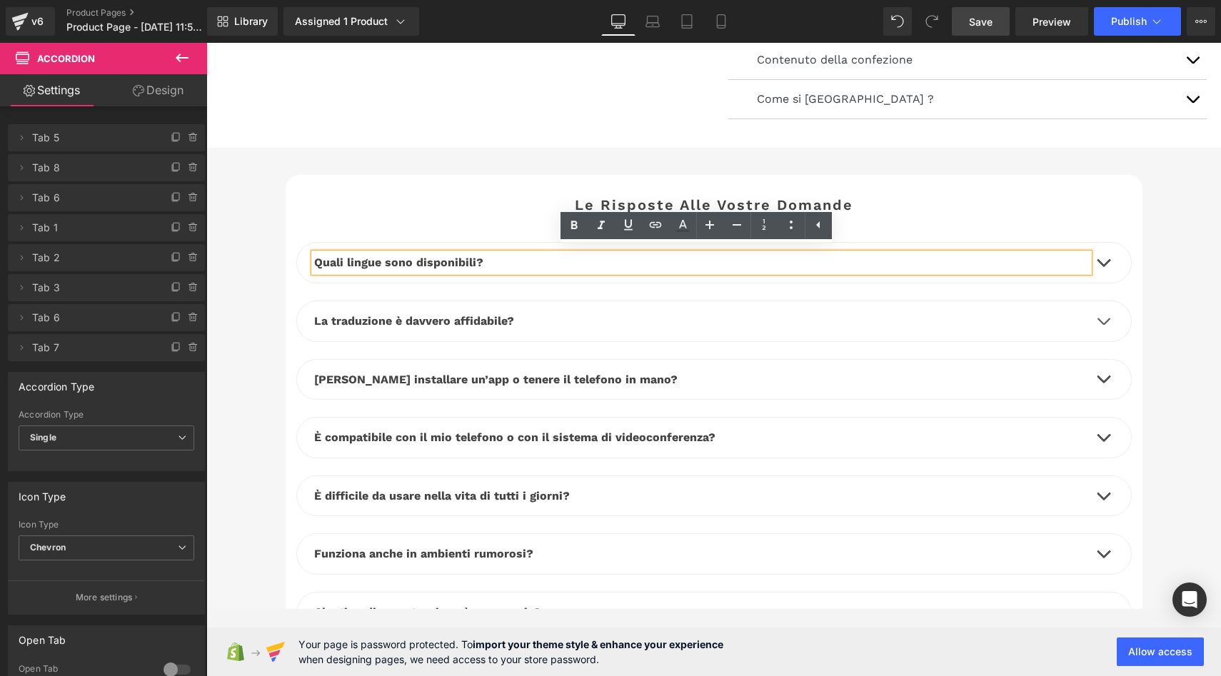
click at [1103, 441] on span "button" at bounding box center [1103, 441] width 0 height 0
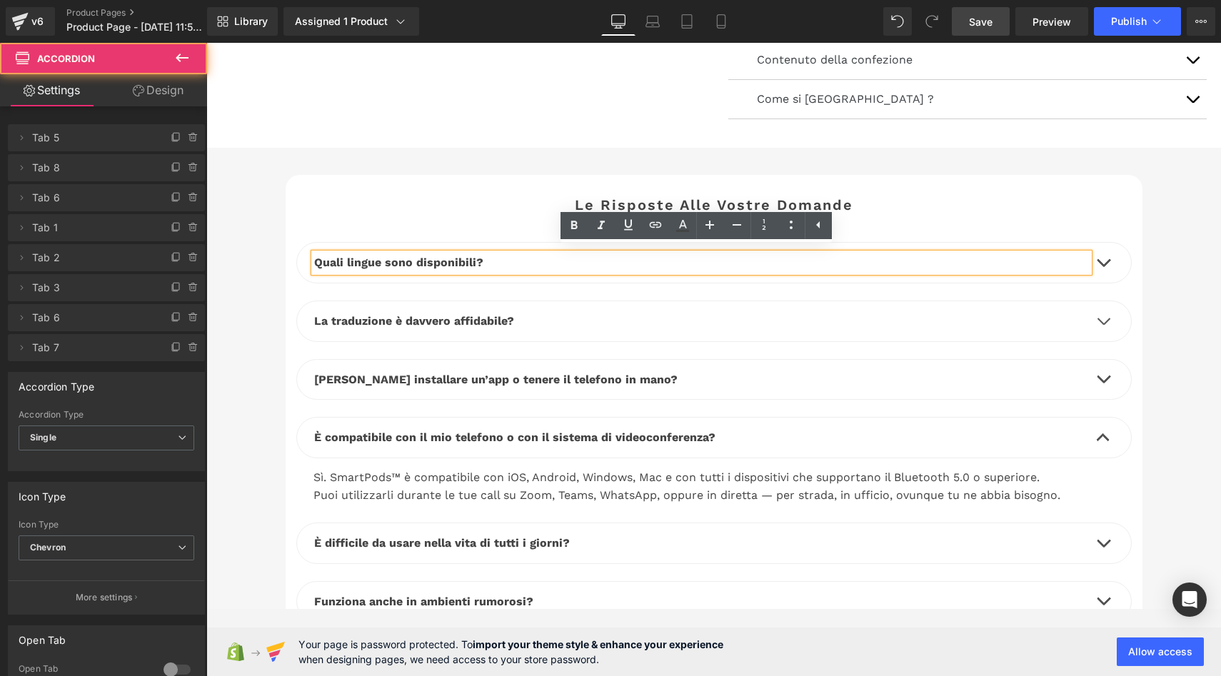
click at [1103, 441] on span "button" at bounding box center [1103, 441] width 0 height 0
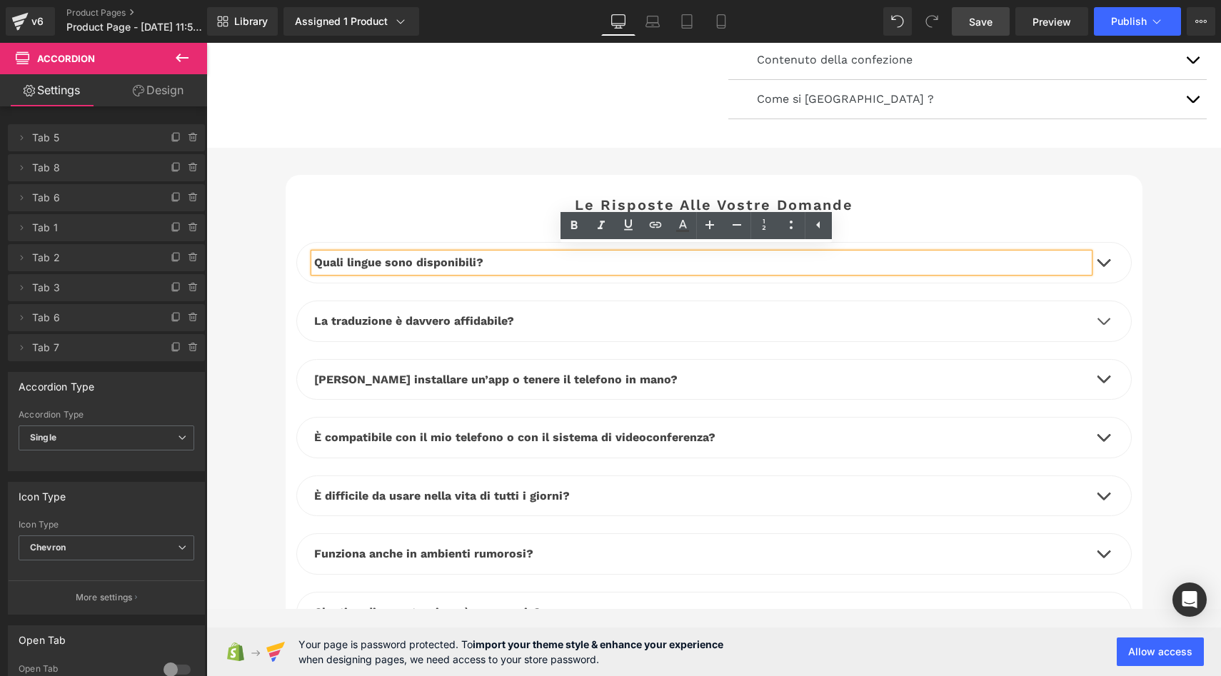
click at [1104, 485] on button "button" at bounding box center [1103, 496] width 29 height 40
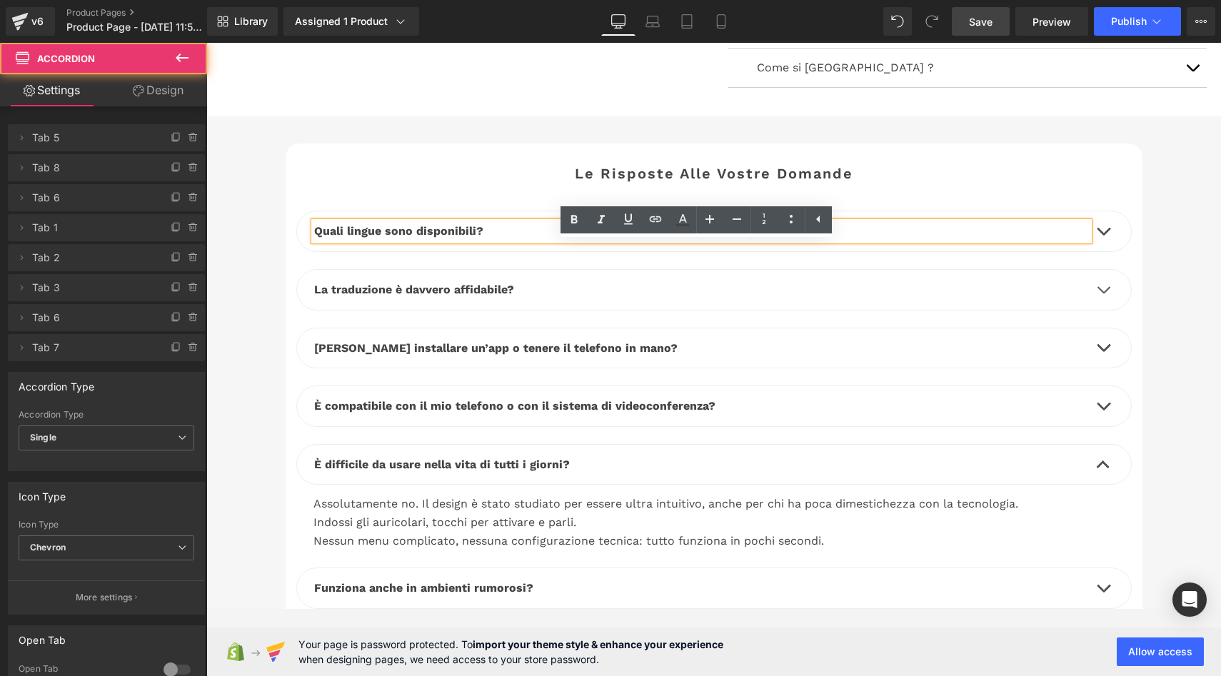
scroll to position [4610, 0]
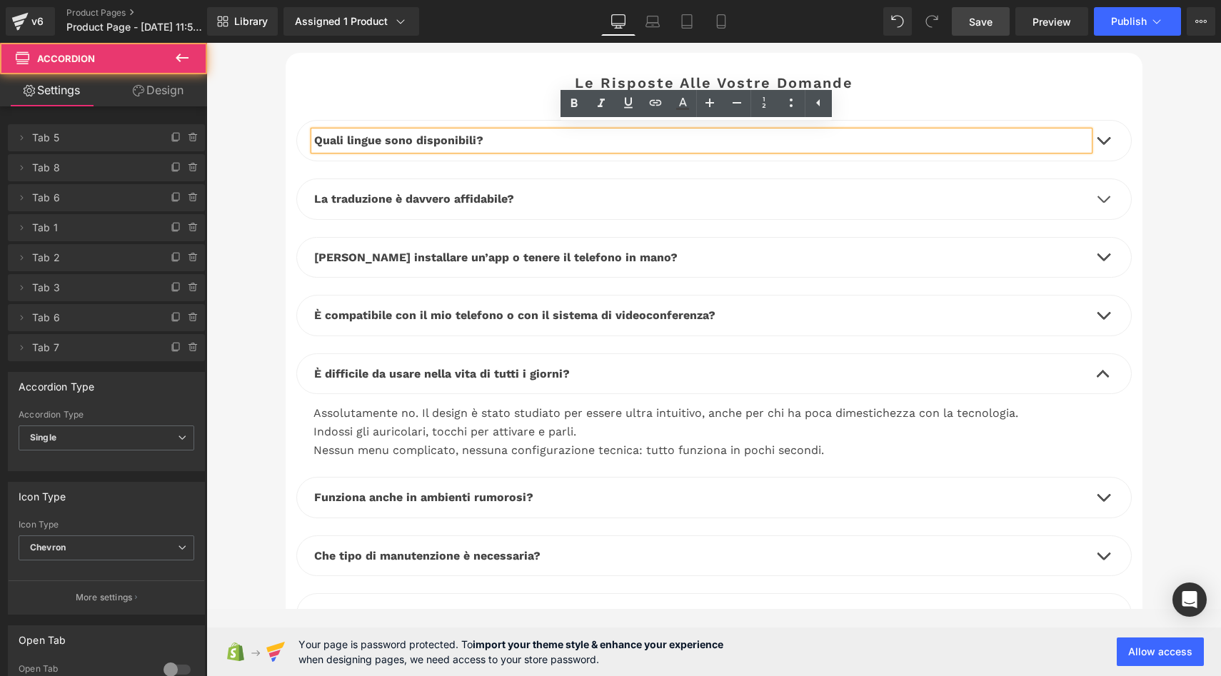
click at [1093, 373] on button "button" at bounding box center [1103, 374] width 29 height 40
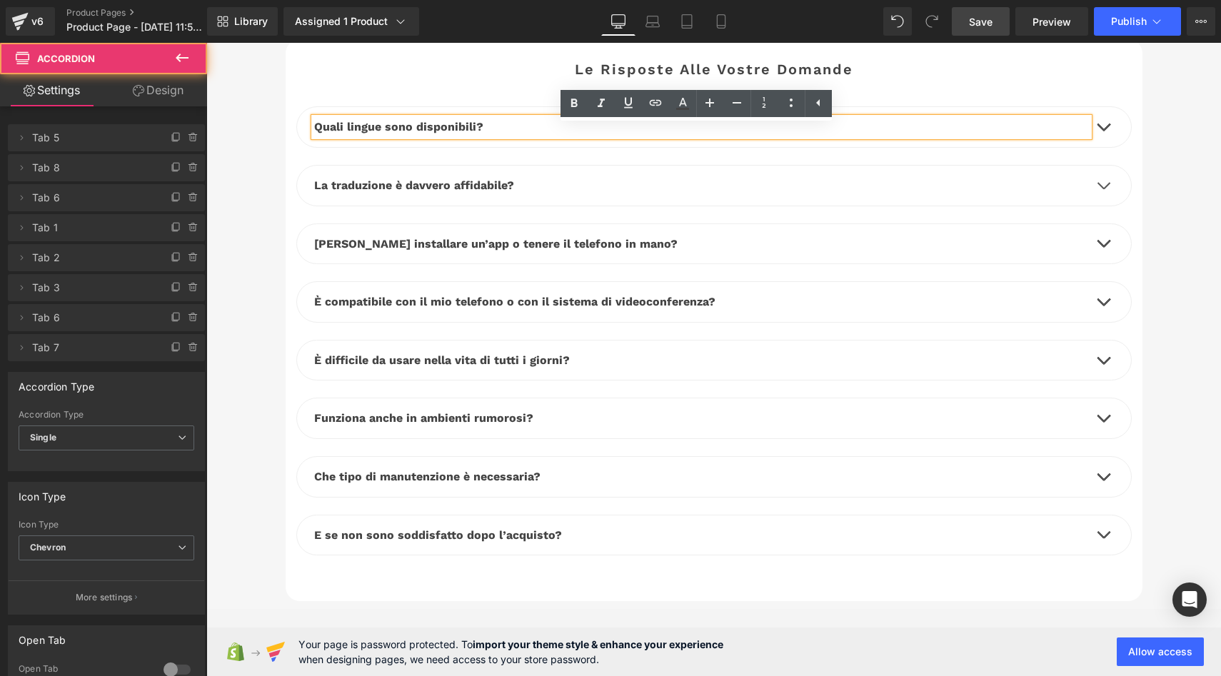
scroll to position [4645, 0]
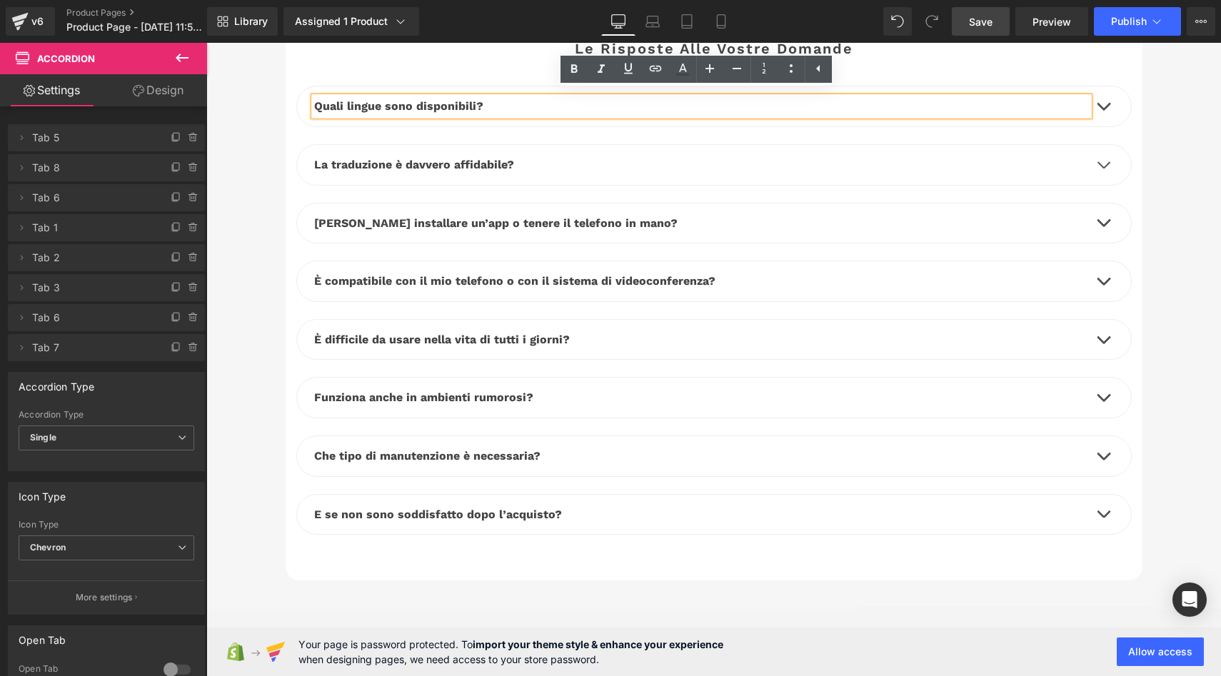
click at [1103, 401] on span "button" at bounding box center [1103, 401] width 0 height 0
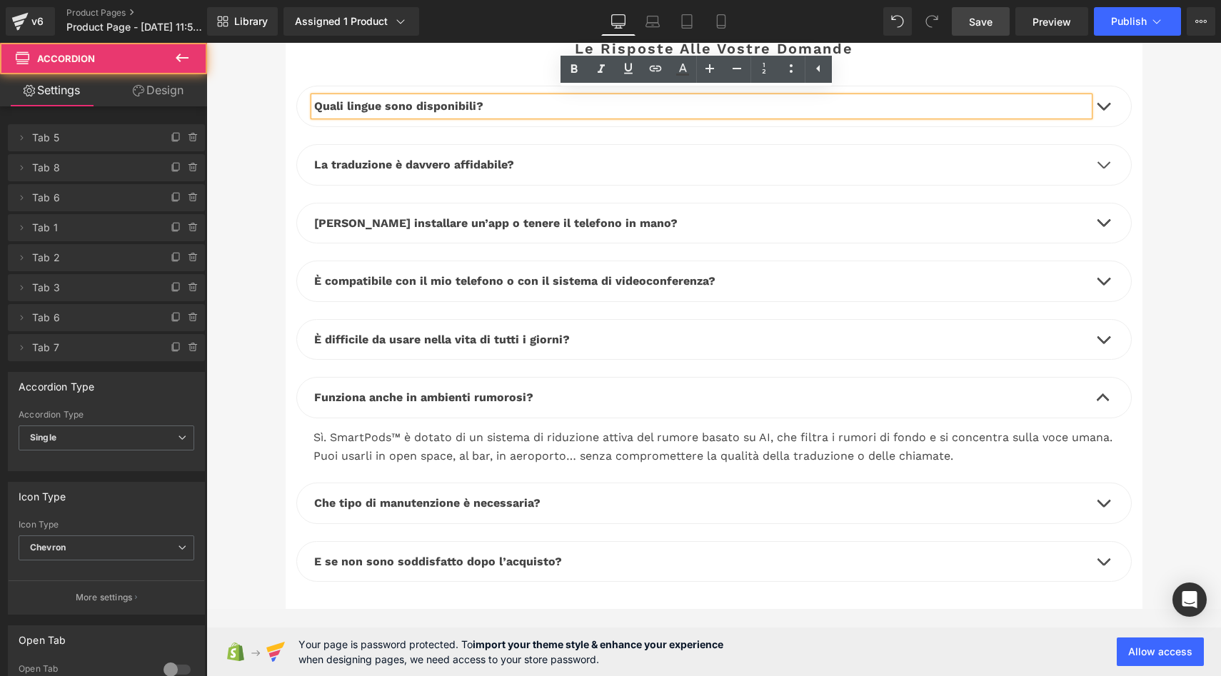
click at [1103, 401] on span "button" at bounding box center [1103, 401] width 0 height 0
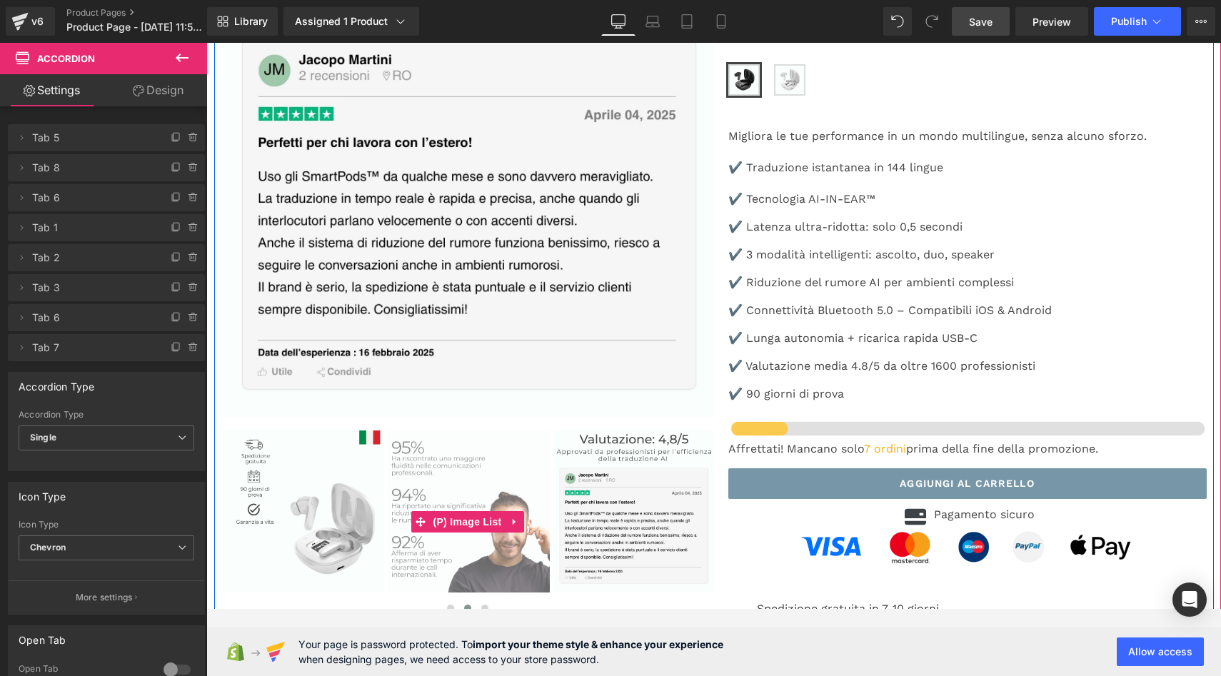
scroll to position [3918, 0]
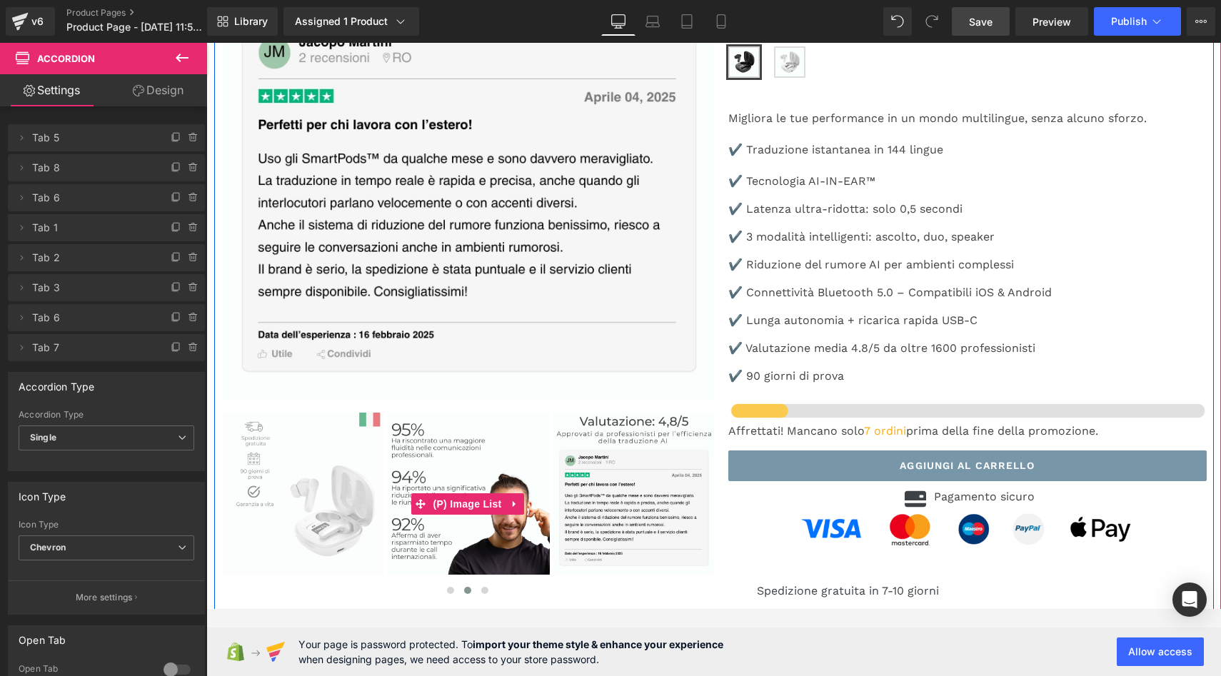
click at [366, 413] on img at bounding box center [303, 494] width 162 height 162
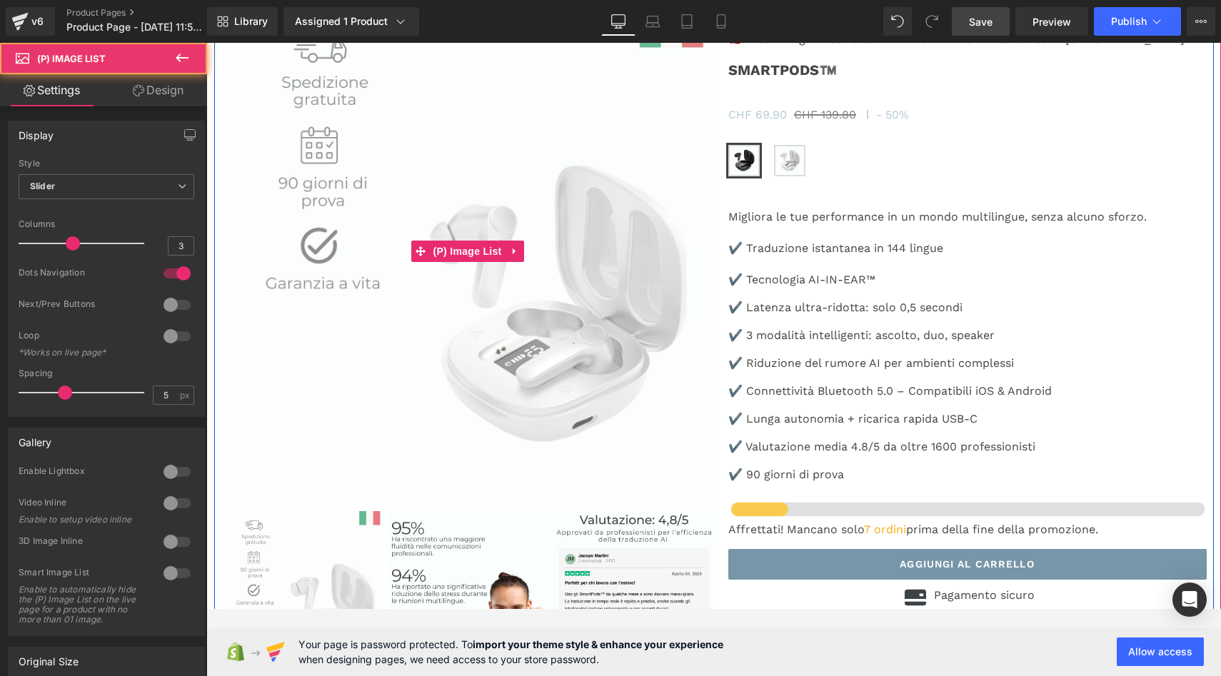
scroll to position [3734, 0]
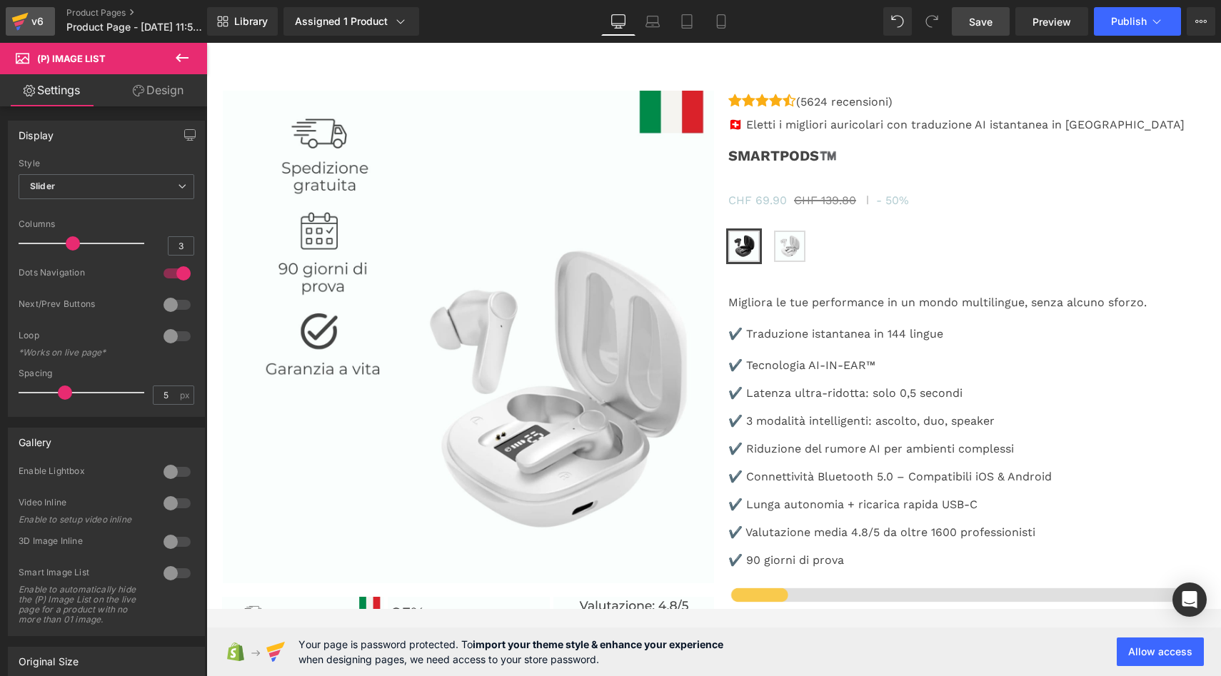
click at [26, 24] on icon at bounding box center [19, 22] width 17 height 36
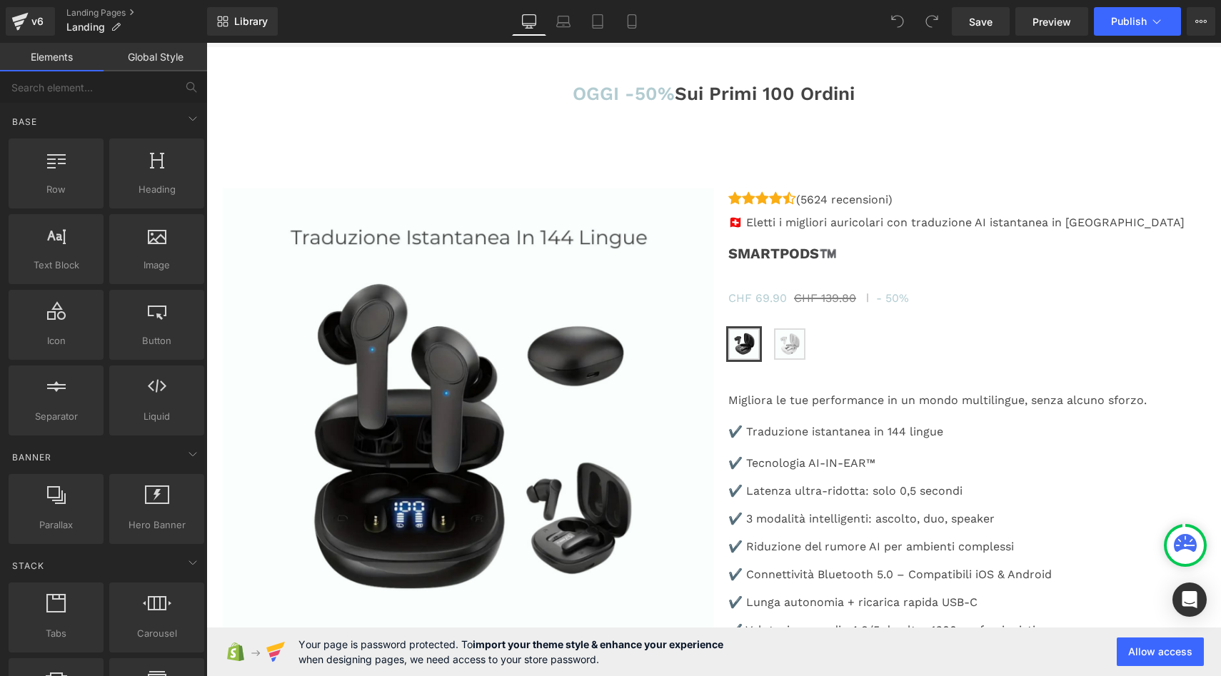
scroll to position [3621, 0]
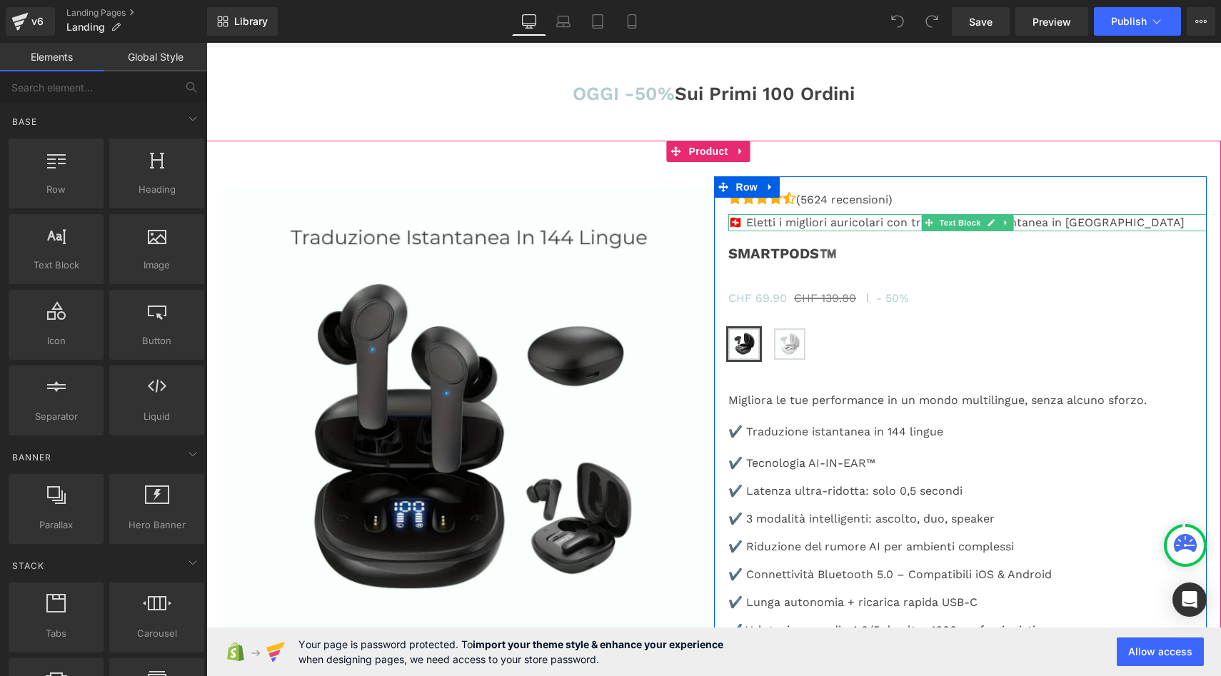
click at [1081, 217] on p "🇨🇭 Eletti i migliori auricolari con traduzione AI istantanea in Italia" at bounding box center [967, 222] width 478 height 17
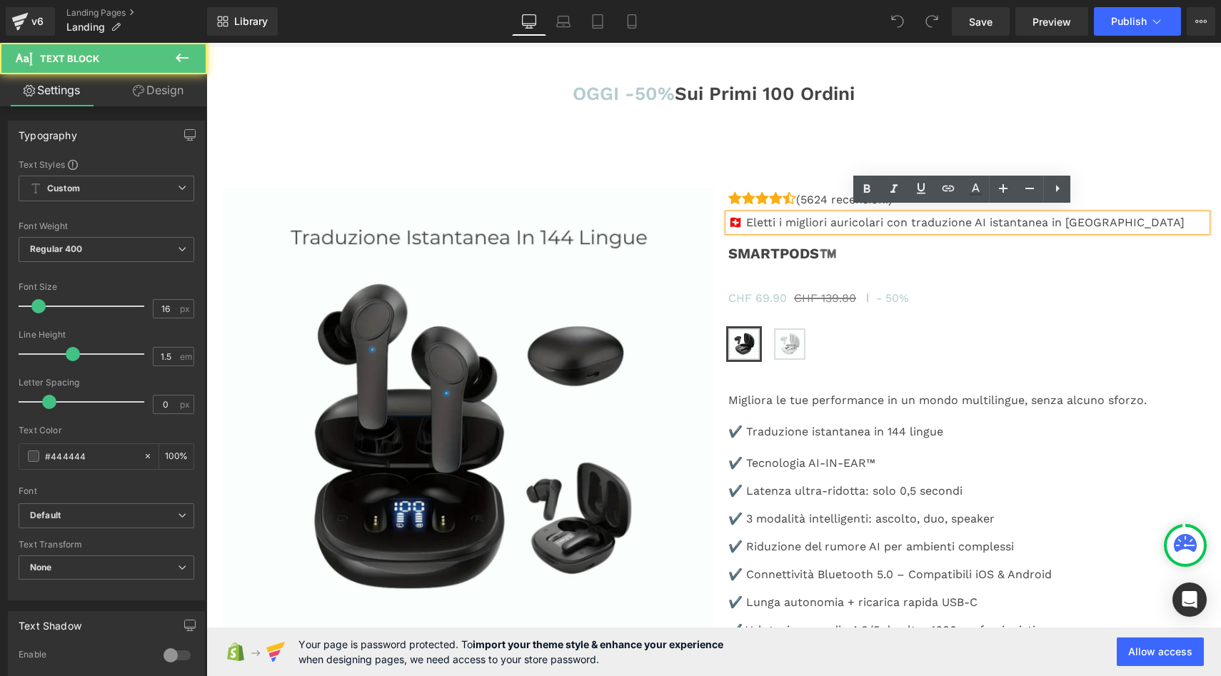
click at [1088, 216] on p "🇨🇭 Eletti i migliori auricolari con traduzione AI istantanea in Italia" at bounding box center [967, 222] width 478 height 17
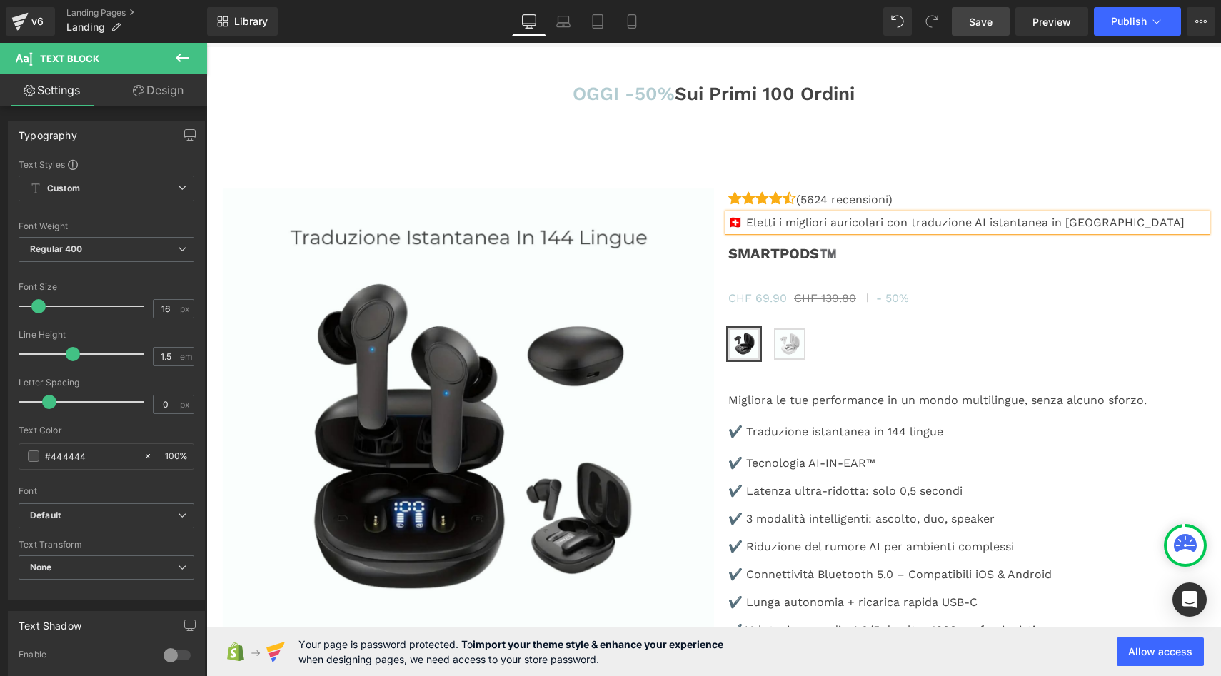
click at [977, 26] on span "Save" at bounding box center [981, 21] width 24 height 15
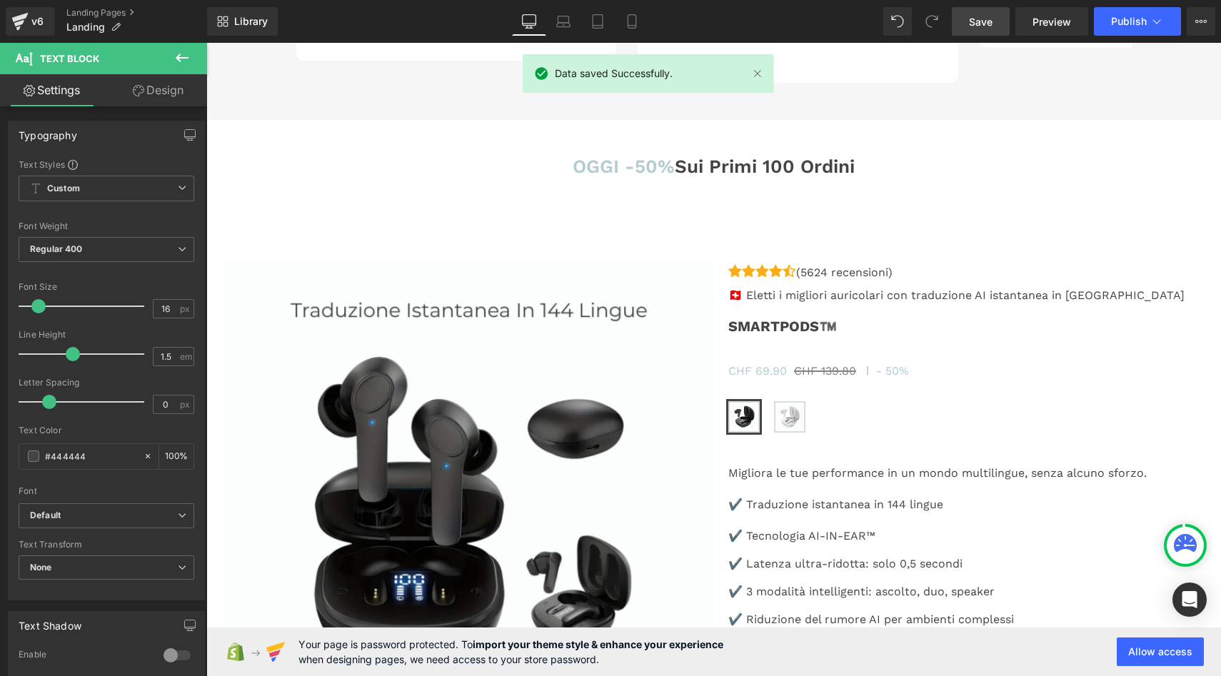
scroll to position [3875, 0]
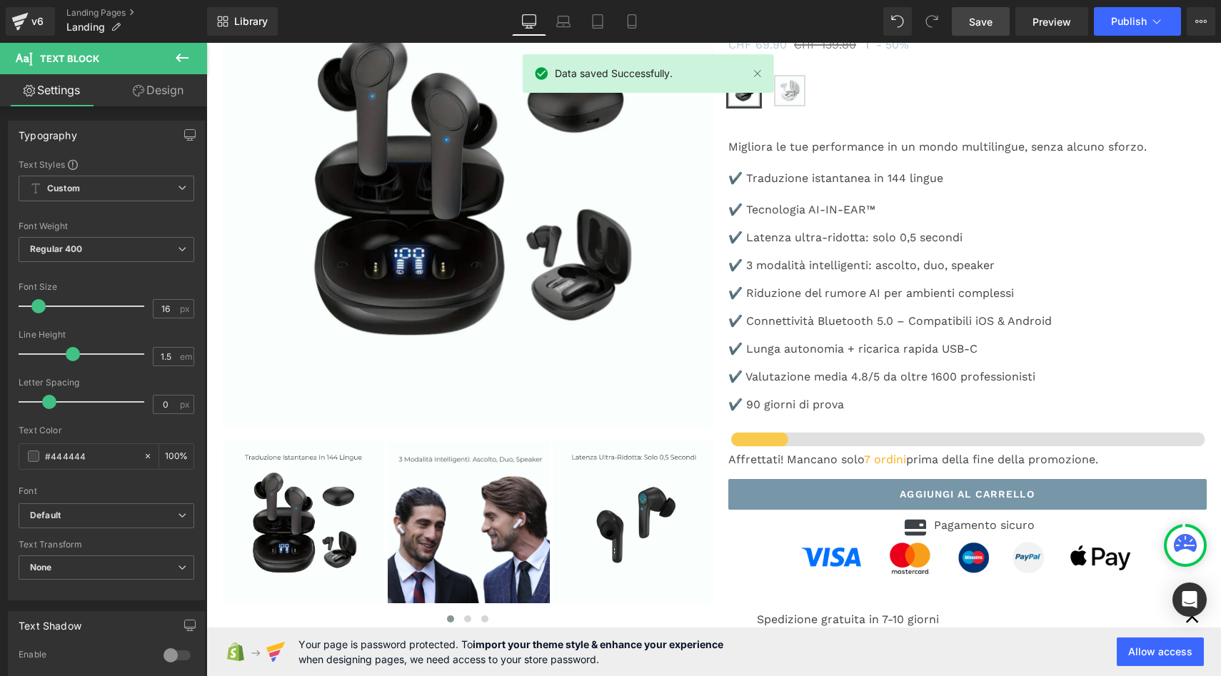
click at [1136, 26] on span "Publish" at bounding box center [1129, 21] width 36 height 11
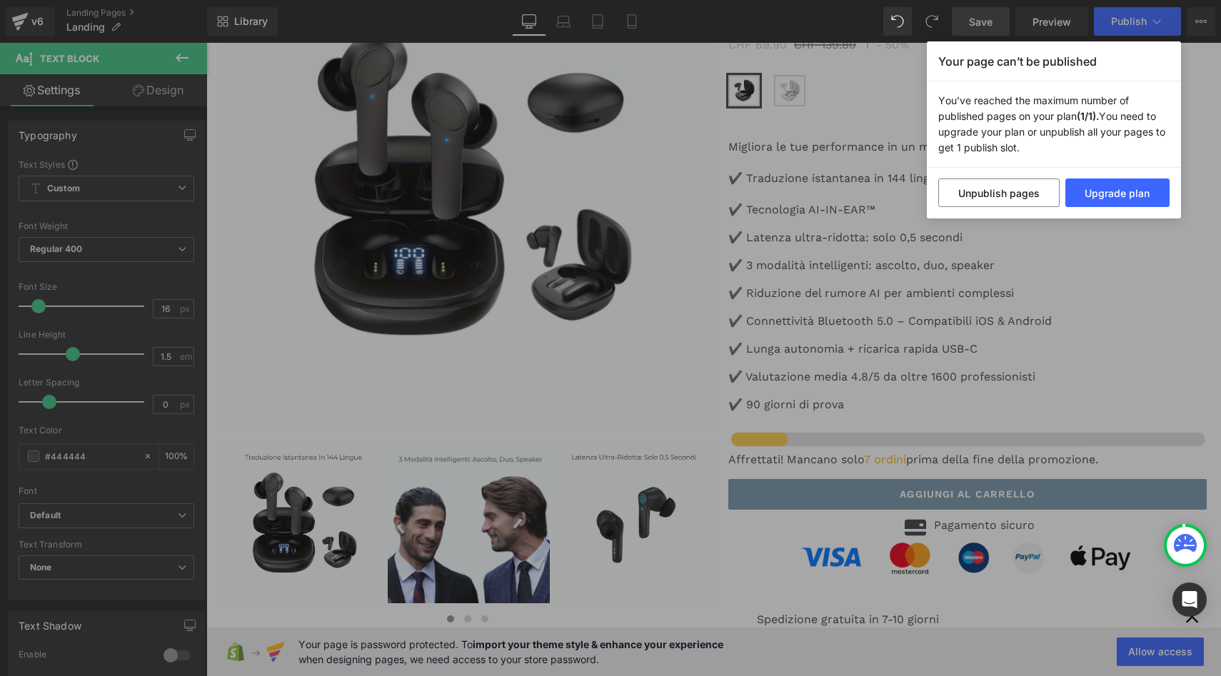
click at [1129, 265] on div "Your page can’t be published You've reached the maximum number of published pag…" at bounding box center [610, 338] width 1221 height 676
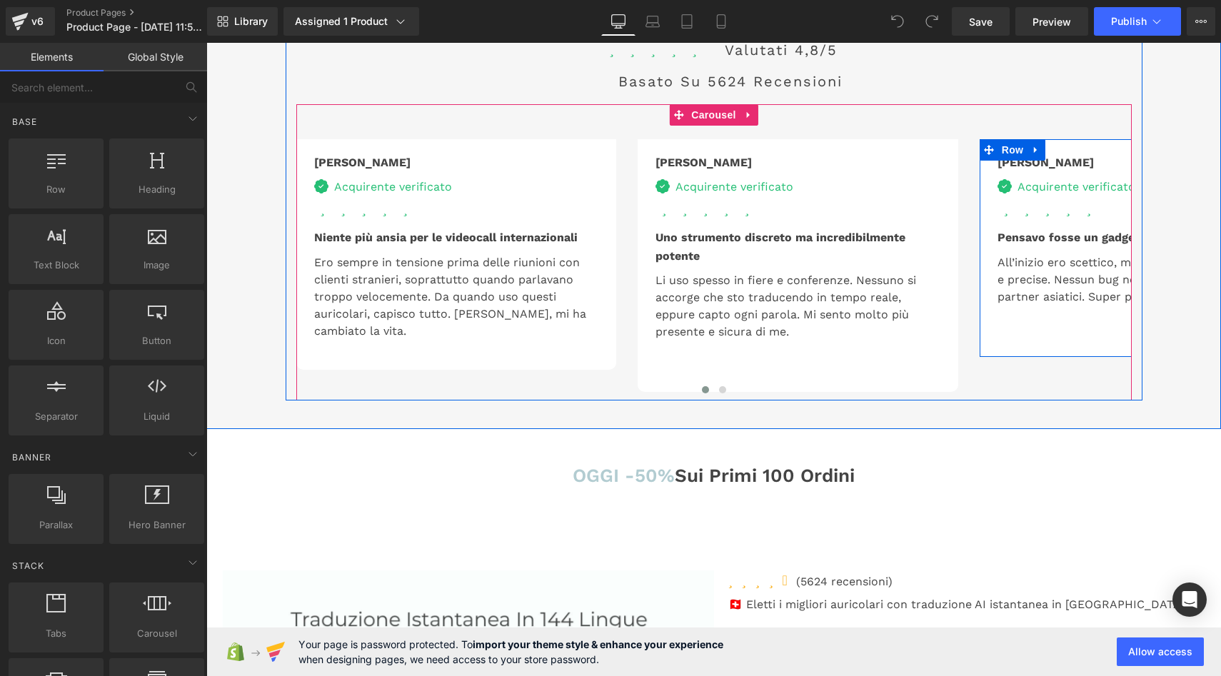
scroll to position [3470, 0]
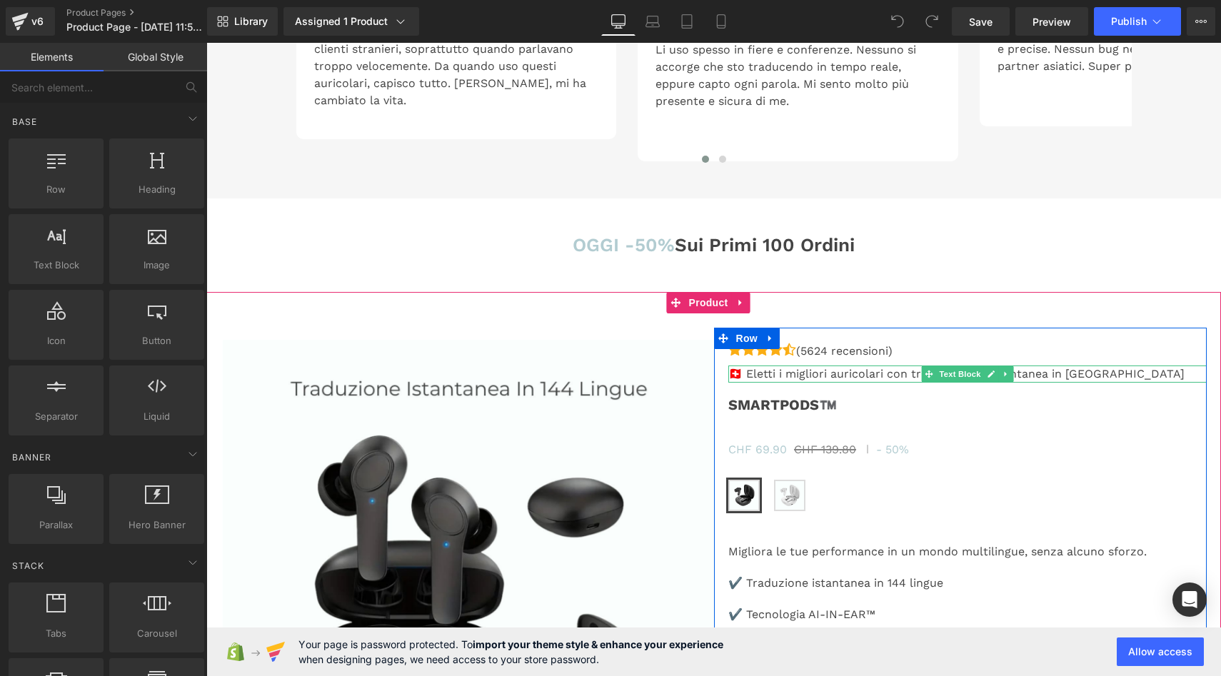
click at [1084, 367] on p "🇨🇭 Eletti i migliori auricolari con traduzione AI istantanea in Italia" at bounding box center [967, 374] width 478 height 17
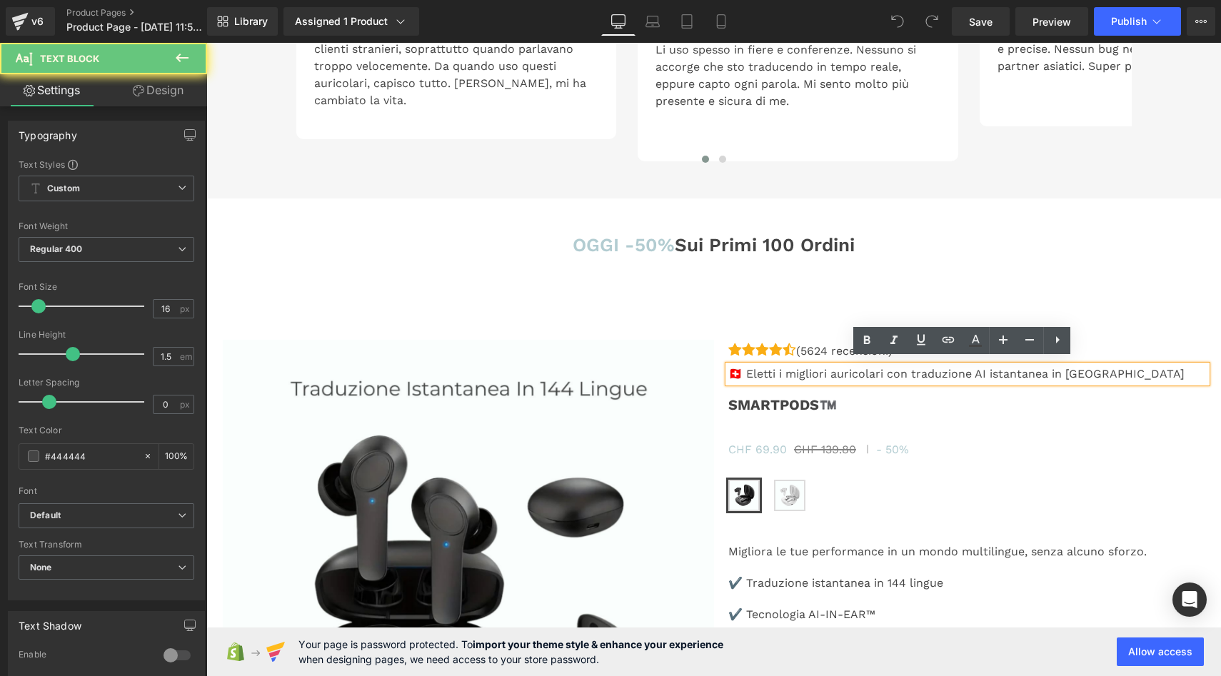
click at [1088, 374] on p "🇨🇭 Eletti i migliori auricolari con traduzione AI istantanea in Italia" at bounding box center [967, 374] width 478 height 17
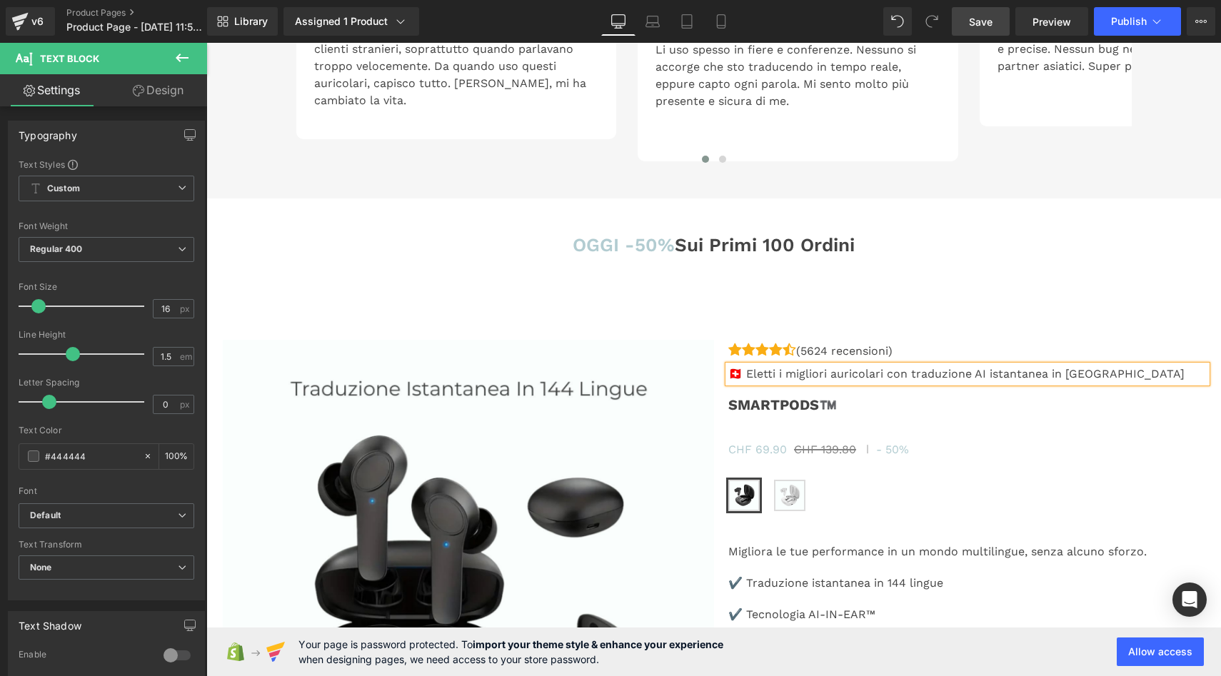
click at [986, 22] on span "Save" at bounding box center [981, 21] width 24 height 15
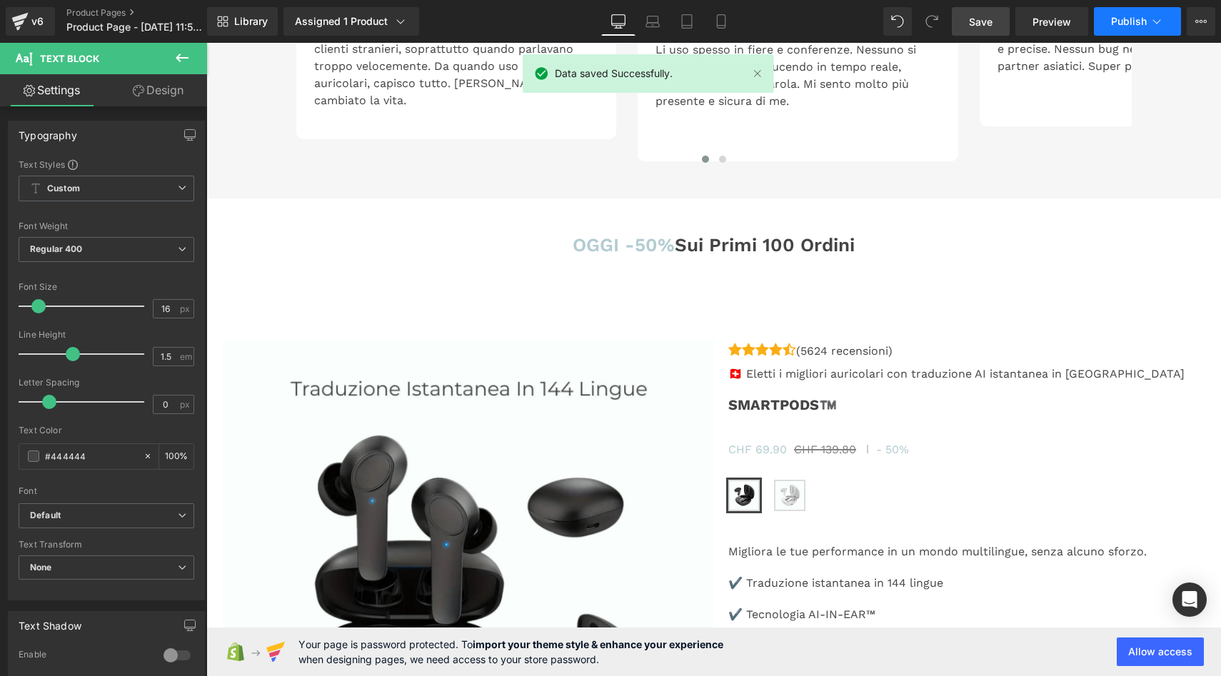
click at [1161, 14] on button "Publish" at bounding box center [1137, 21] width 87 height 29
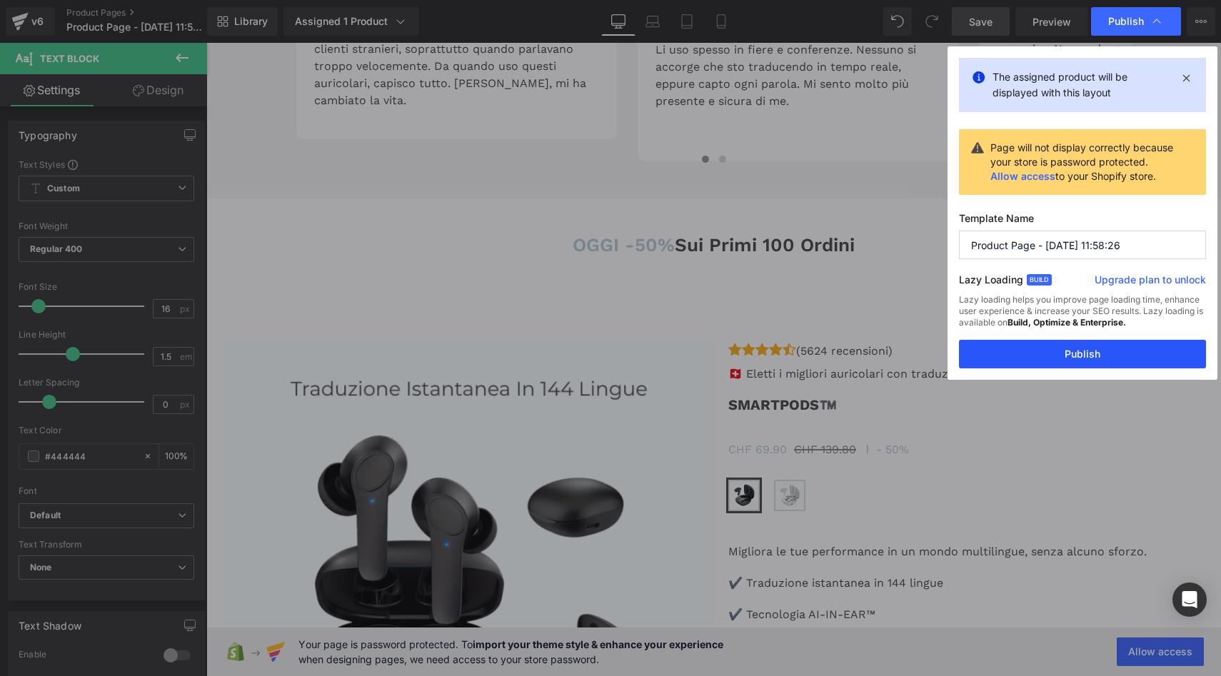
click at [1095, 354] on button "Publish" at bounding box center [1082, 354] width 247 height 29
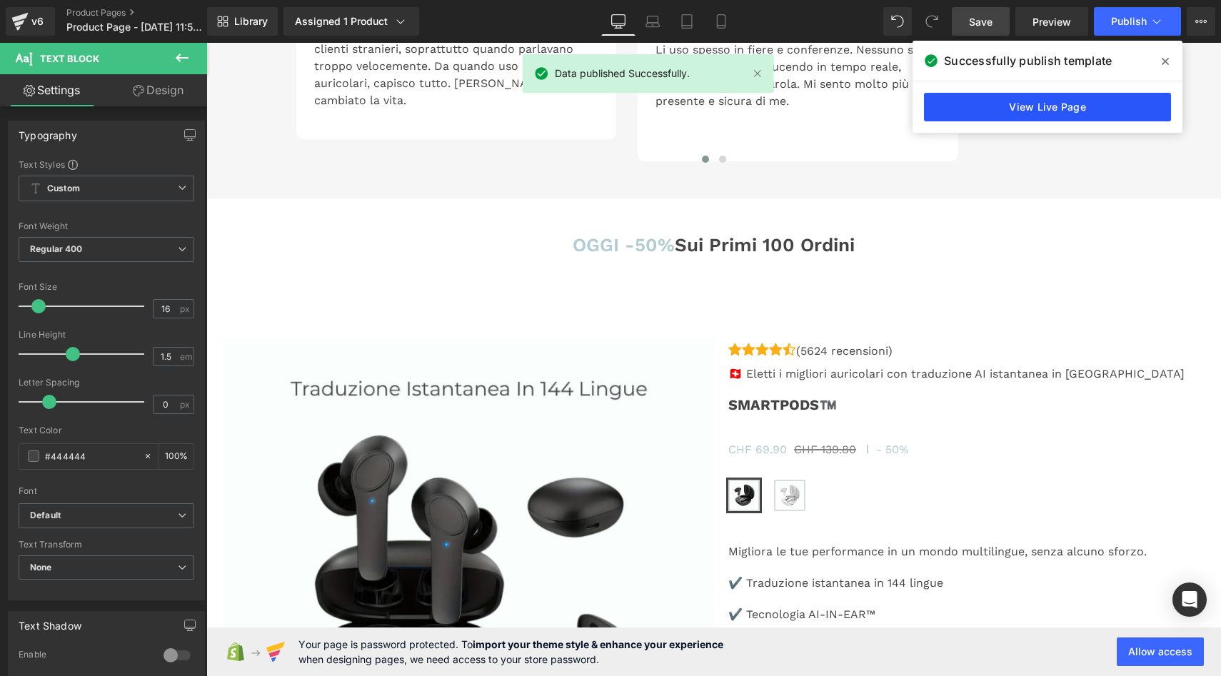
click at [1062, 112] on link "View Live Page" at bounding box center [1047, 107] width 247 height 29
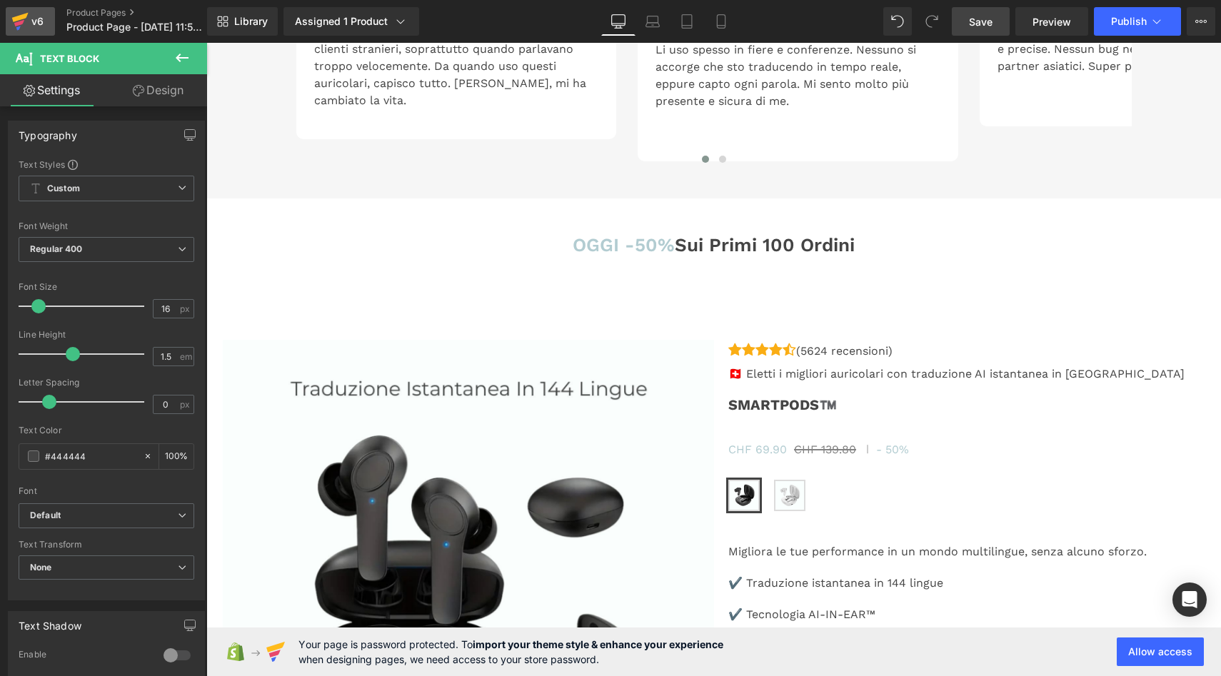
click at [24, 28] on icon at bounding box center [19, 22] width 17 height 36
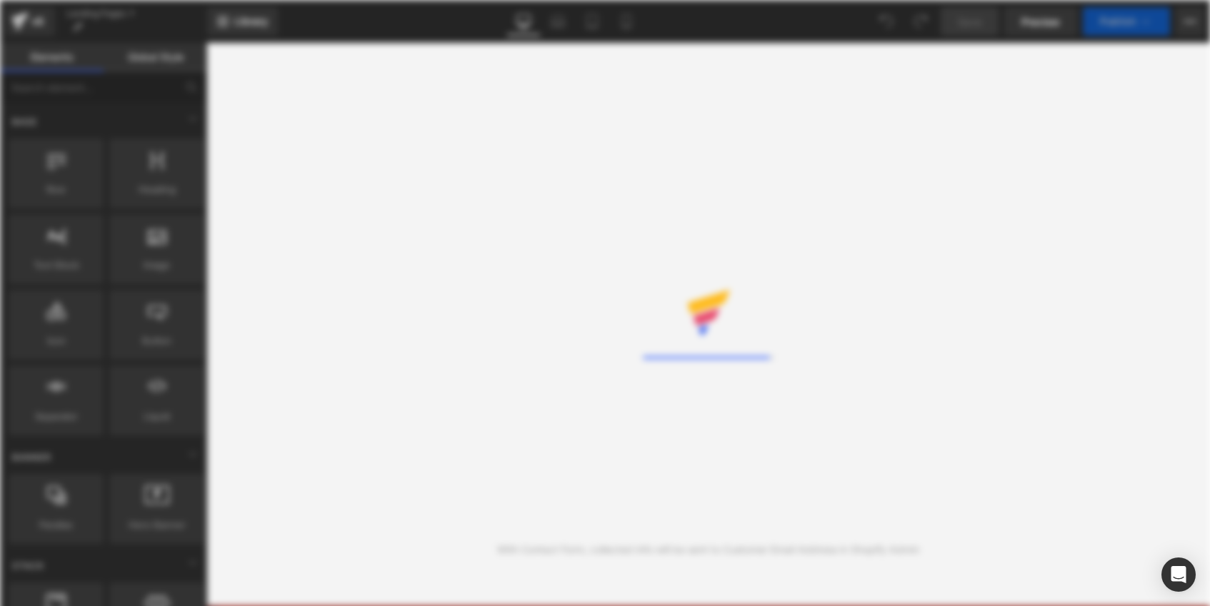
click at [951, 349] on div "Rendering Content" at bounding box center [605, 303] width 1210 height 606
